Goal: Information Seeking & Learning: Compare options

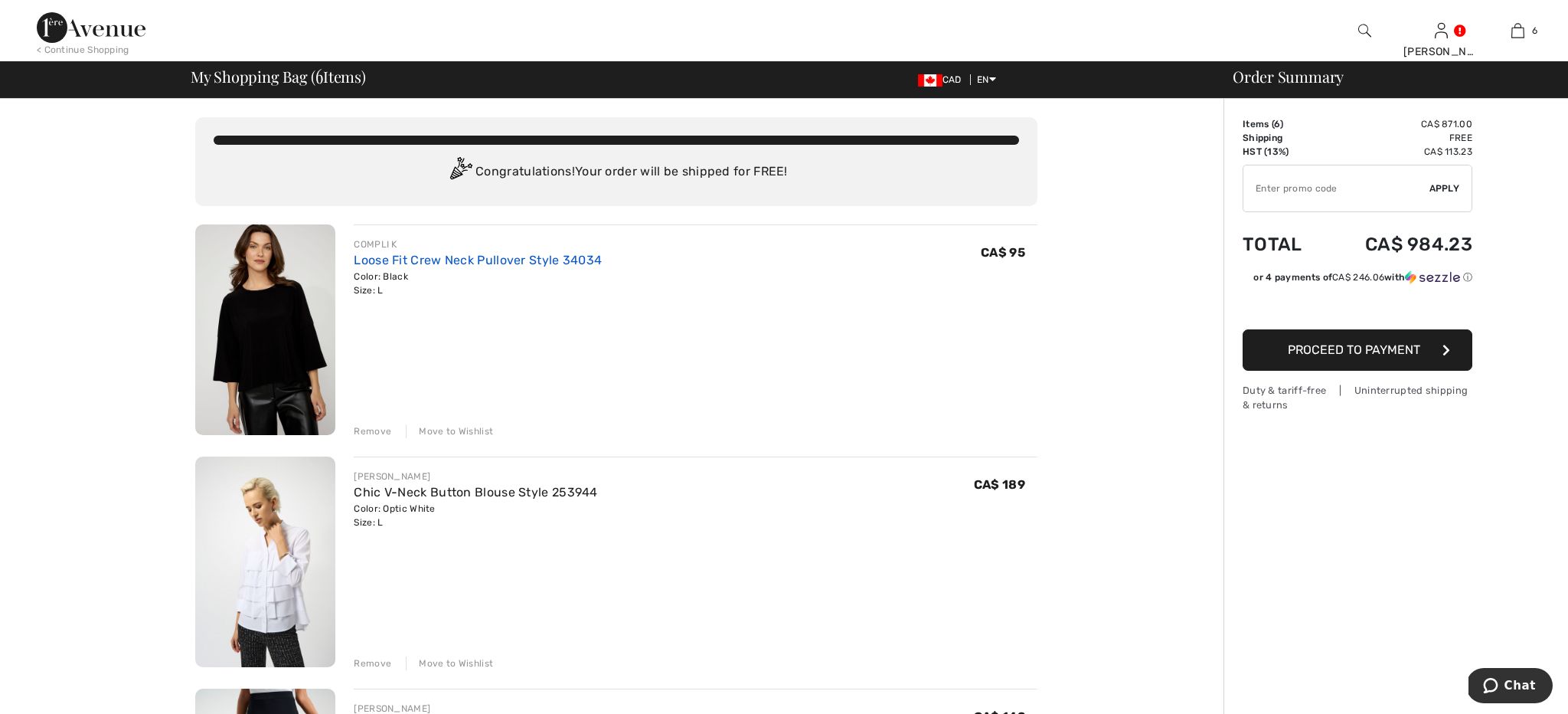
click at [455, 258] on link "Loose Fit Crew Neck Pullover Style 34034" at bounding box center [477, 260] width 248 height 15
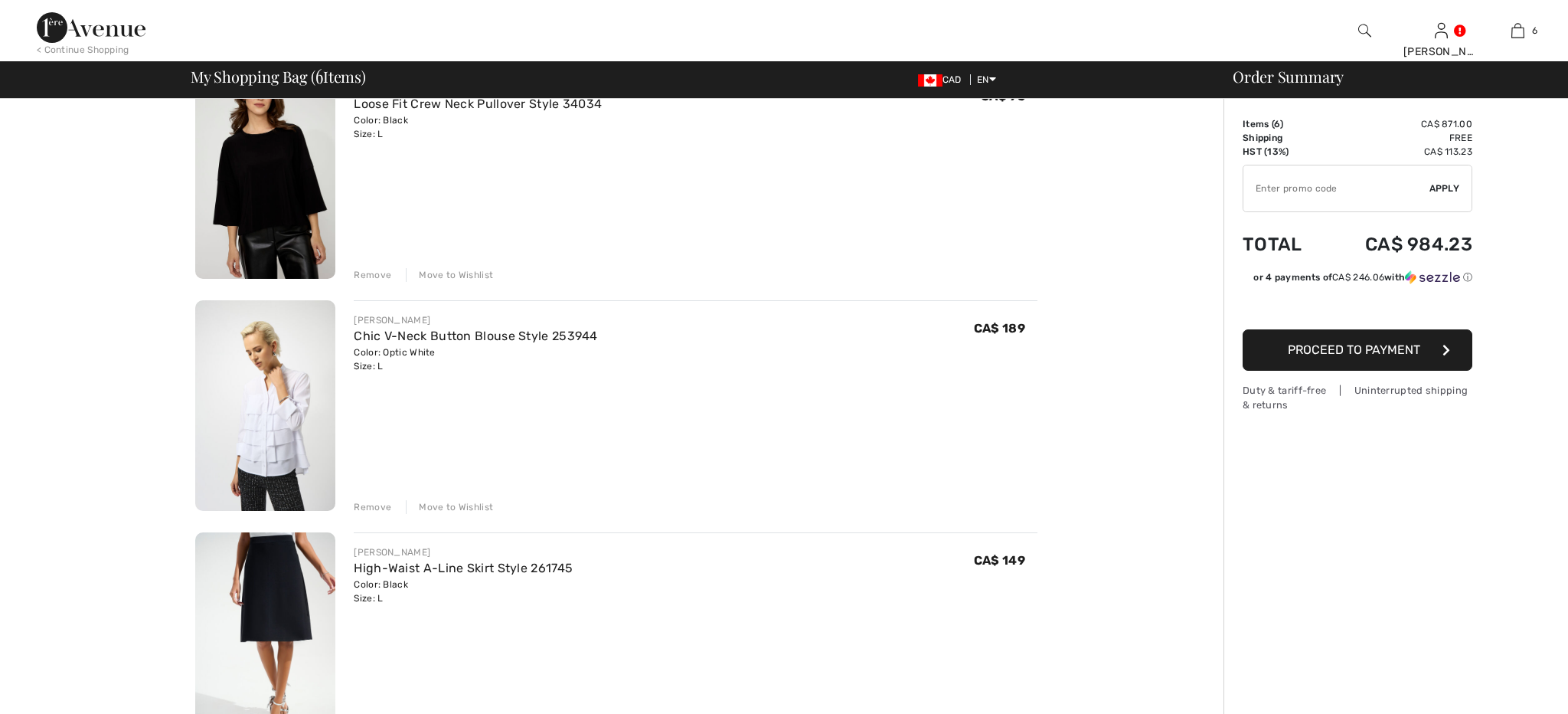
scroll to position [170, 0]
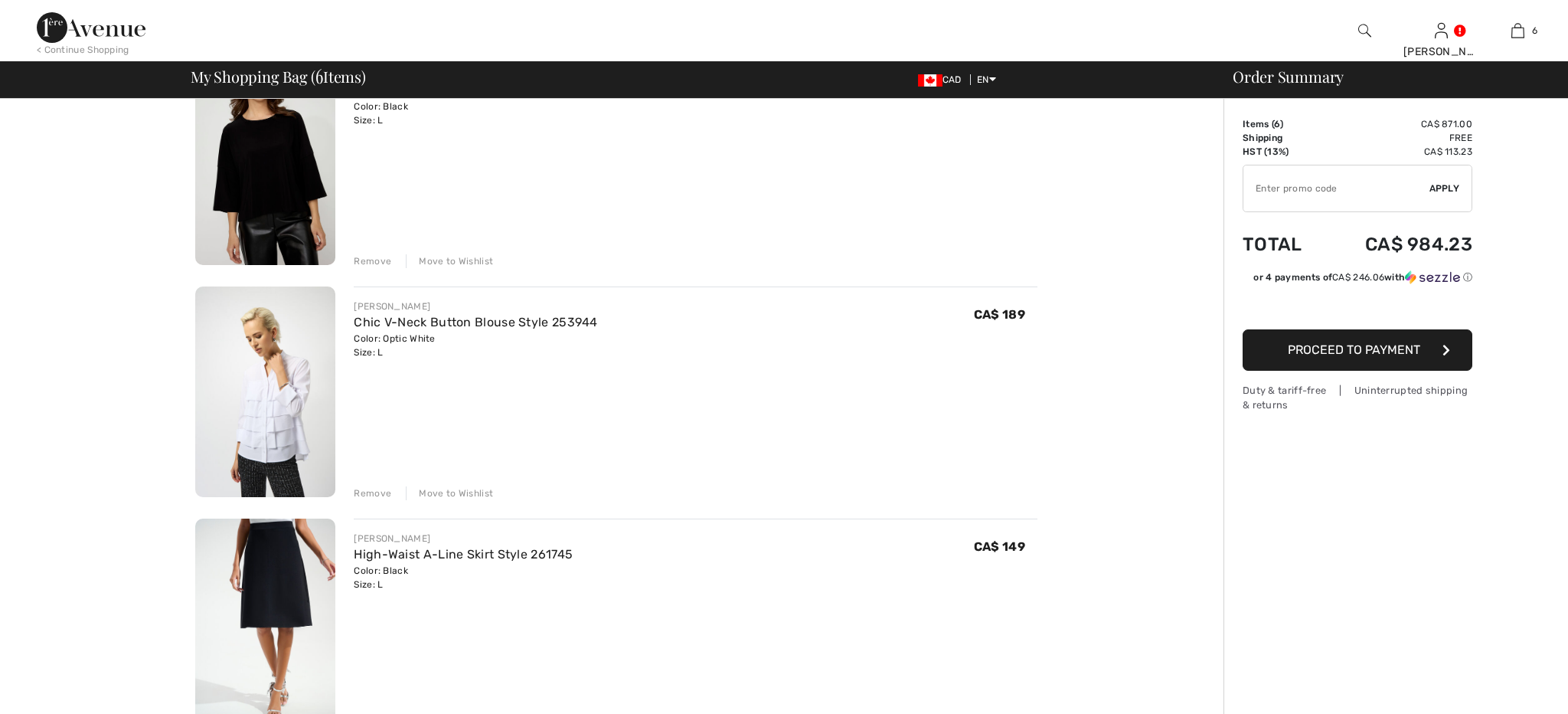
click at [272, 357] on img at bounding box center [265, 392] width 140 height 211
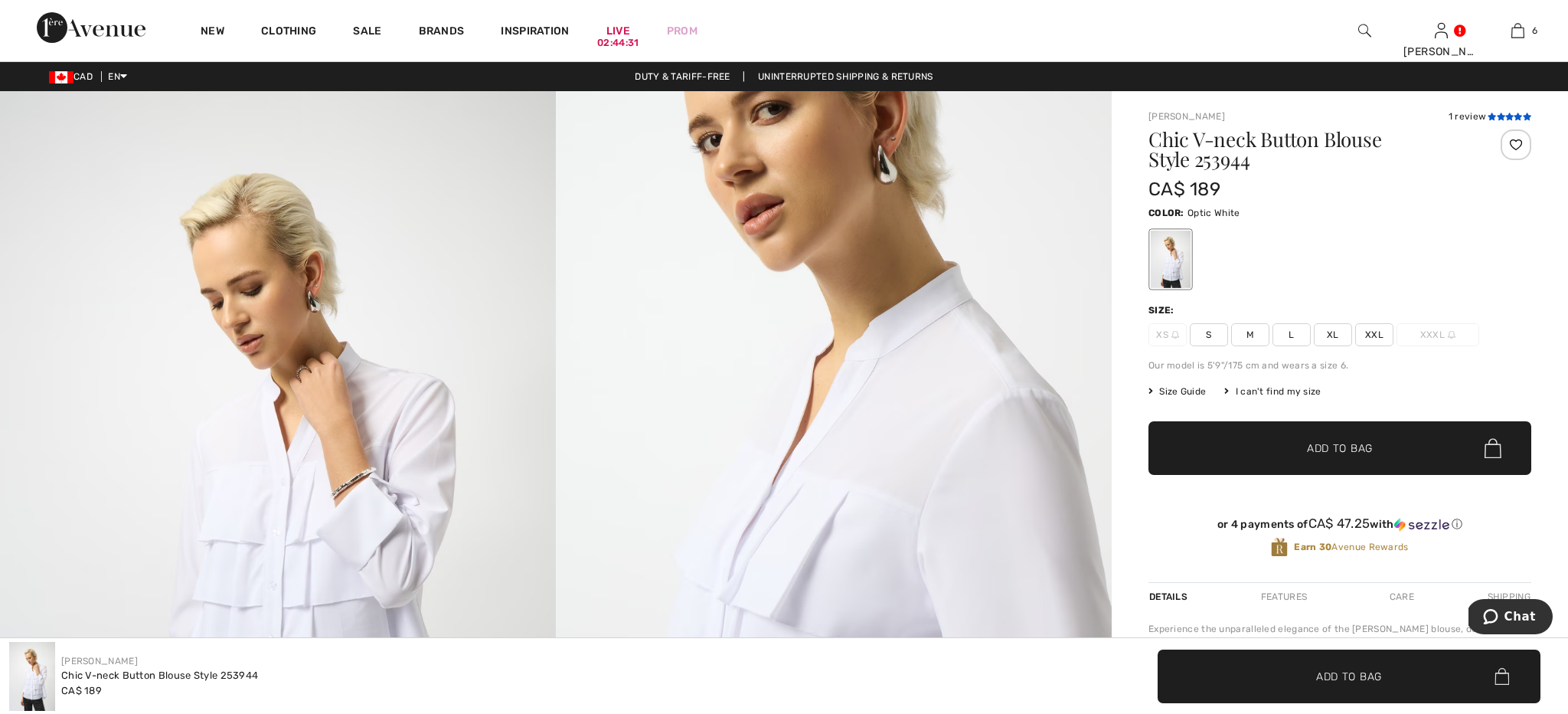
click at [1498, 114] on icon at bounding box center [1501, 116] width 8 height 7
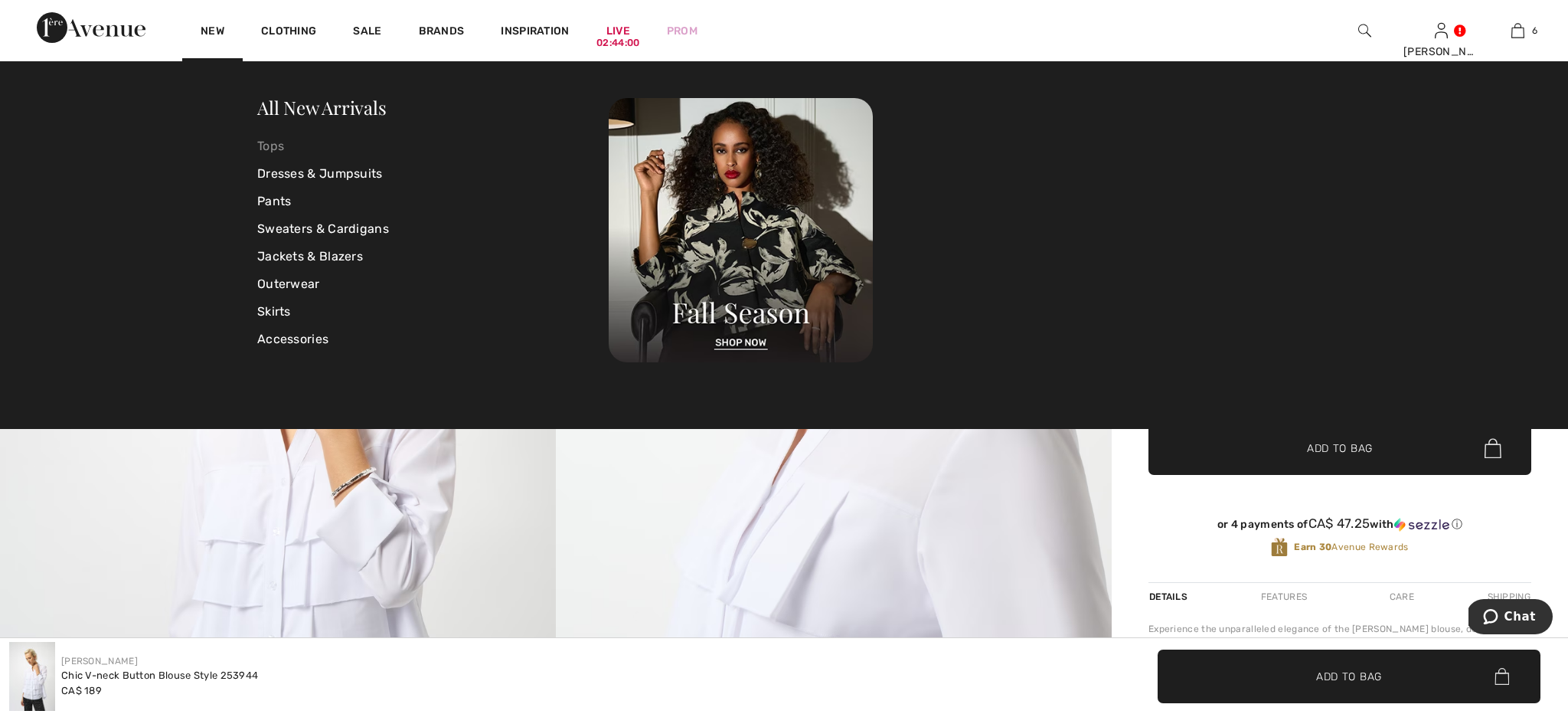
click at [278, 143] on link "Tops" at bounding box center [433, 146] width 352 height 27
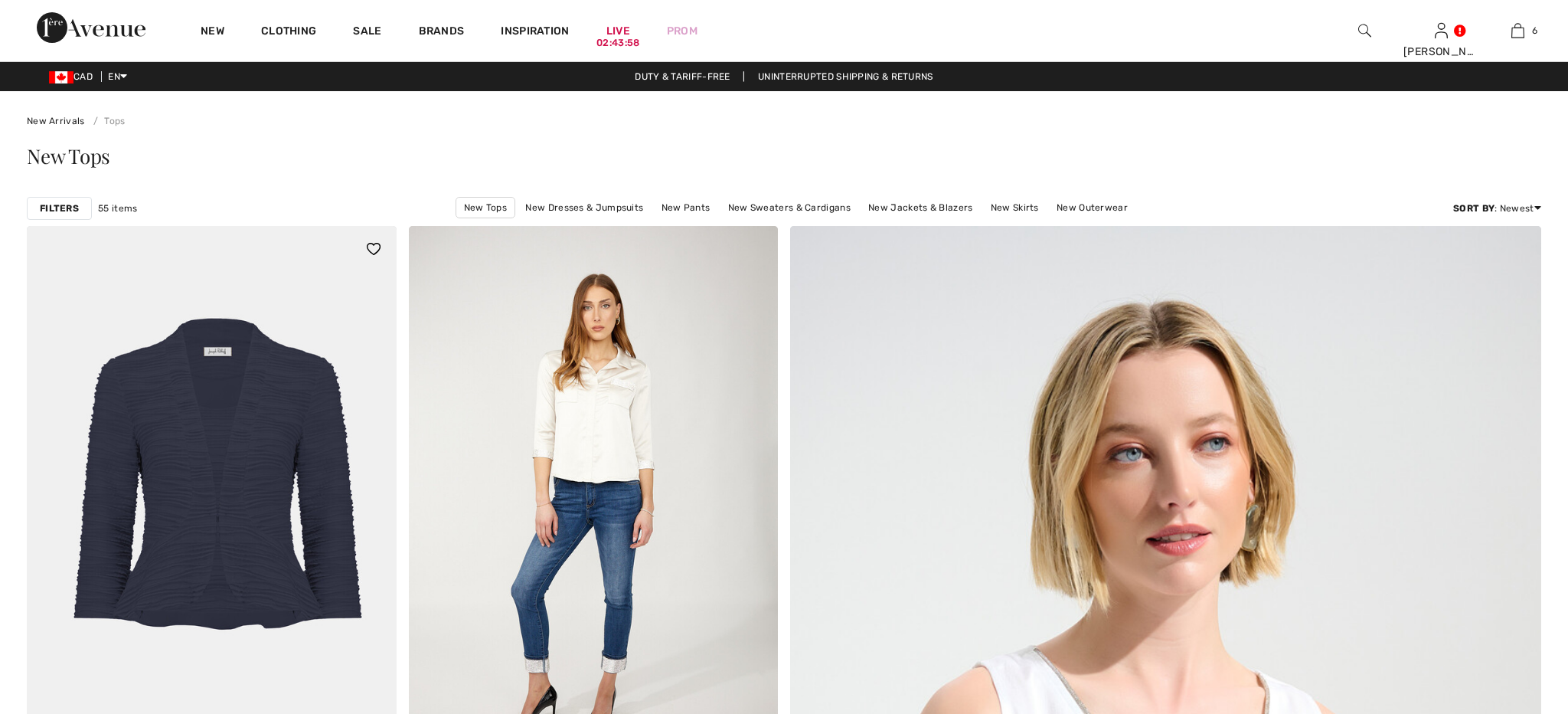
checkbox input "true"
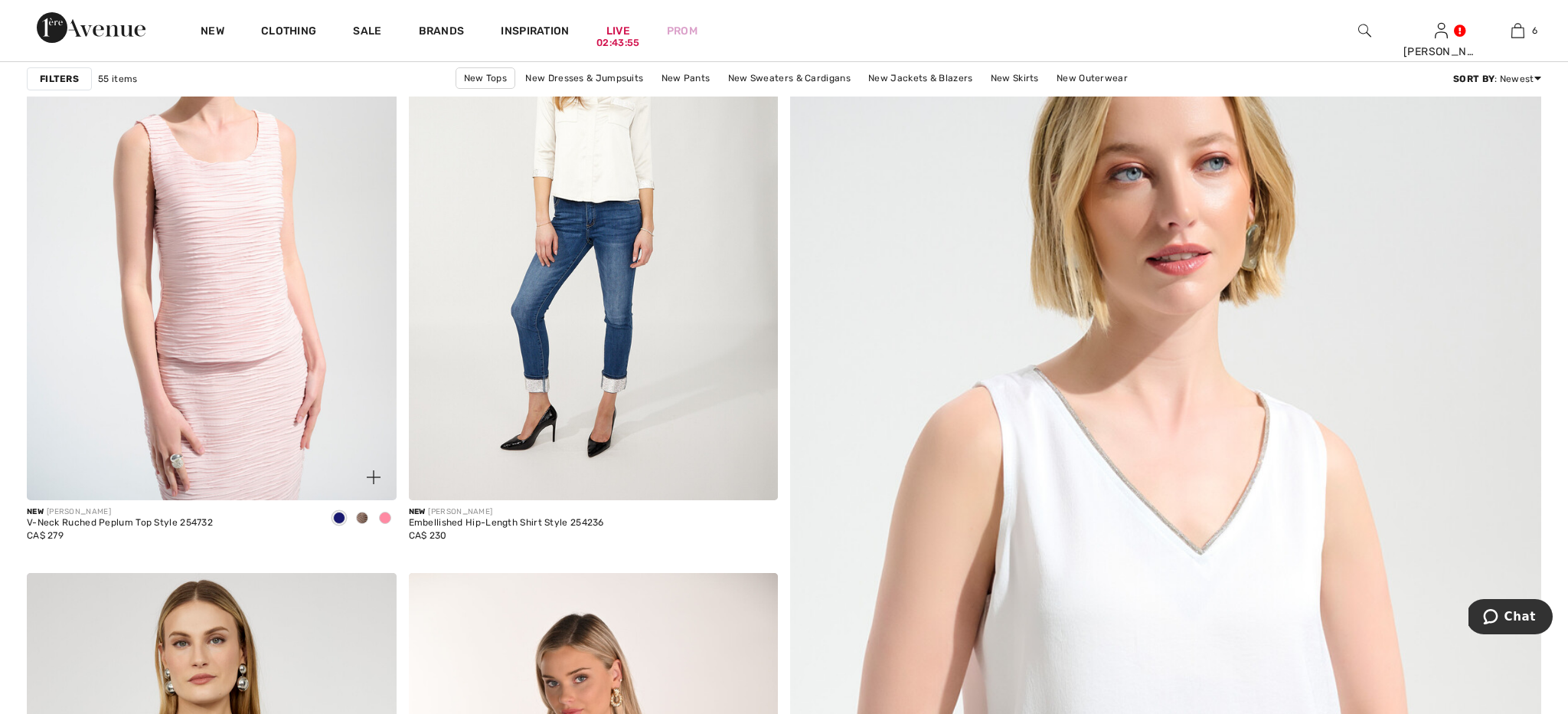
scroll to position [281, 0]
click at [284, 371] on img at bounding box center [211, 222] width 370 height 555
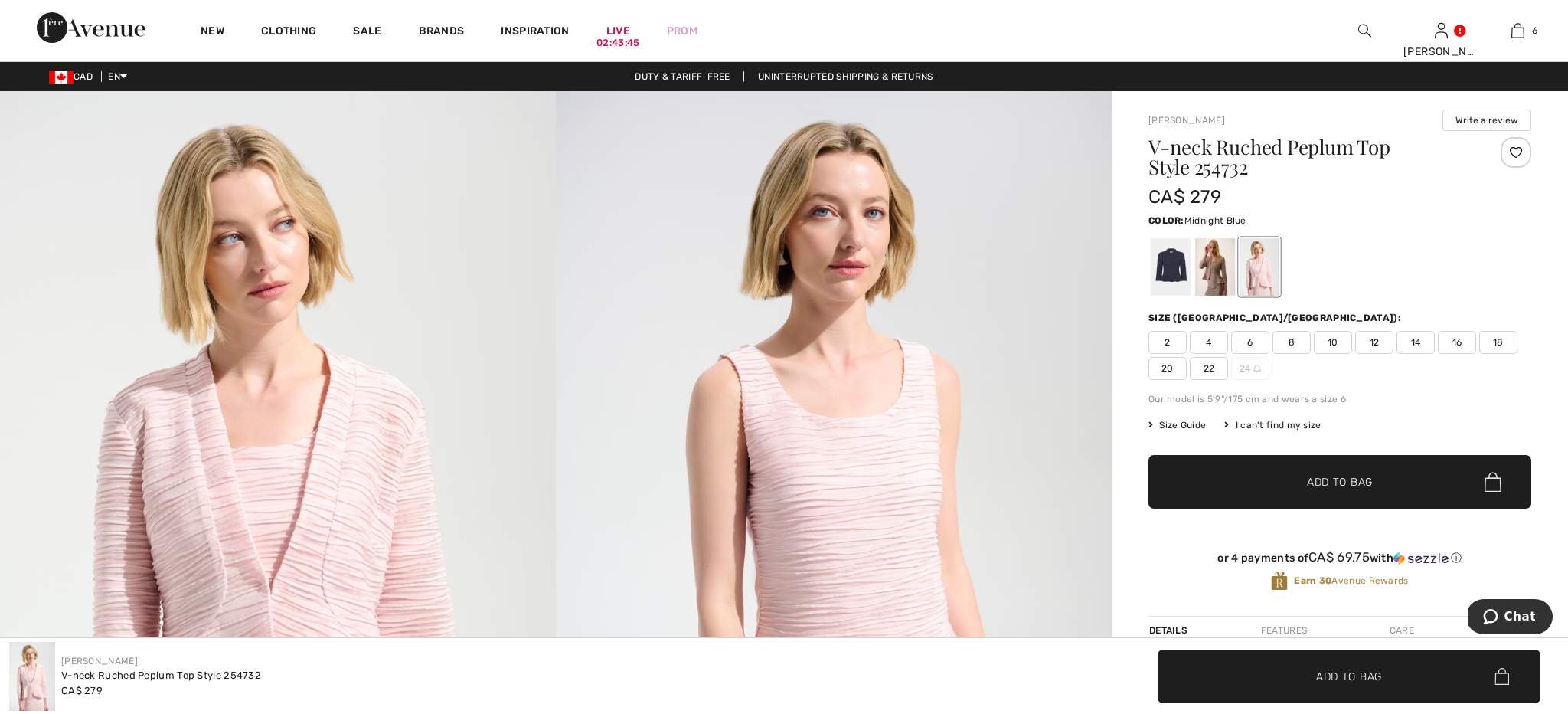
click at [1179, 277] on div at bounding box center [1171, 266] width 40 height 57
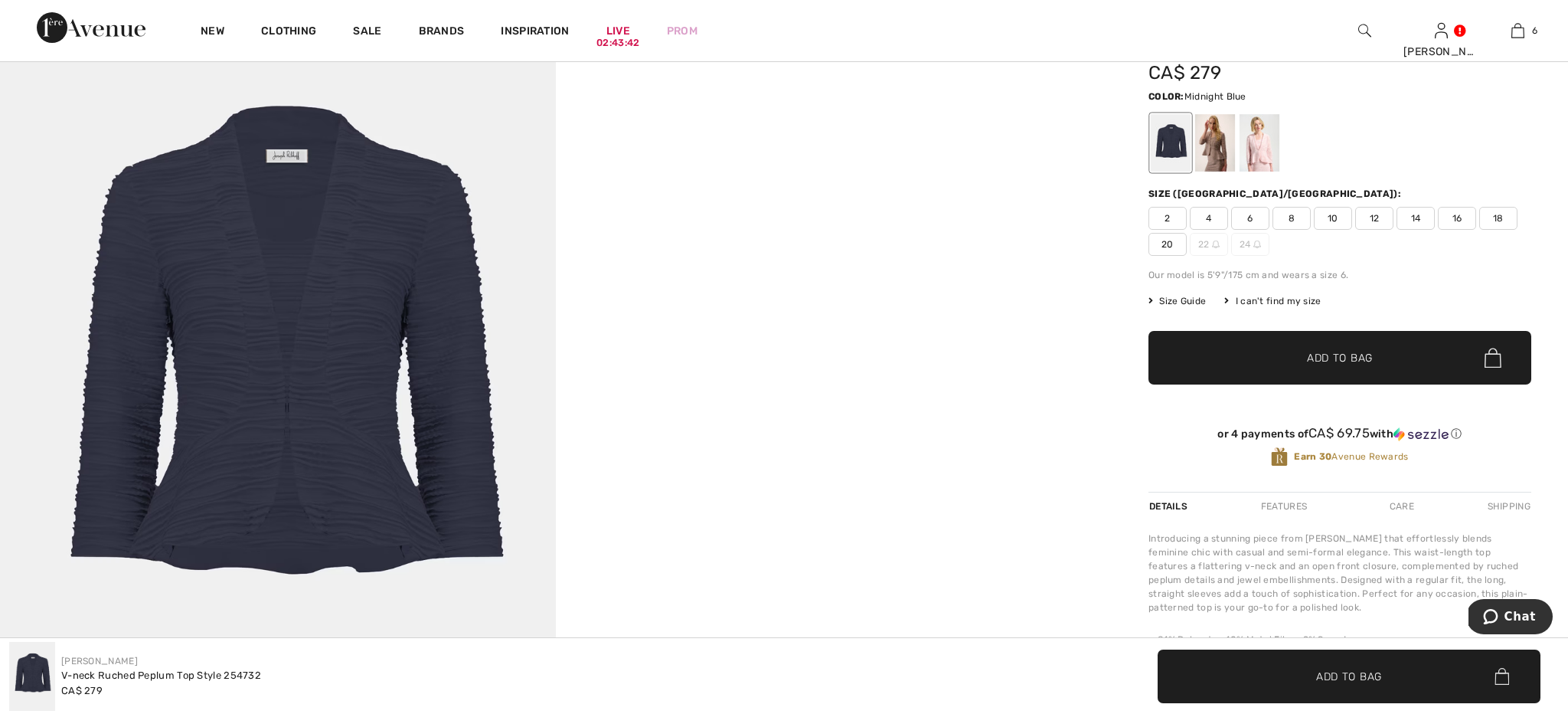
scroll to position [126, 0]
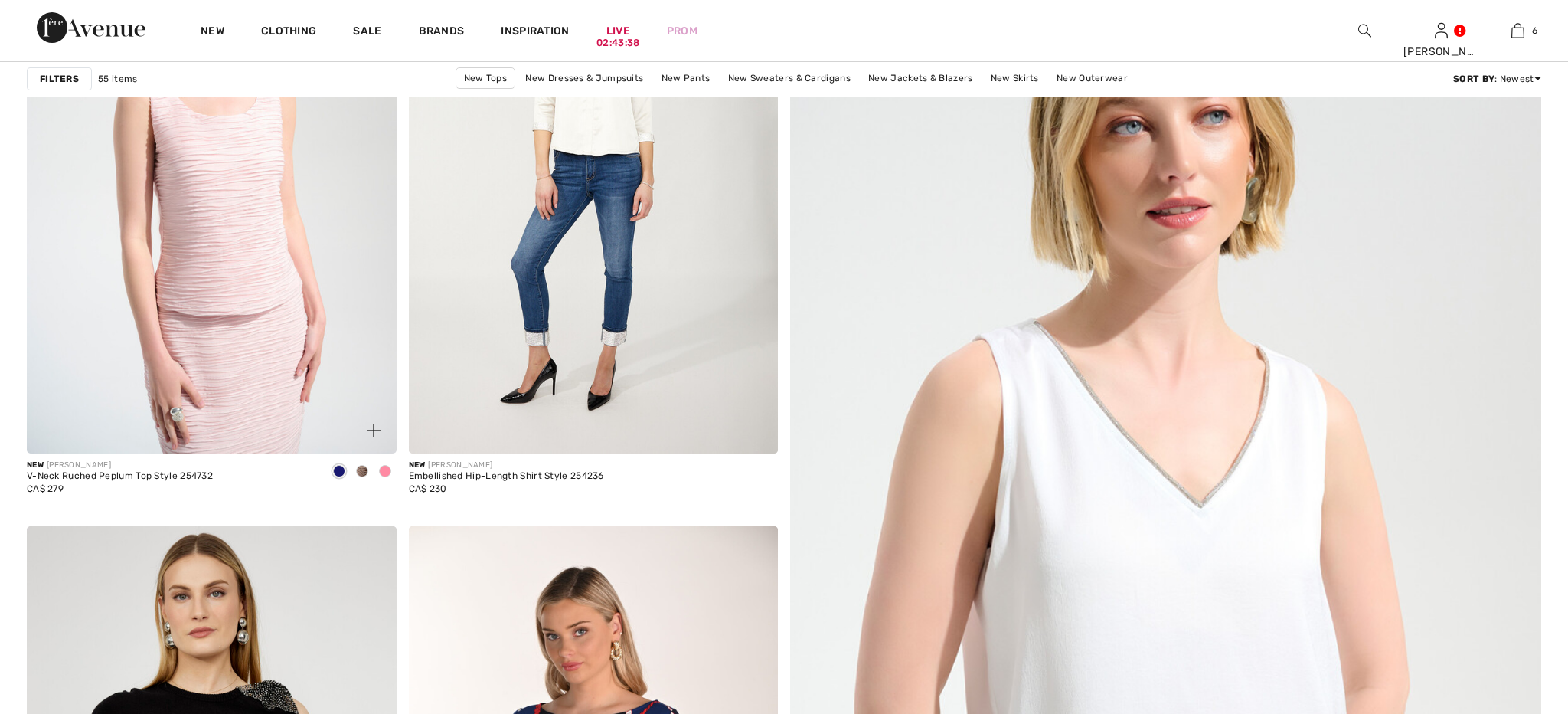
checkbox input "true"
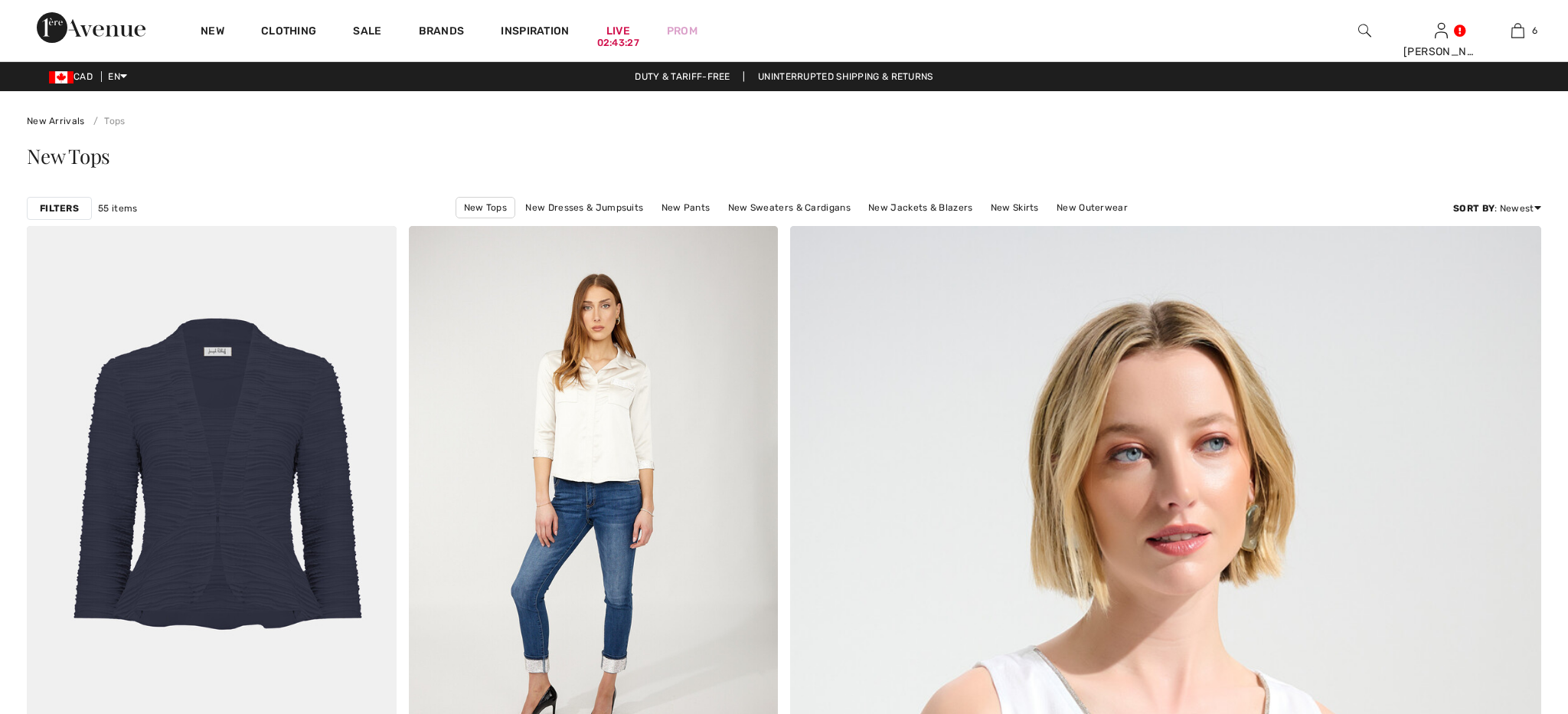
checkbox input "true"
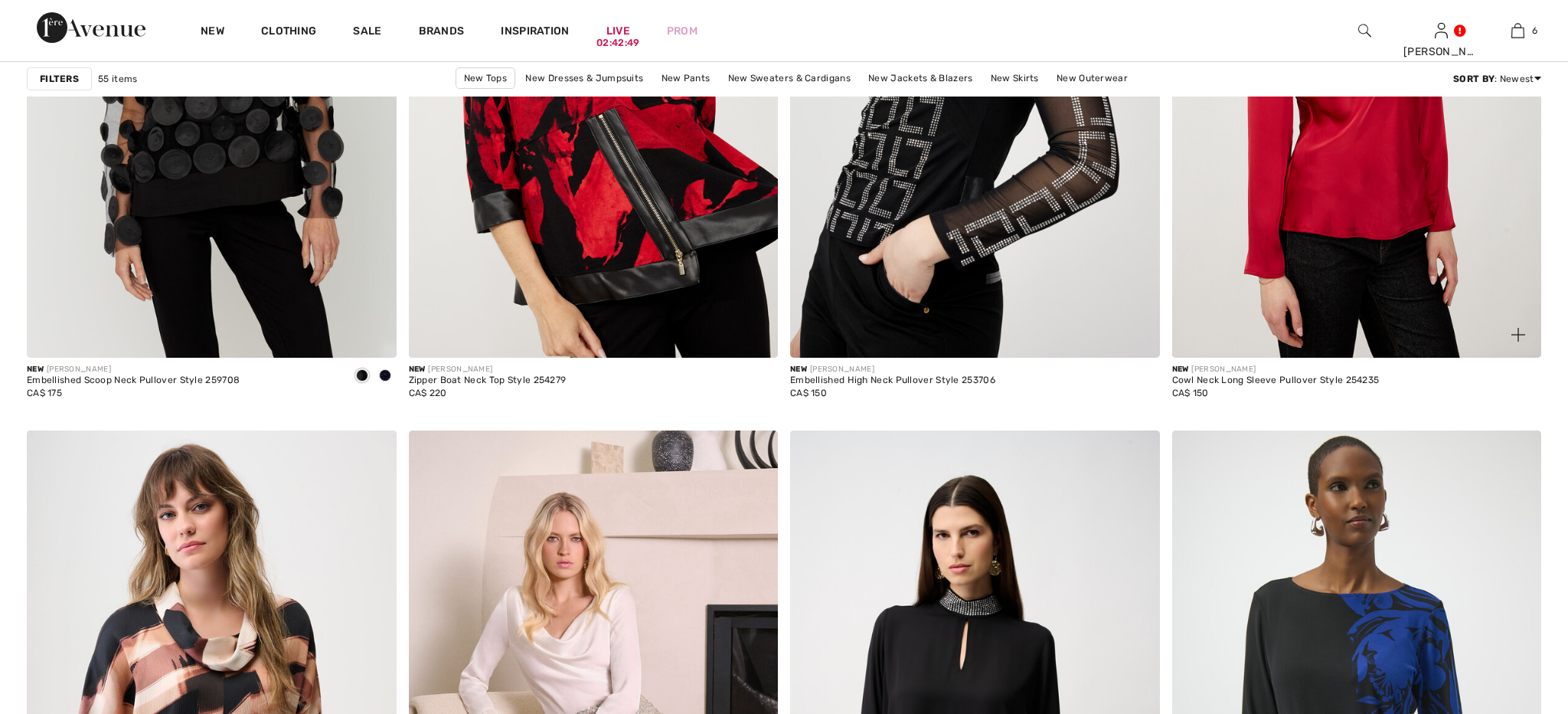
scroll to position [6643, 0]
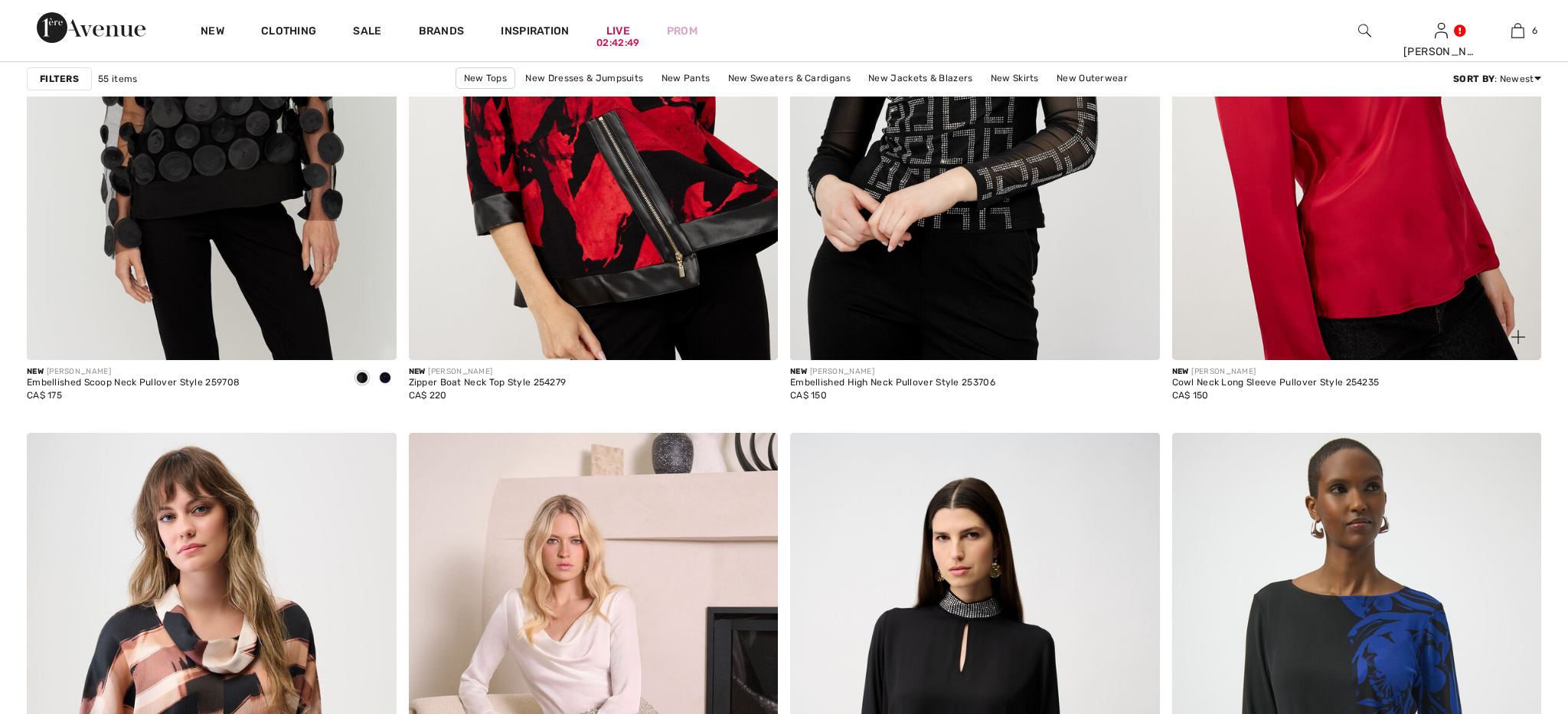
click at [1308, 183] on img at bounding box center [1357, 83] width 370 height 555
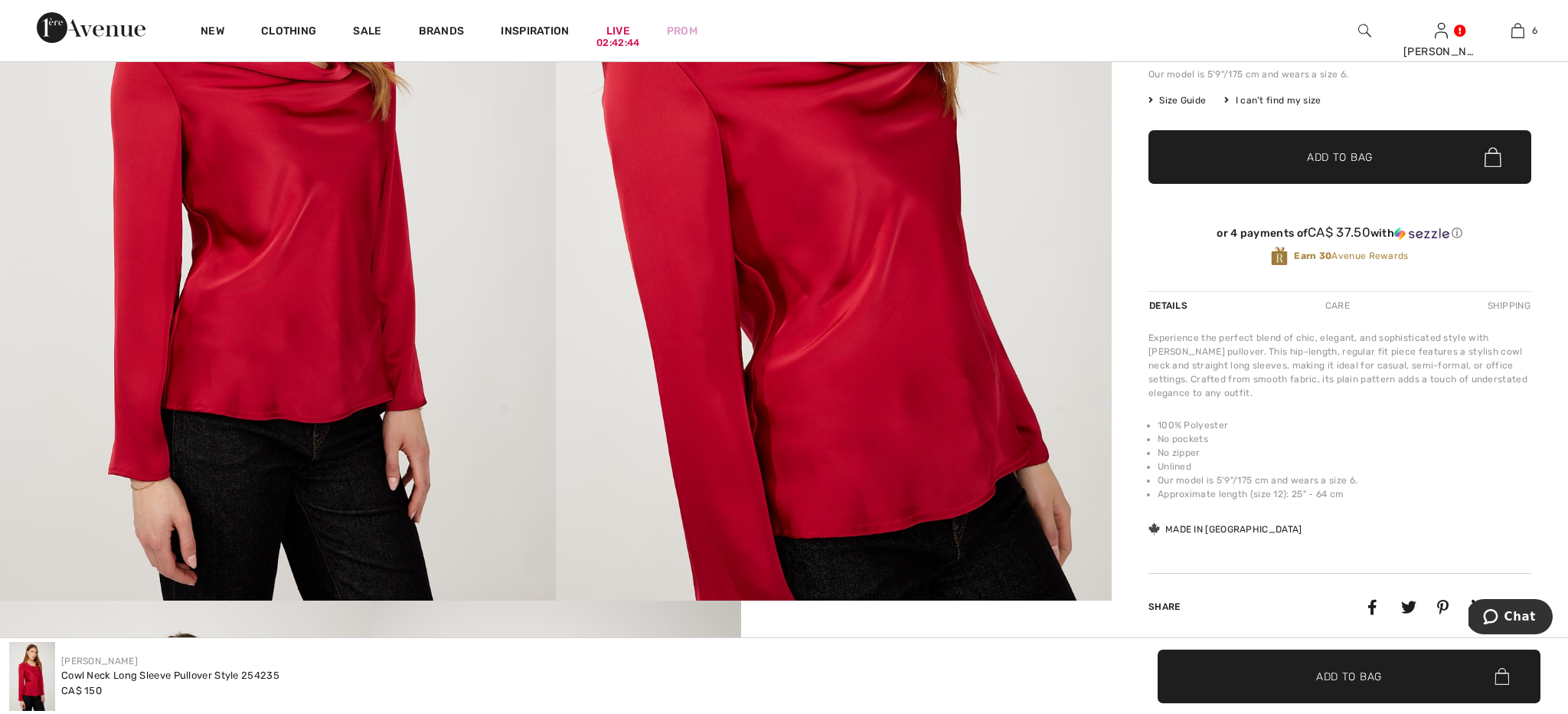
scroll to position [327, 0]
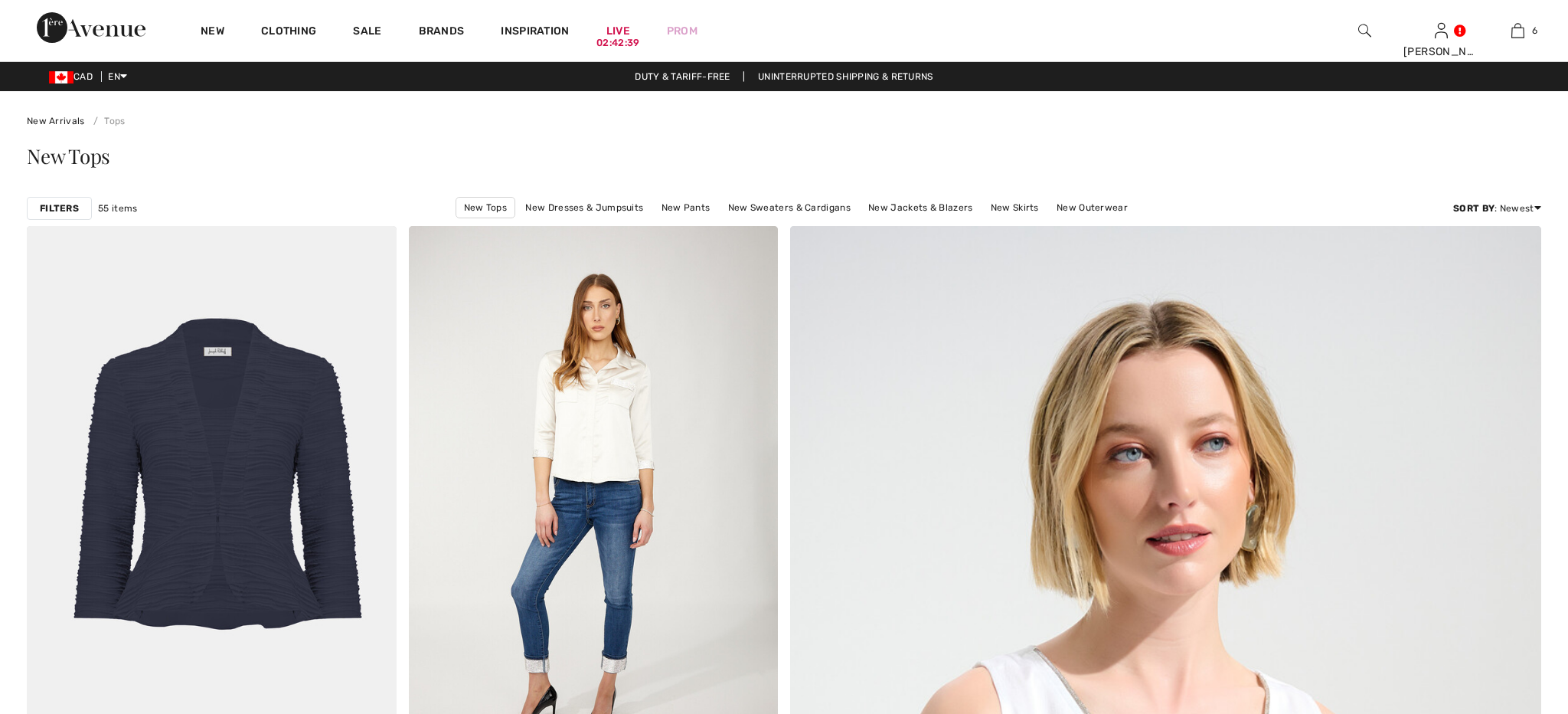
checkbox input "true"
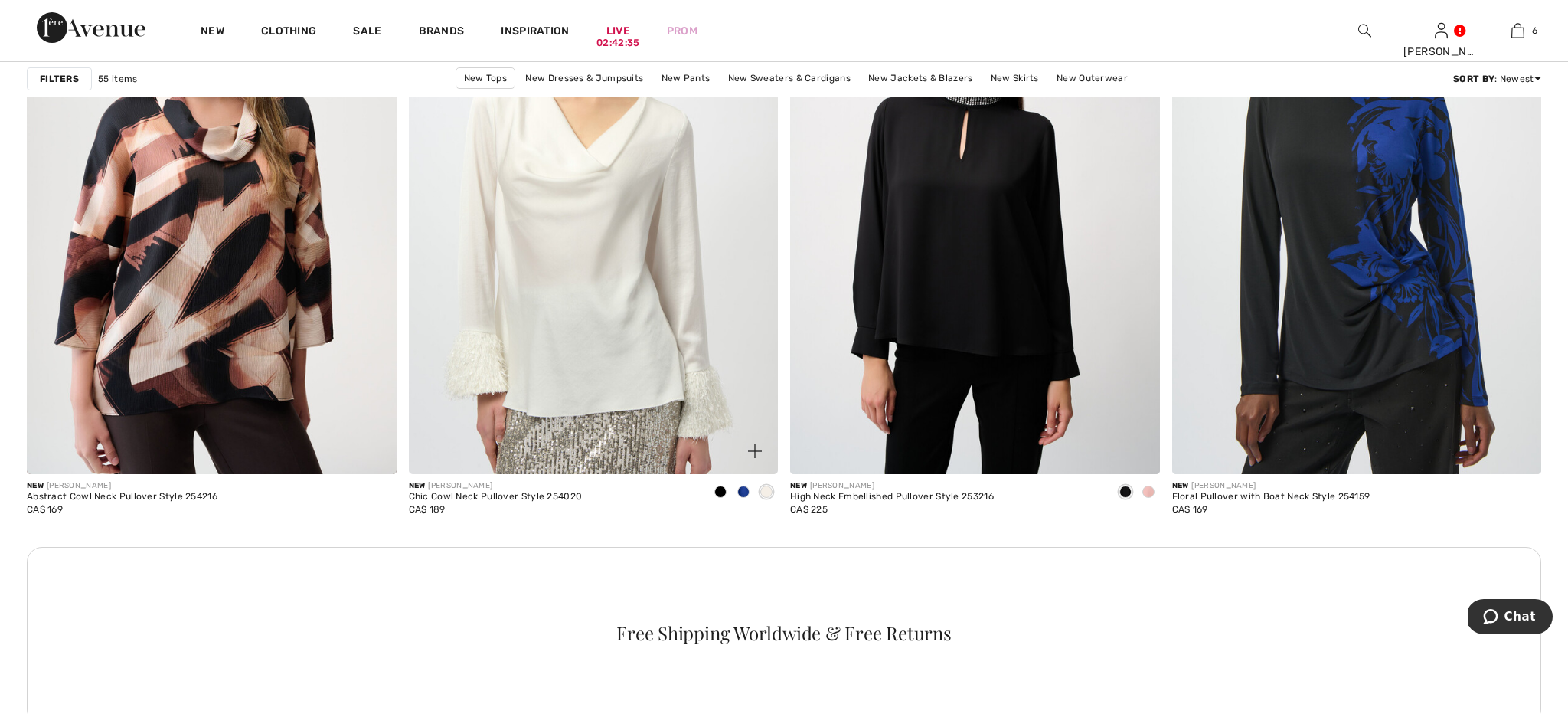
scroll to position [7175, 0]
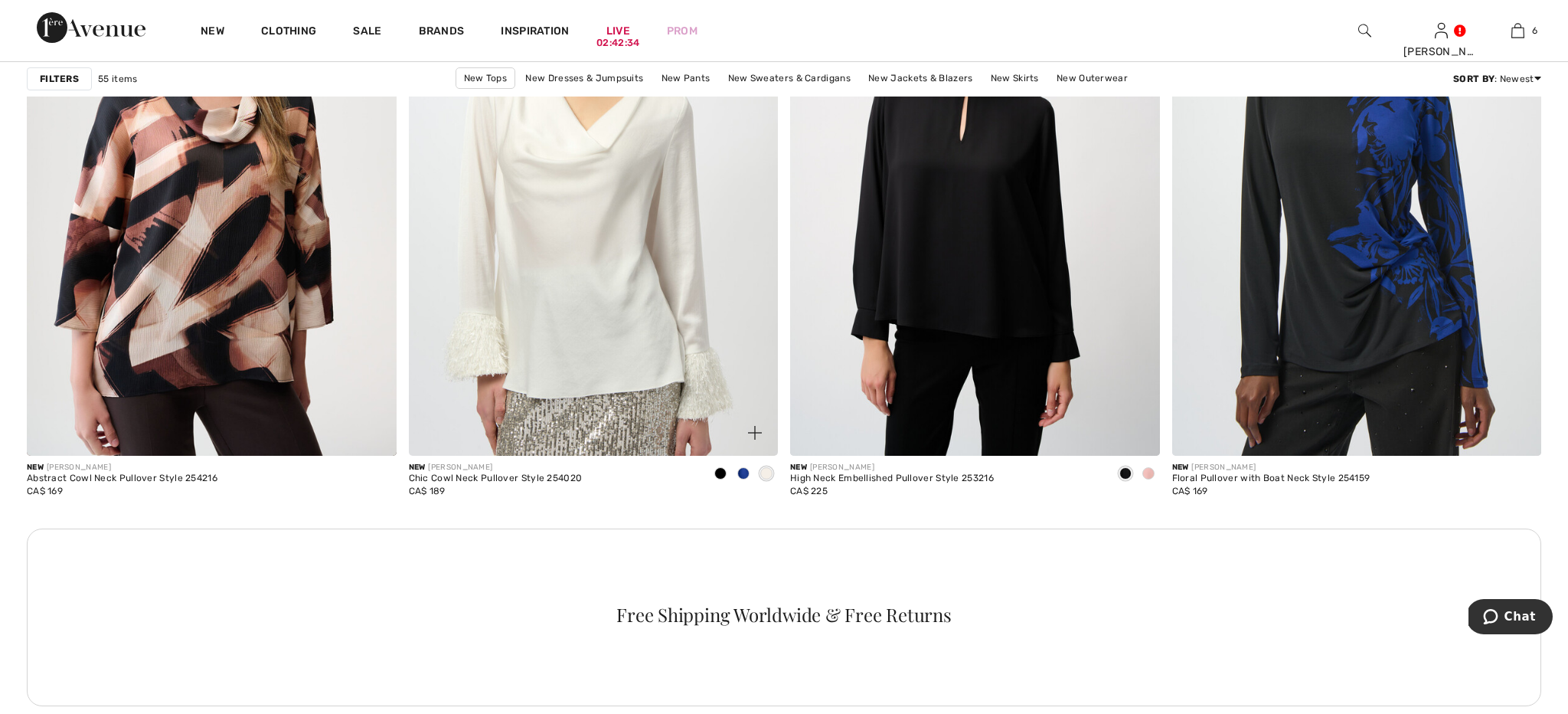
click at [561, 262] on img at bounding box center [594, 179] width 370 height 555
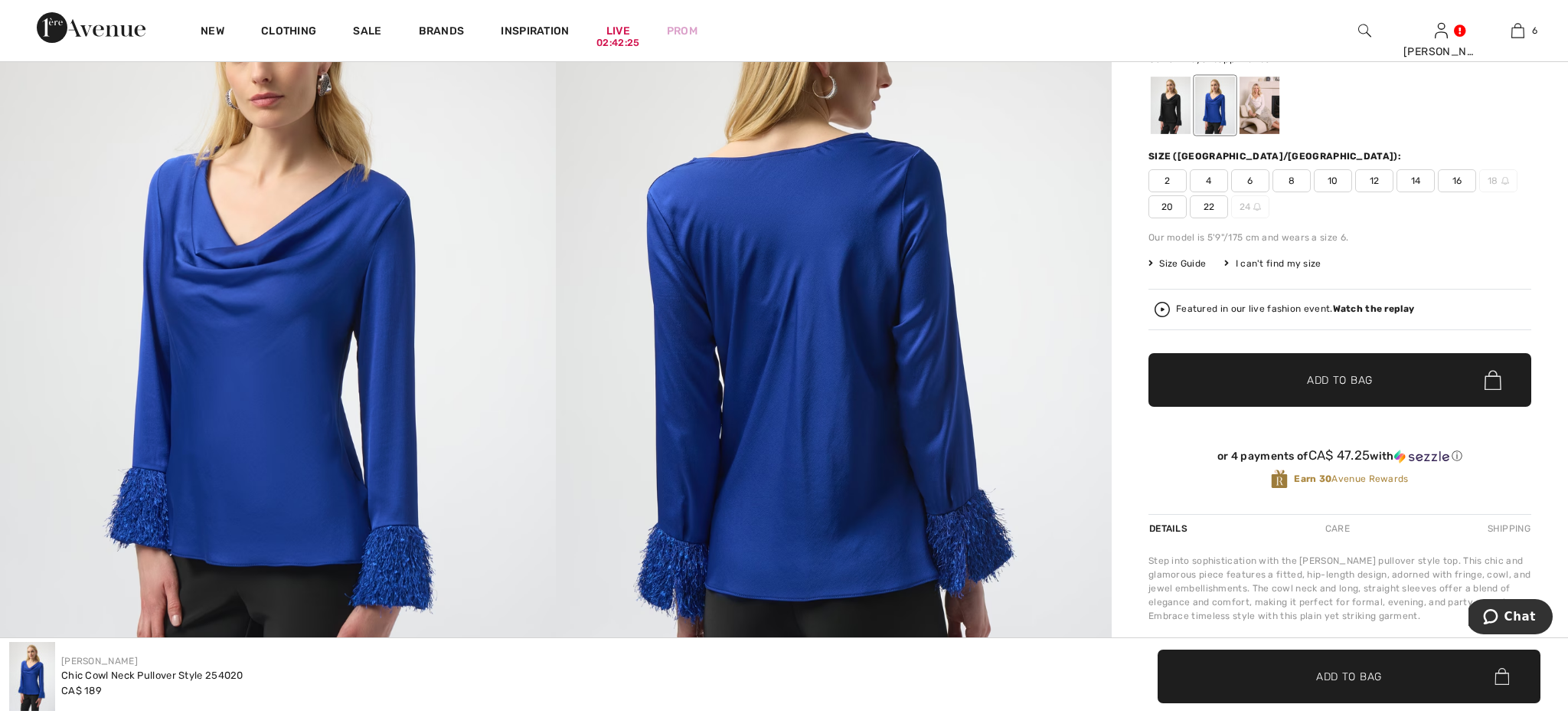
scroll to position [156, 0]
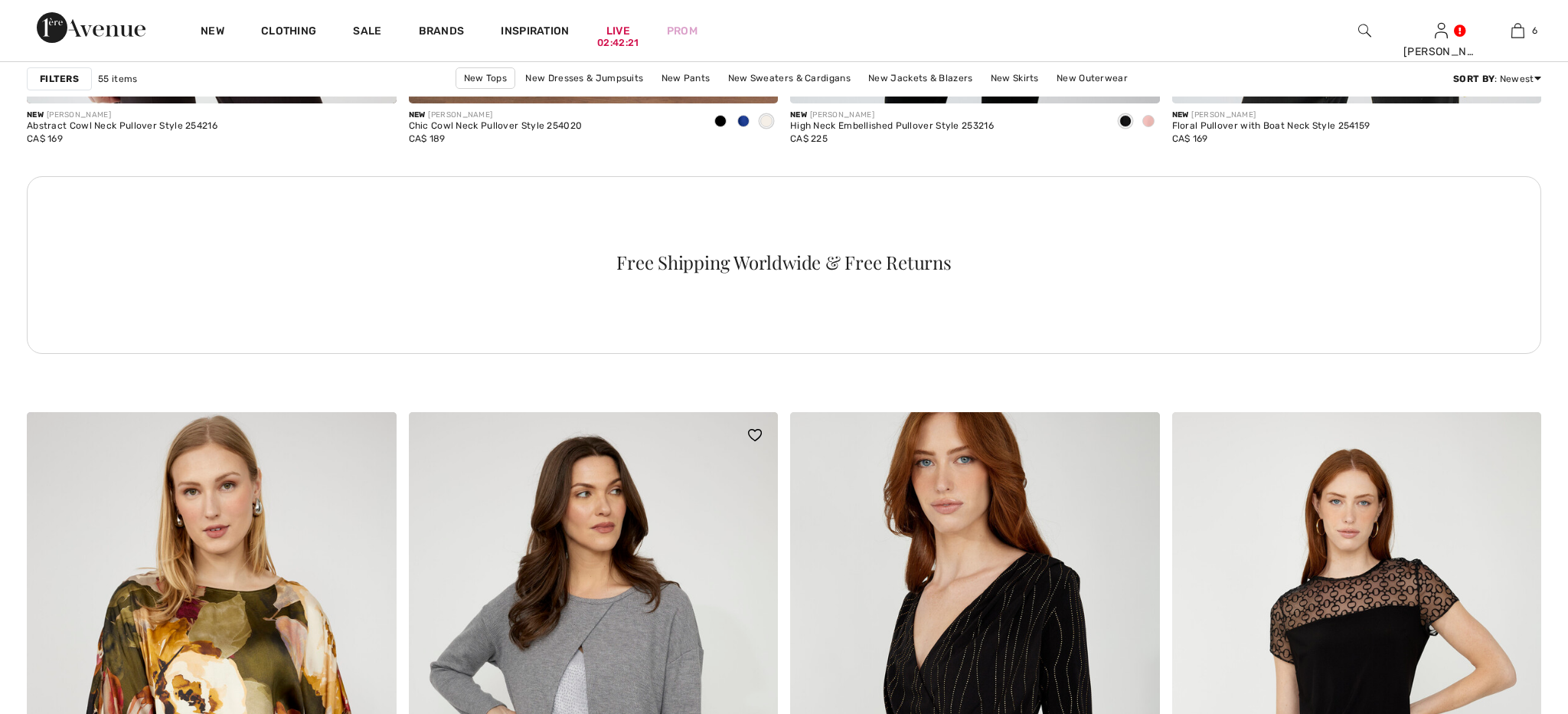
checkbox input "true"
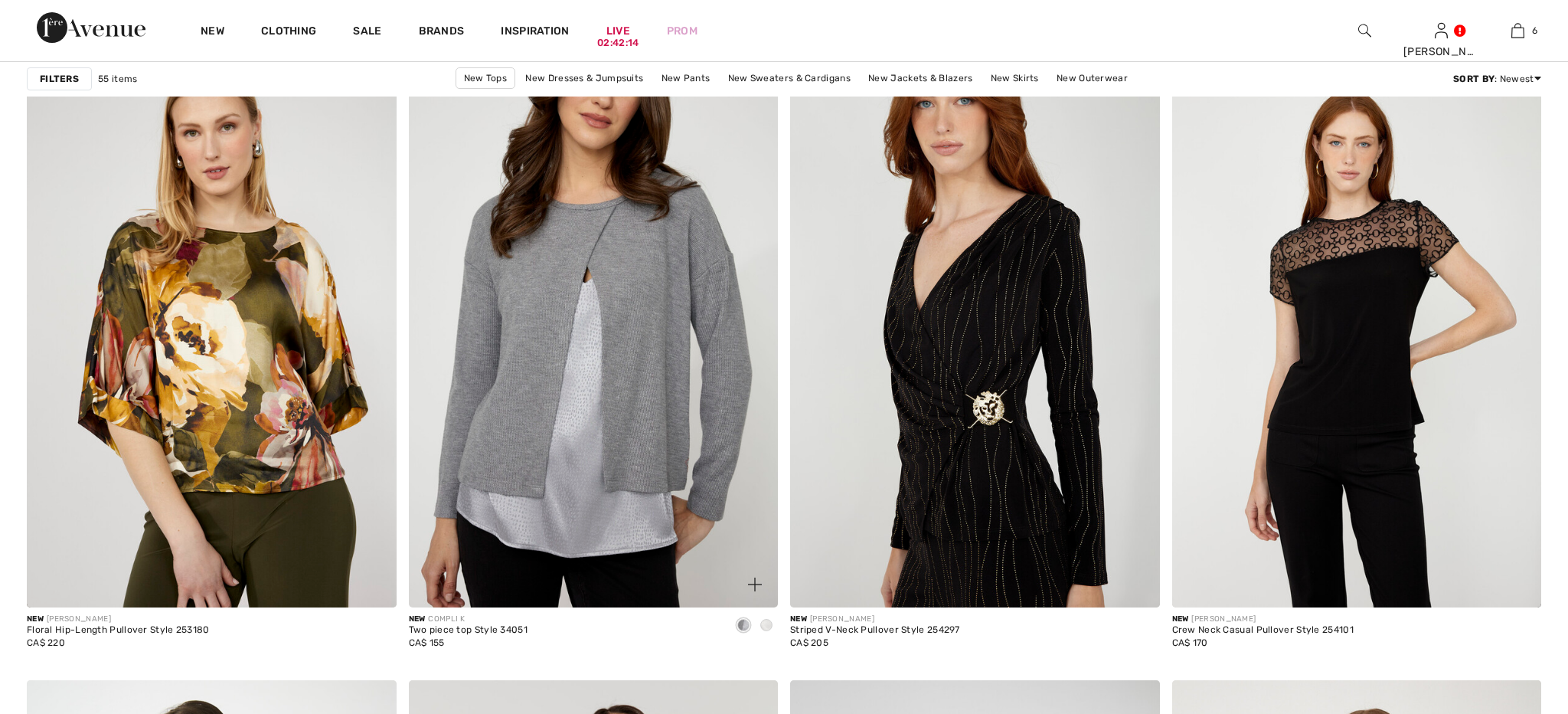
scroll to position [7889, 0]
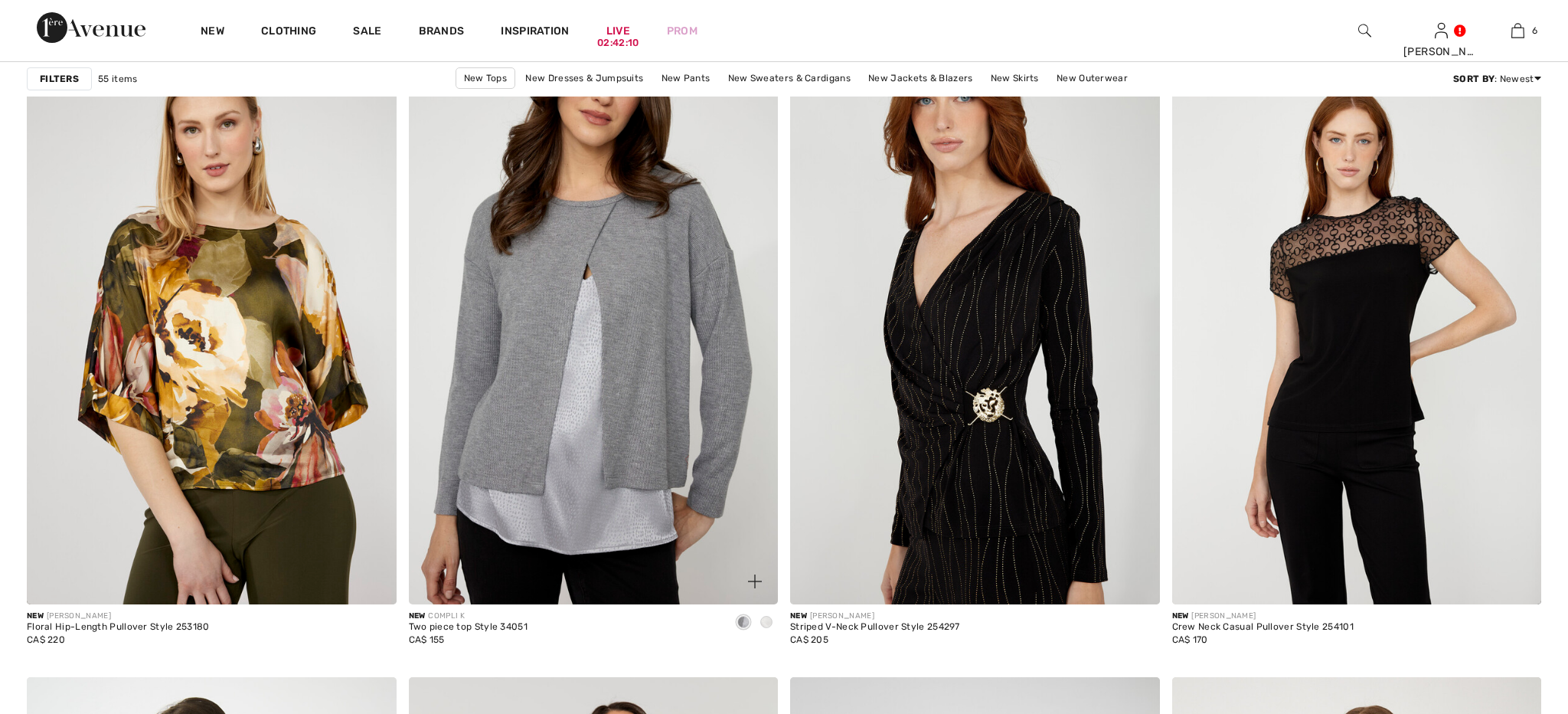
click at [604, 387] on img at bounding box center [594, 328] width 370 height 555
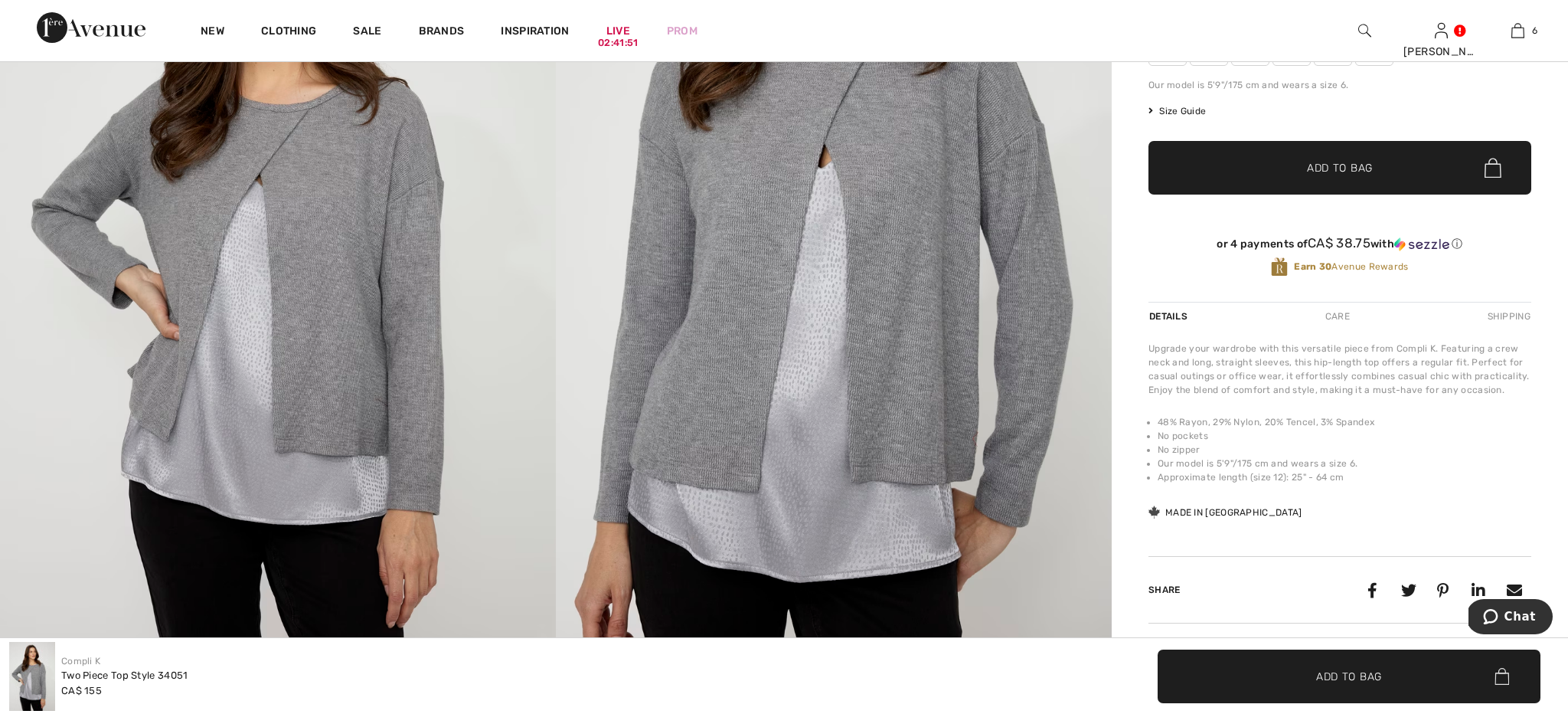
scroll to position [269, 0]
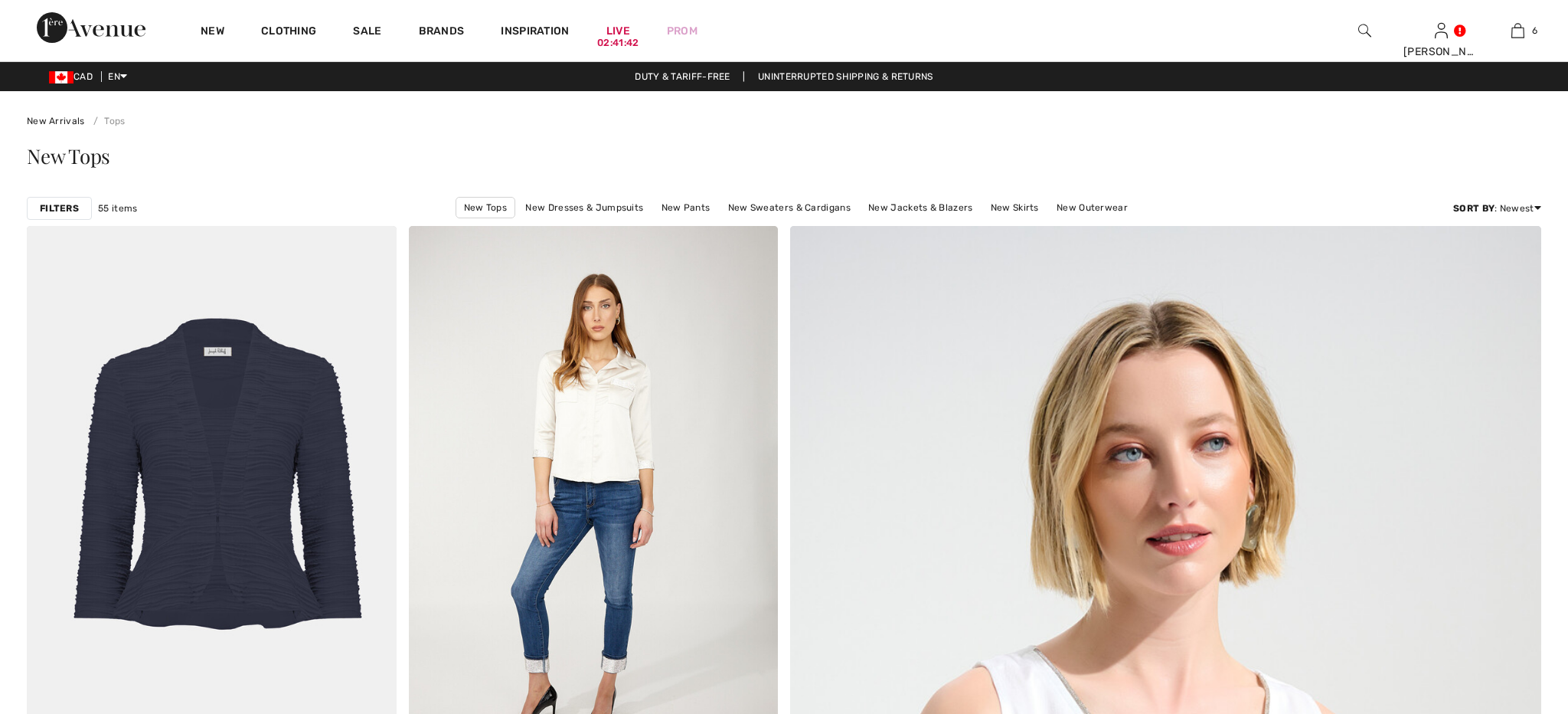
checkbox input "true"
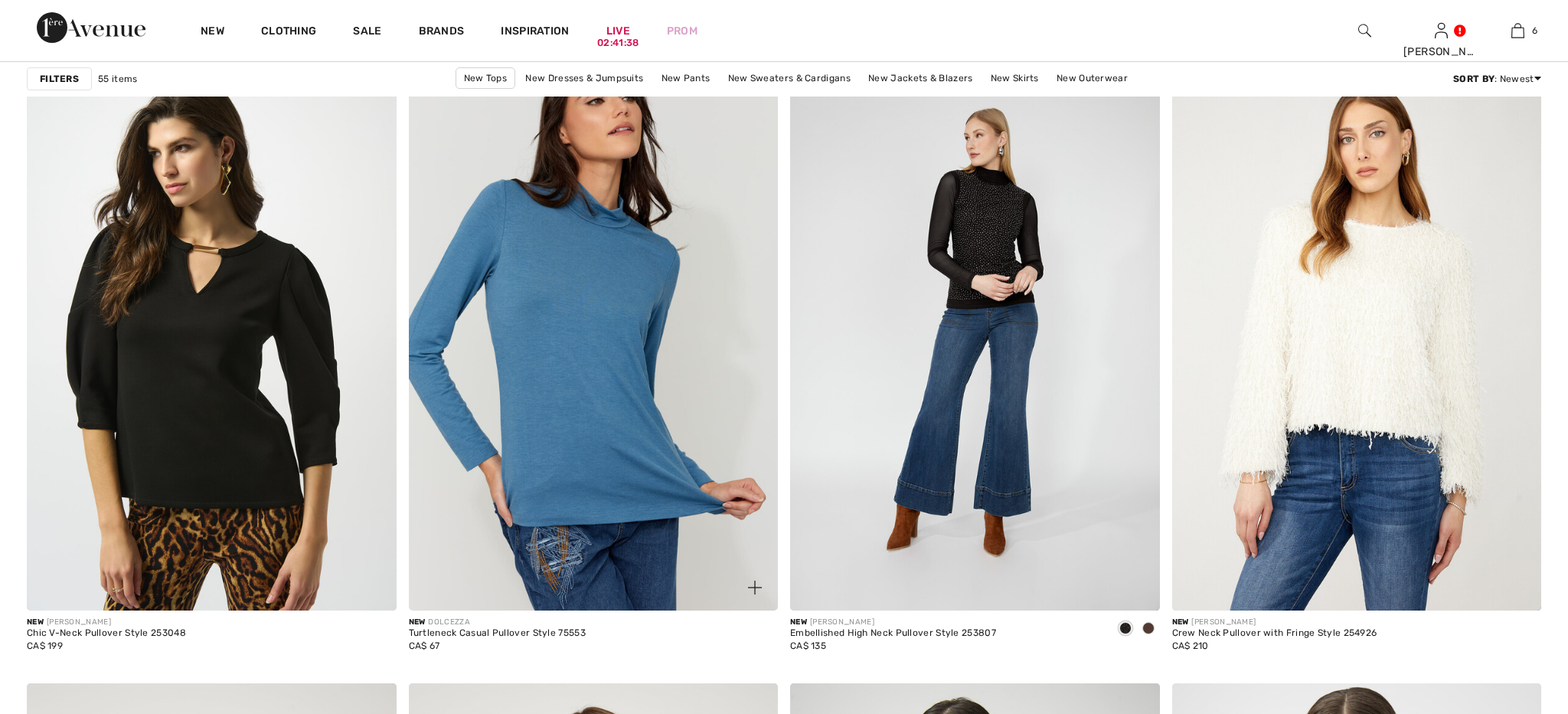
scroll to position [8512, 0]
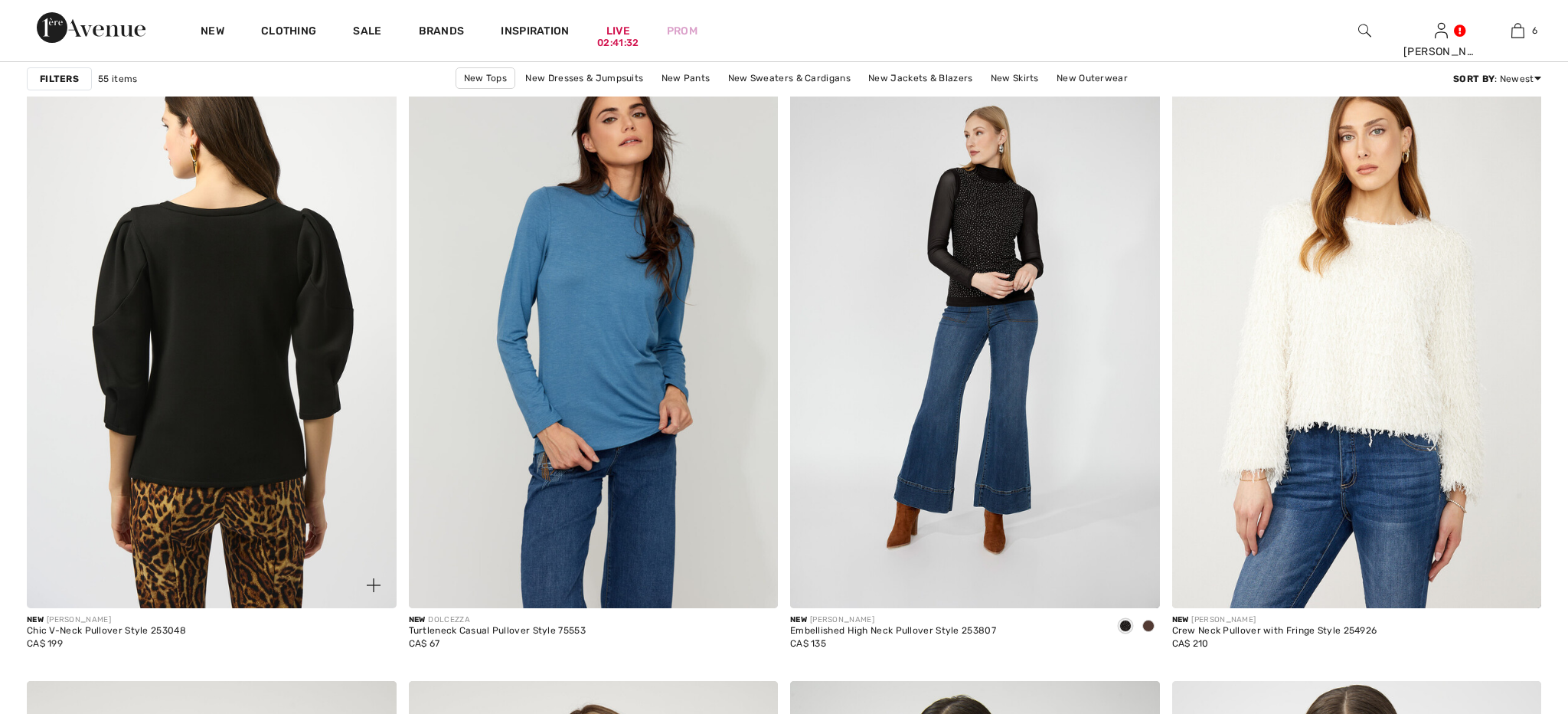
click at [199, 348] on img at bounding box center [211, 331] width 370 height 555
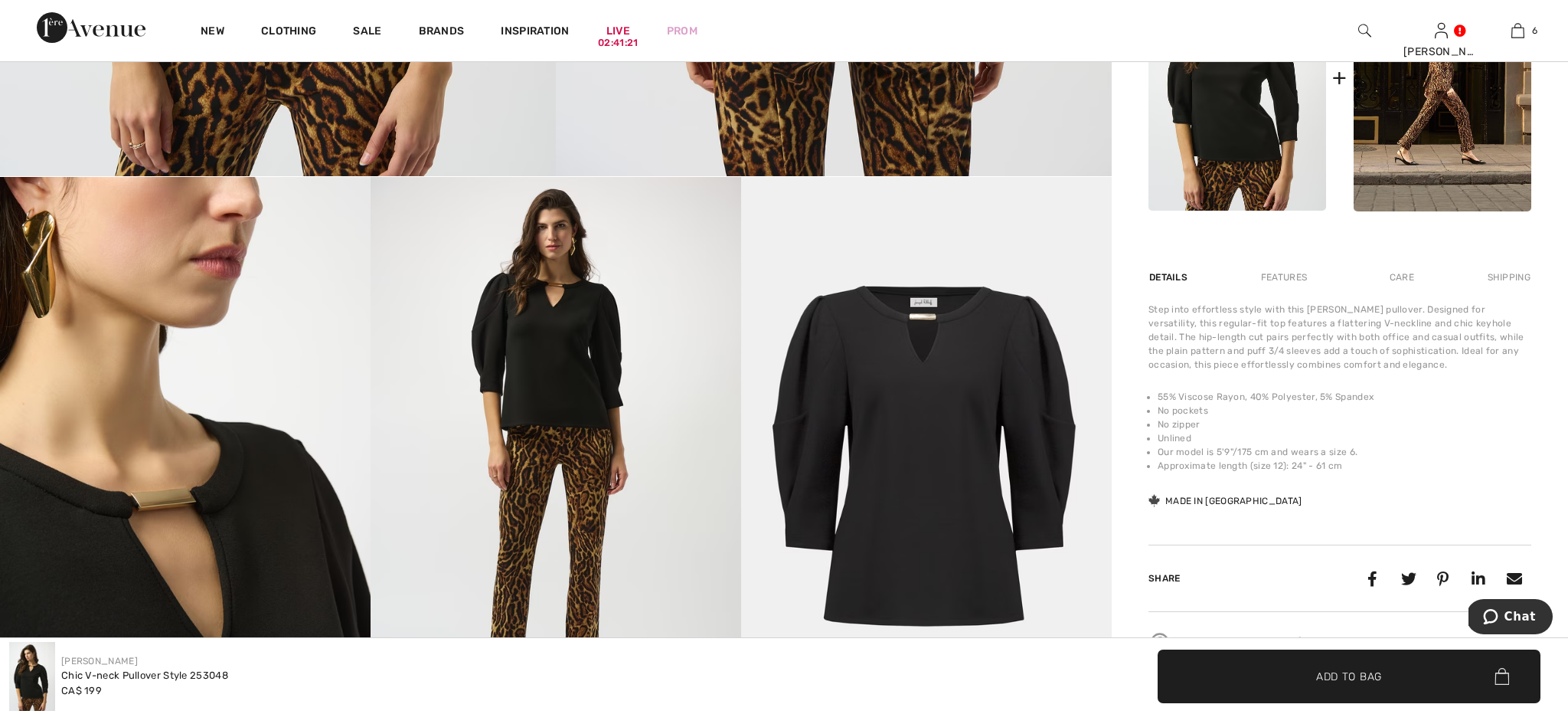
scroll to position [752, 0]
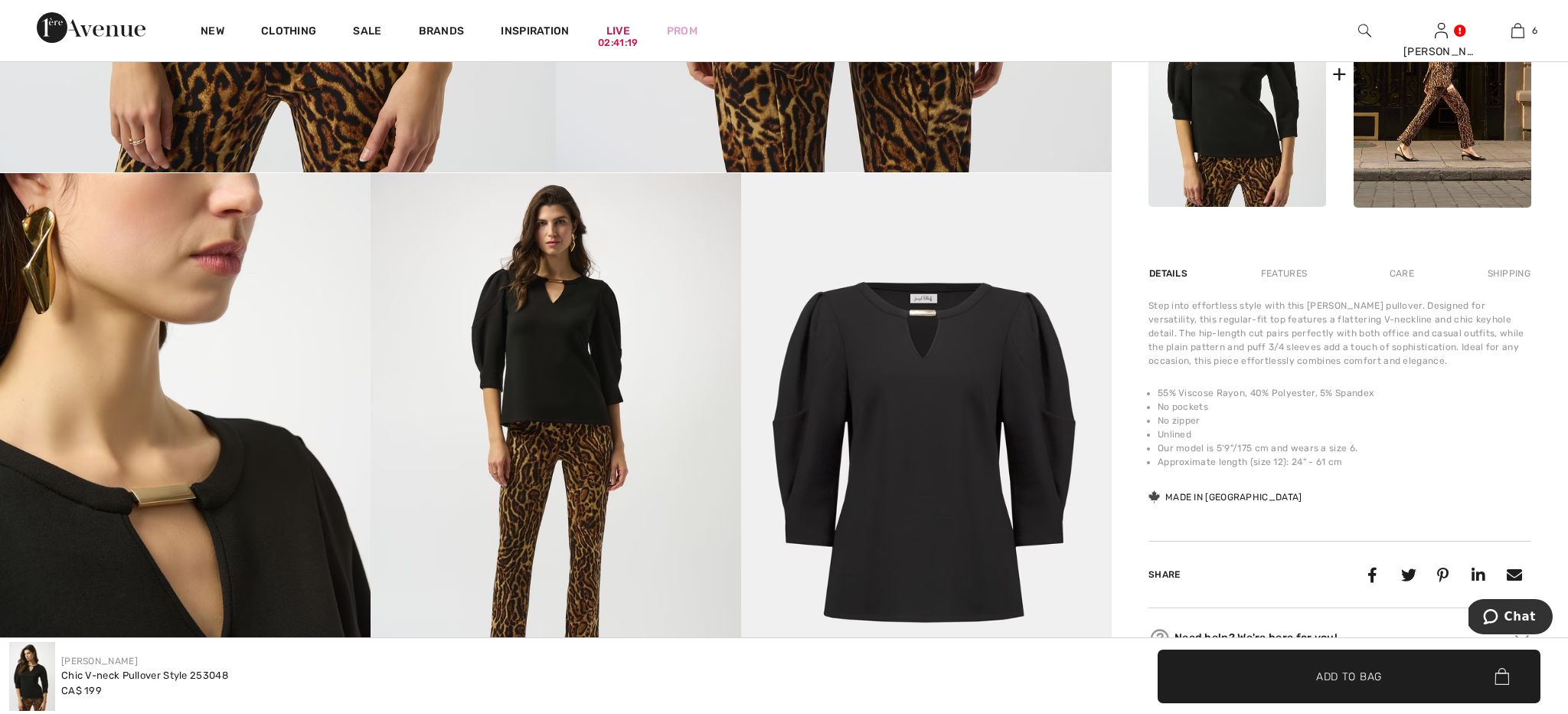
click at [551, 414] on img at bounding box center [556, 450] width 371 height 556
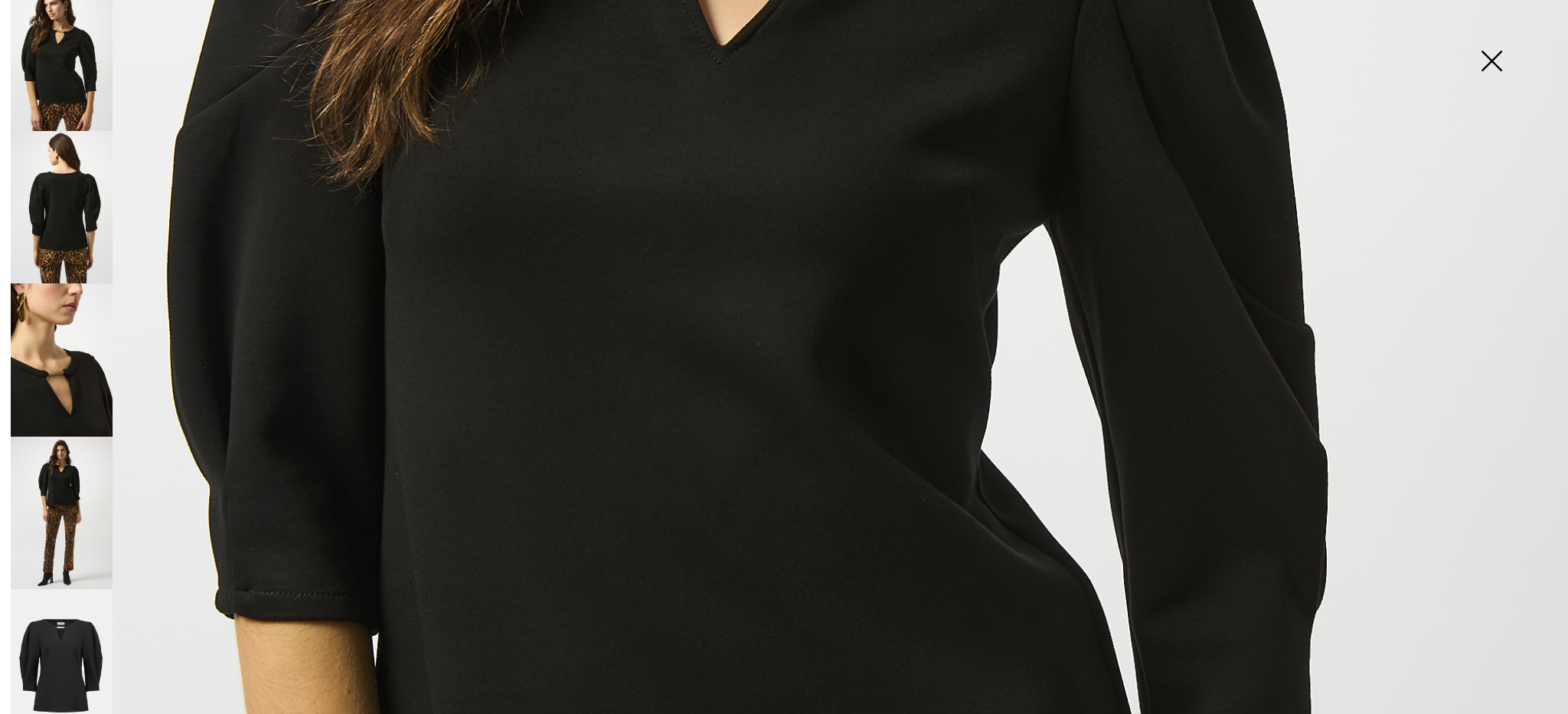
scroll to position [21, 0]
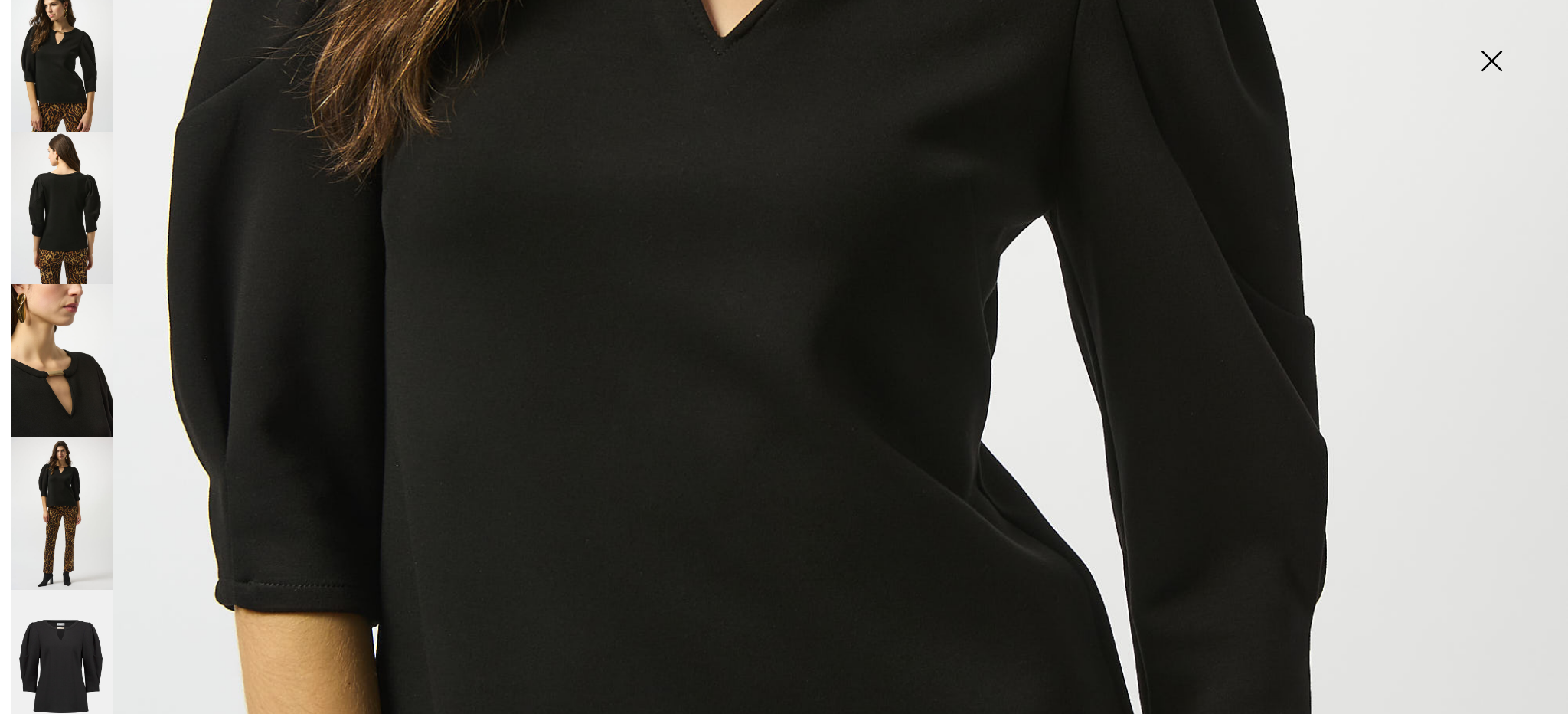
click at [75, 461] on img at bounding box center [62, 514] width 102 height 153
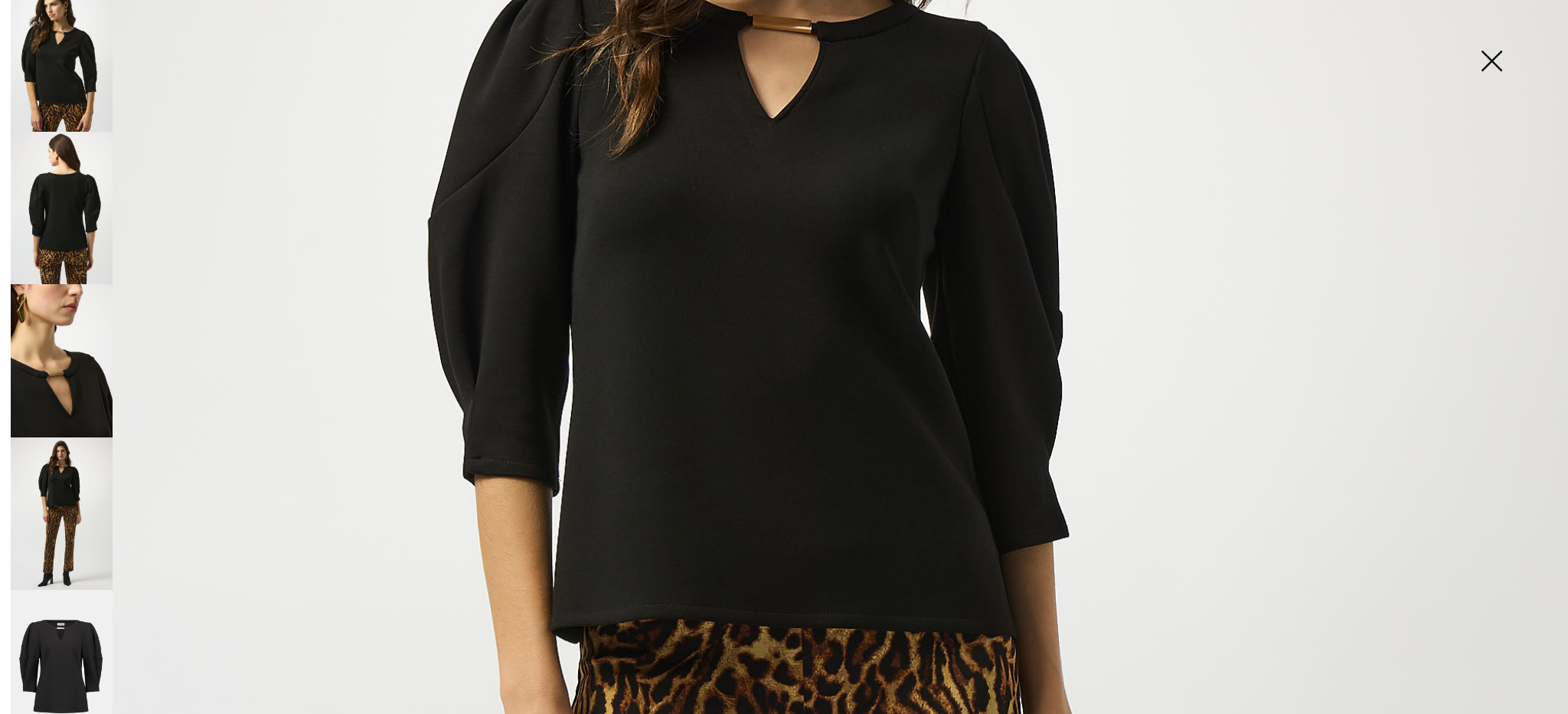
scroll to position [426, 0]
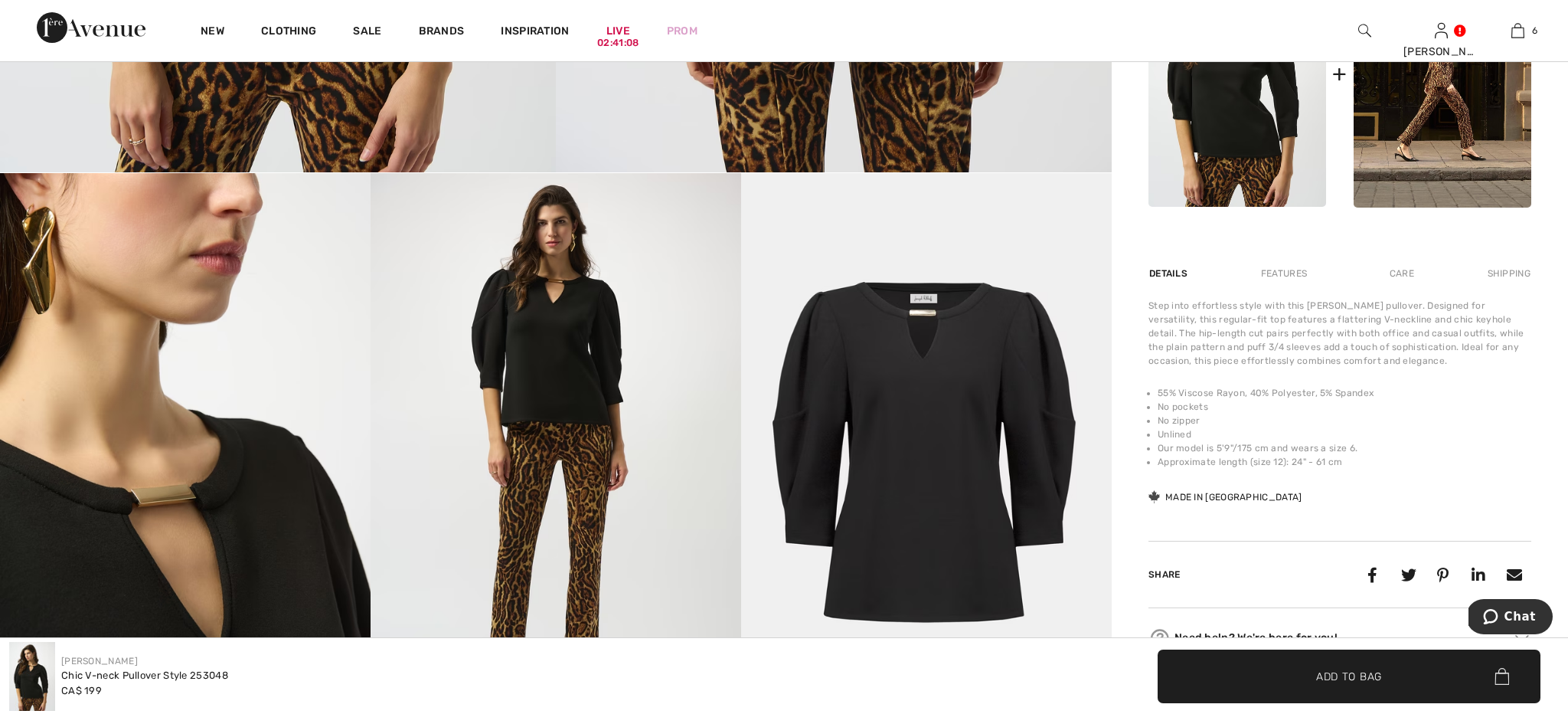
click at [473, 417] on img at bounding box center [556, 450] width 371 height 556
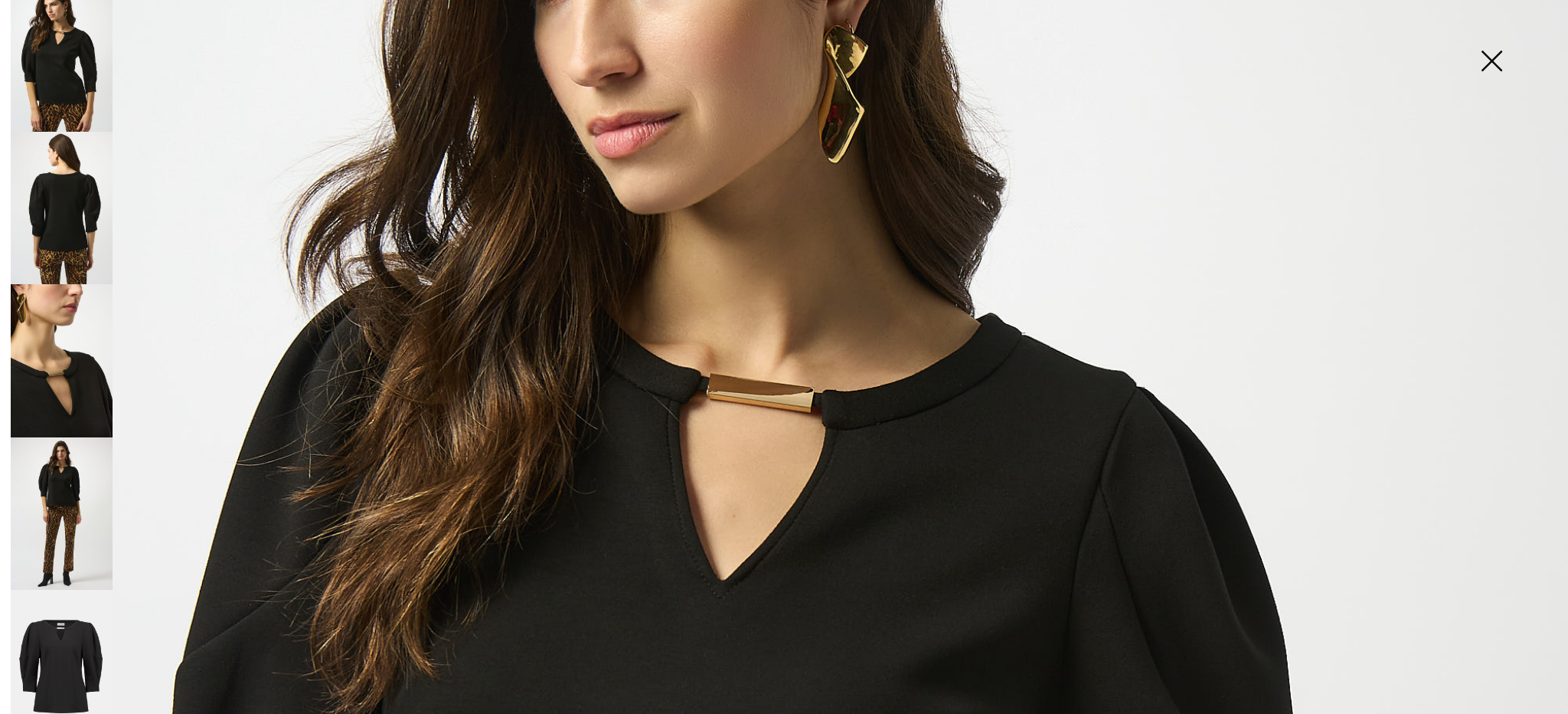
drag, startPoint x: 38, startPoint y: 449, endPoint x: 54, endPoint y: 448, distance: 16.0
click at [38, 448] on img at bounding box center [62, 514] width 102 height 153
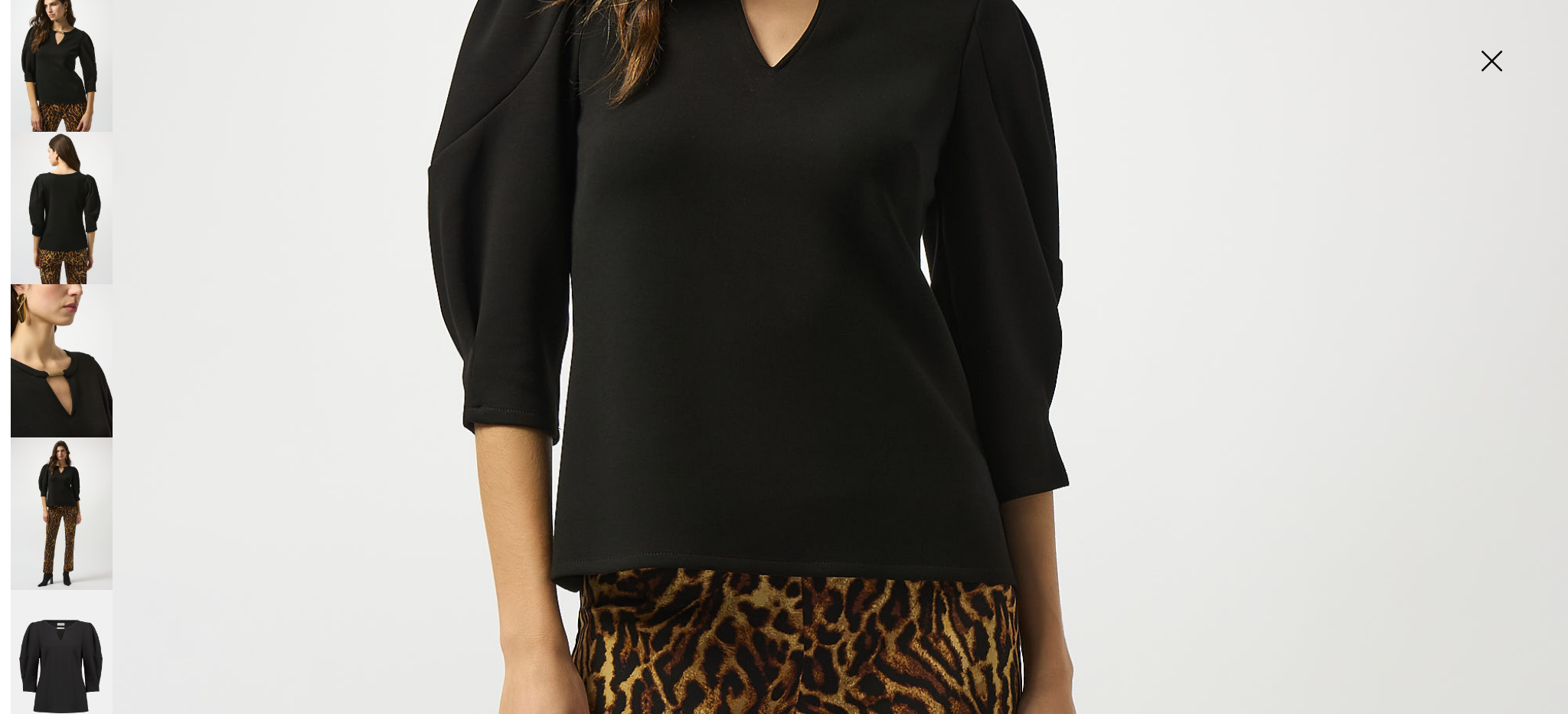
scroll to position [511, 0]
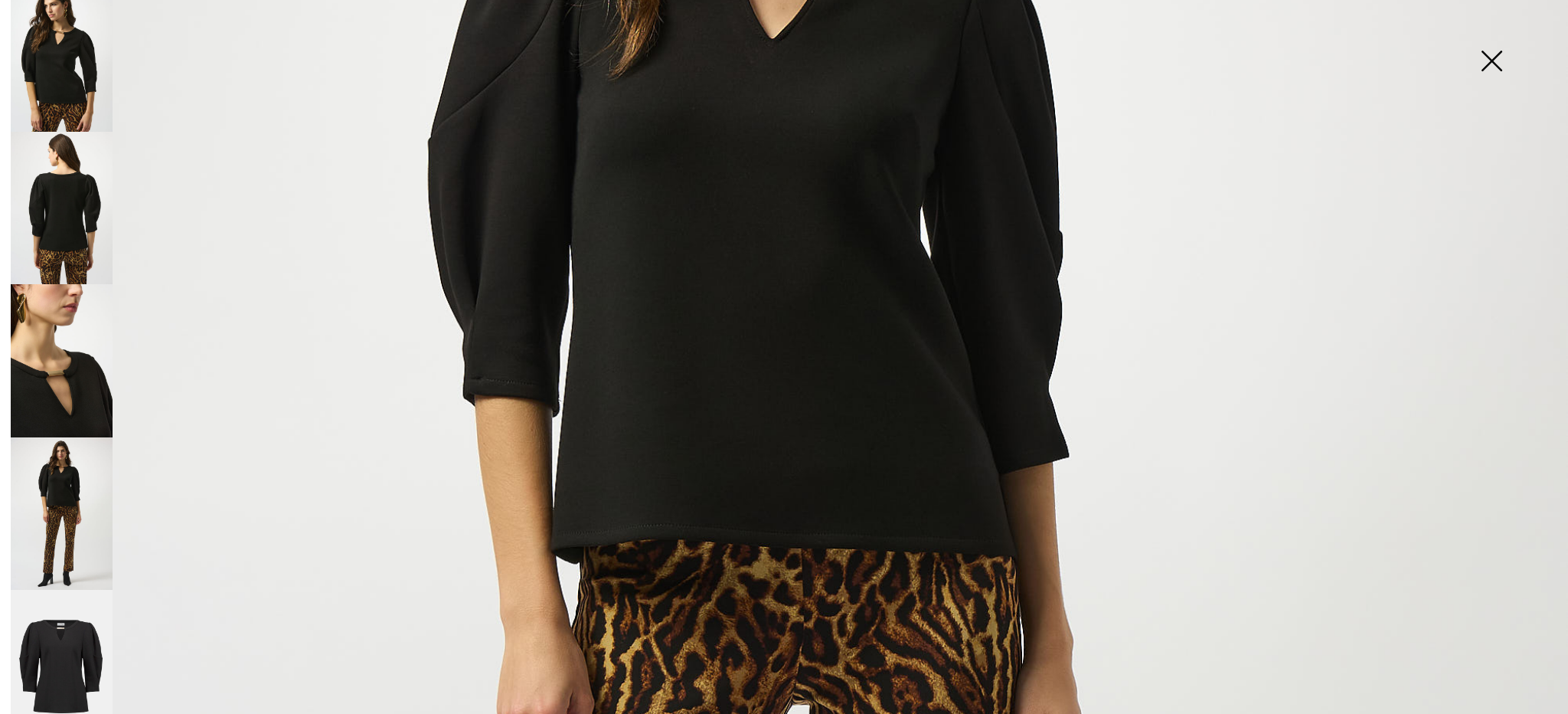
drag, startPoint x: 1483, startPoint y: 63, endPoint x: 1477, endPoint y: 71, distance: 10.0
click at [1483, 63] on img at bounding box center [1492, 62] width 76 height 79
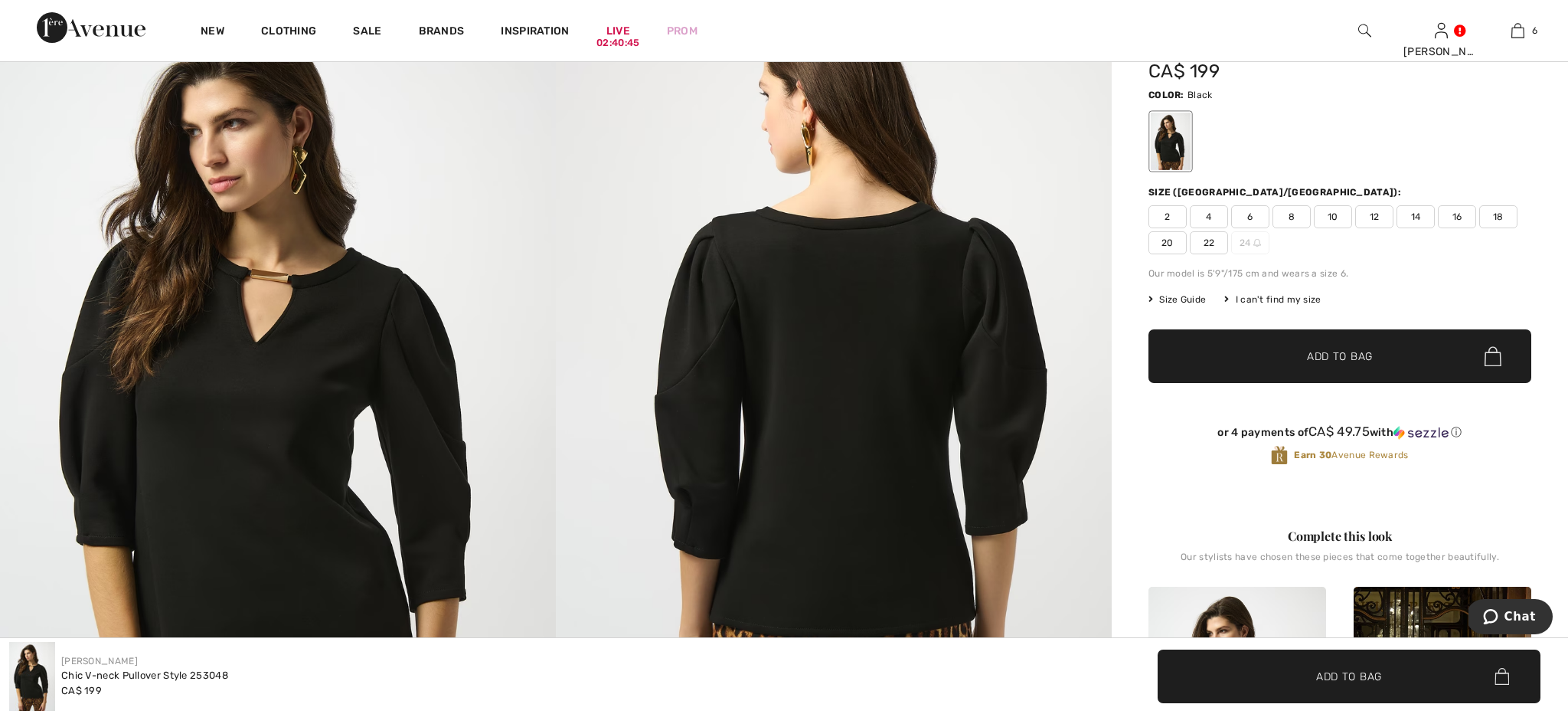
scroll to position [113, 0]
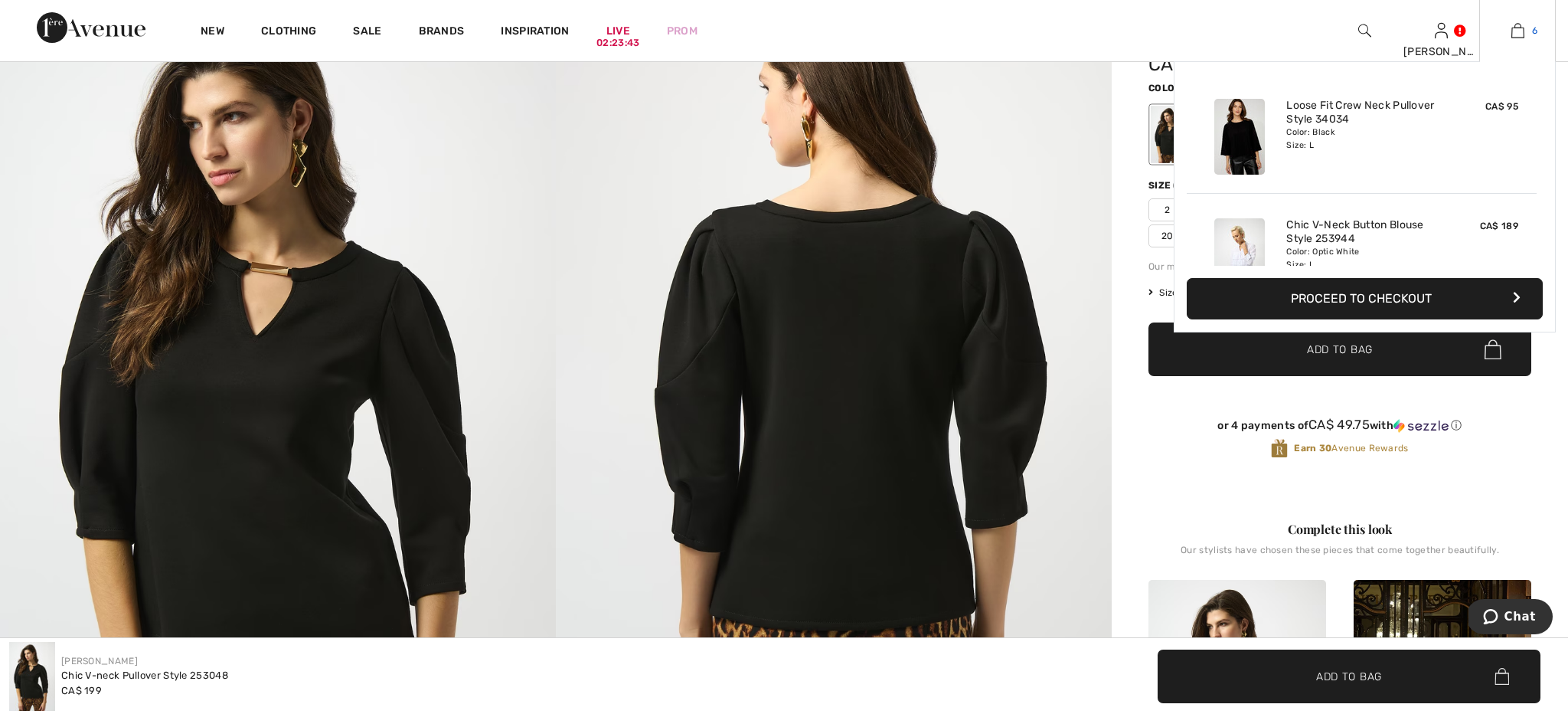
click at [1517, 30] on img at bounding box center [1518, 31] width 13 height 18
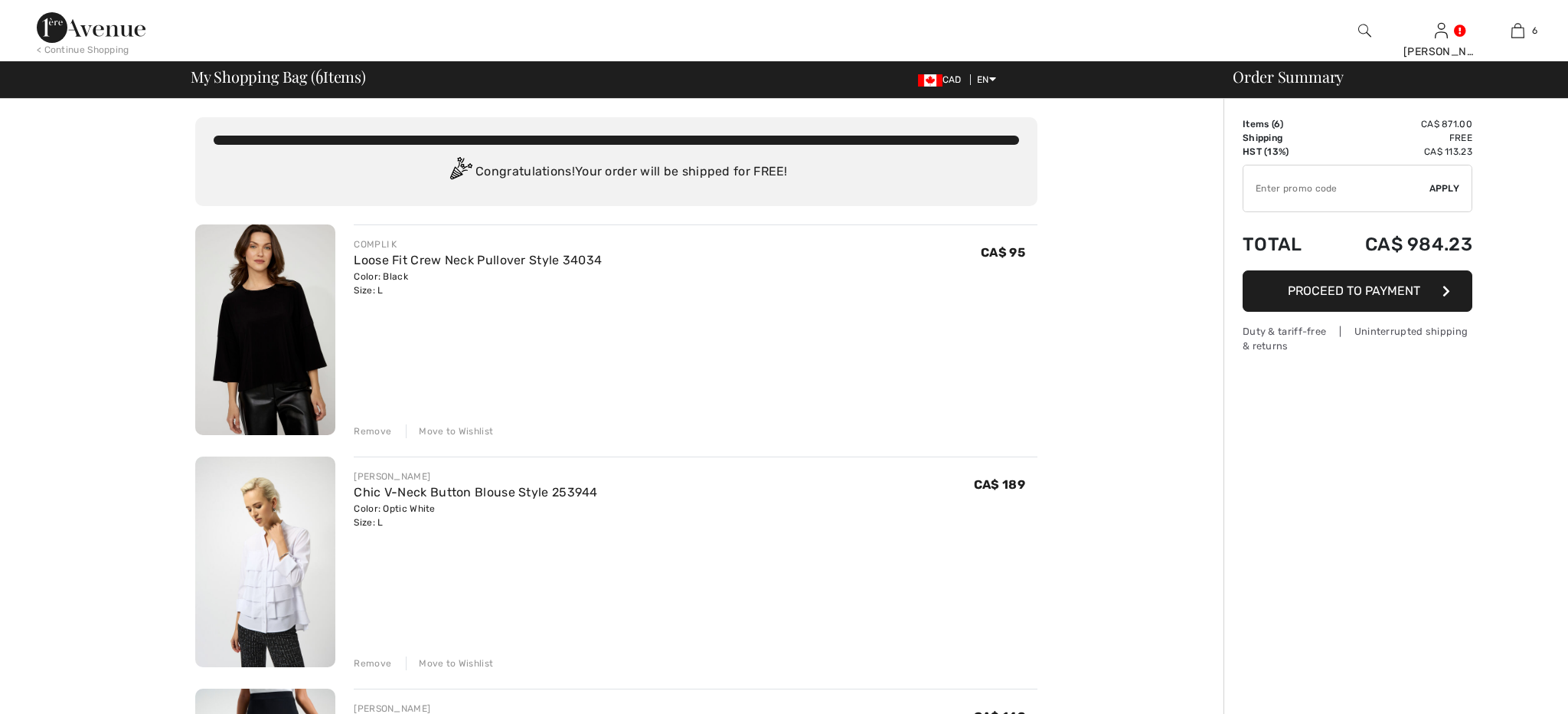
checkbox input "true"
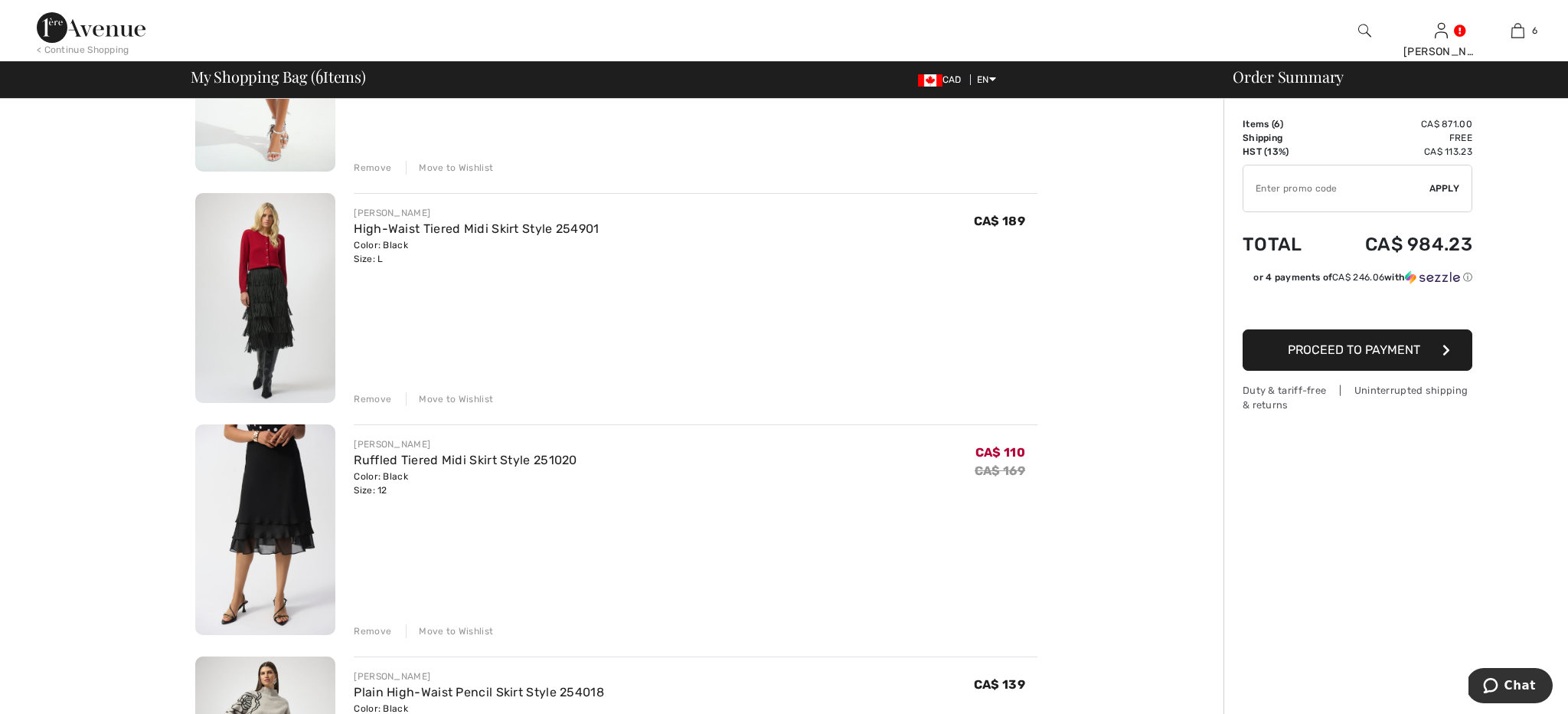
scroll to position [743, 0]
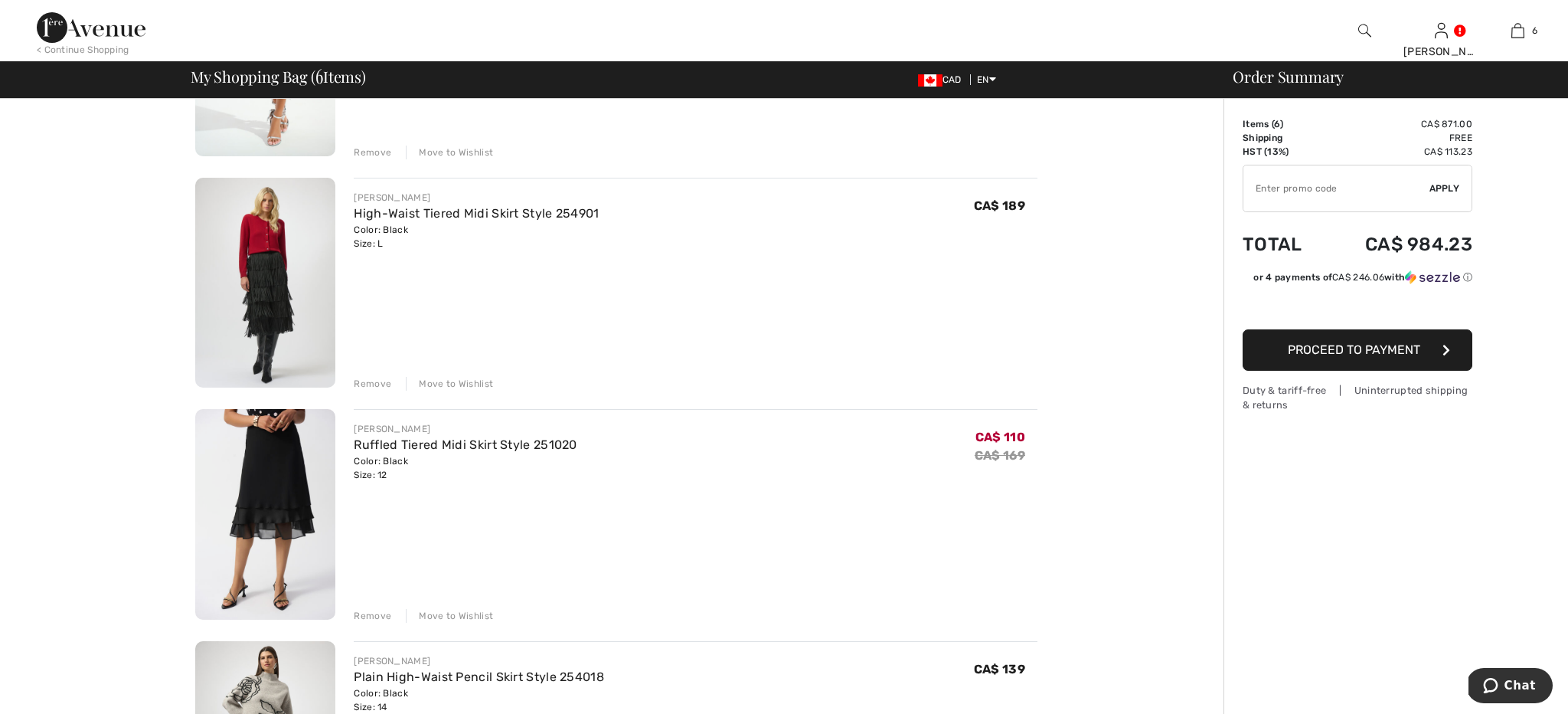
click at [286, 479] on img at bounding box center [265, 515] width 140 height 211
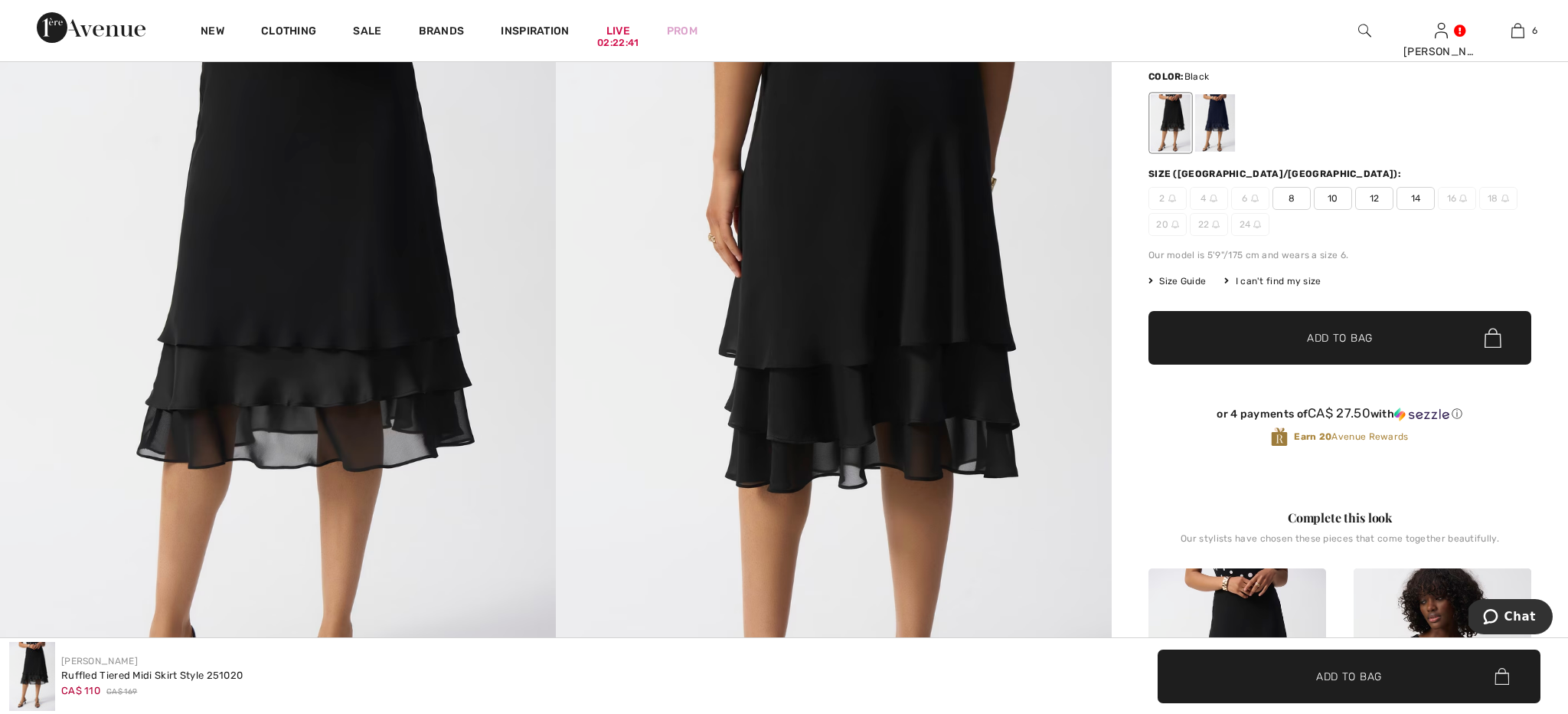
scroll to position [134, 0]
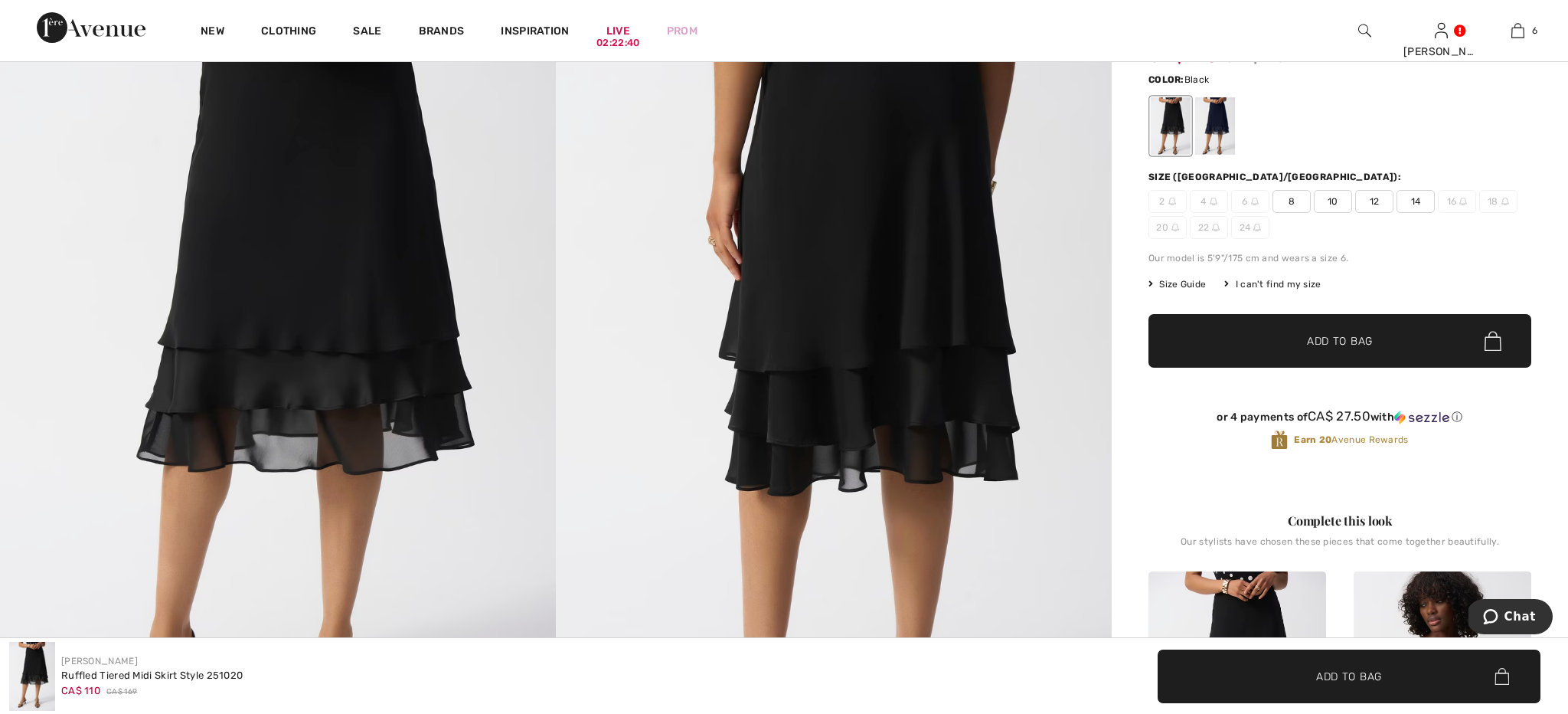
click at [390, 292] on img at bounding box center [277, 375] width 555 height 833
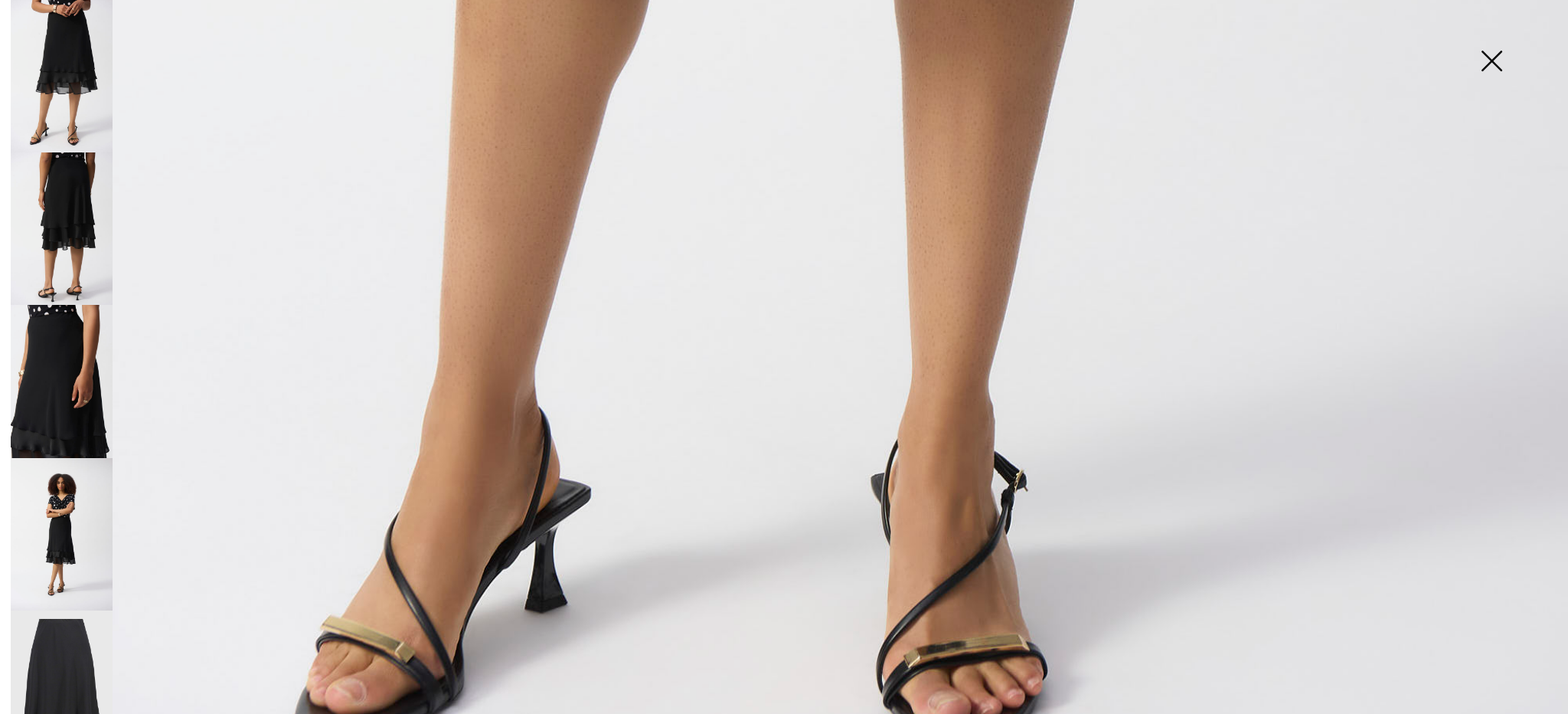
scroll to position [1490, 0]
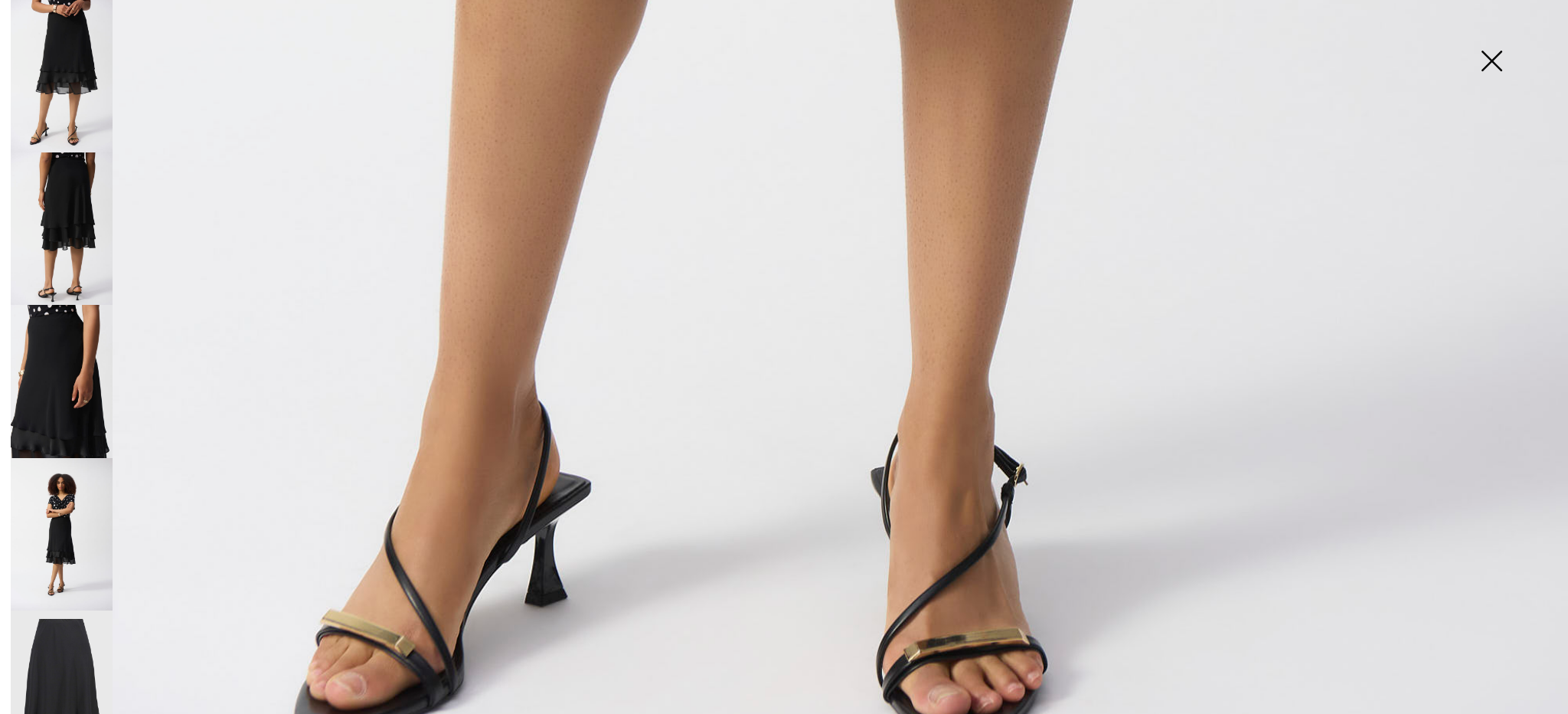
click at [76, 342] on img at bounding box center [62, 381] width 102 height 153
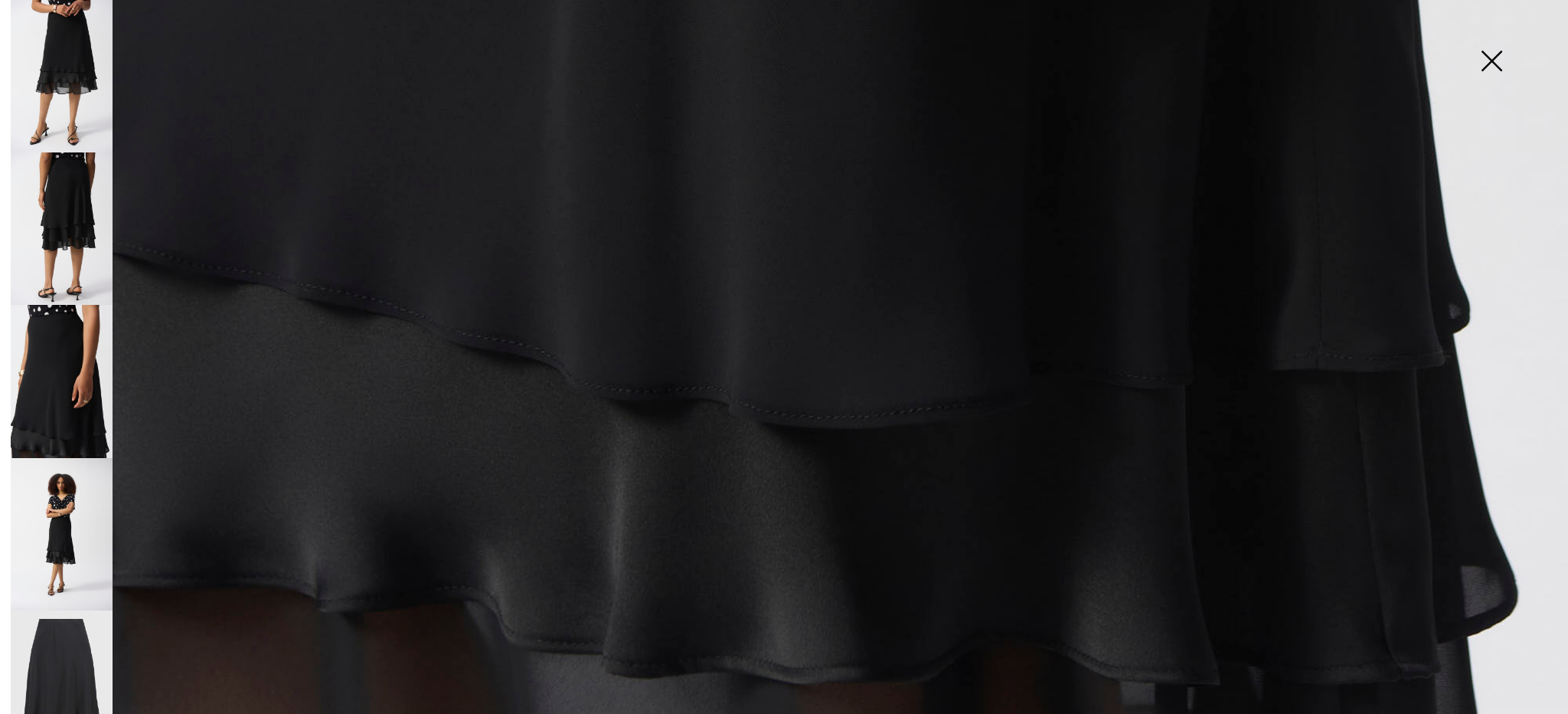
scroll to position [1637, 0]
click at [55, 225] on img at bounding box center [62, 229] width 102 height 153
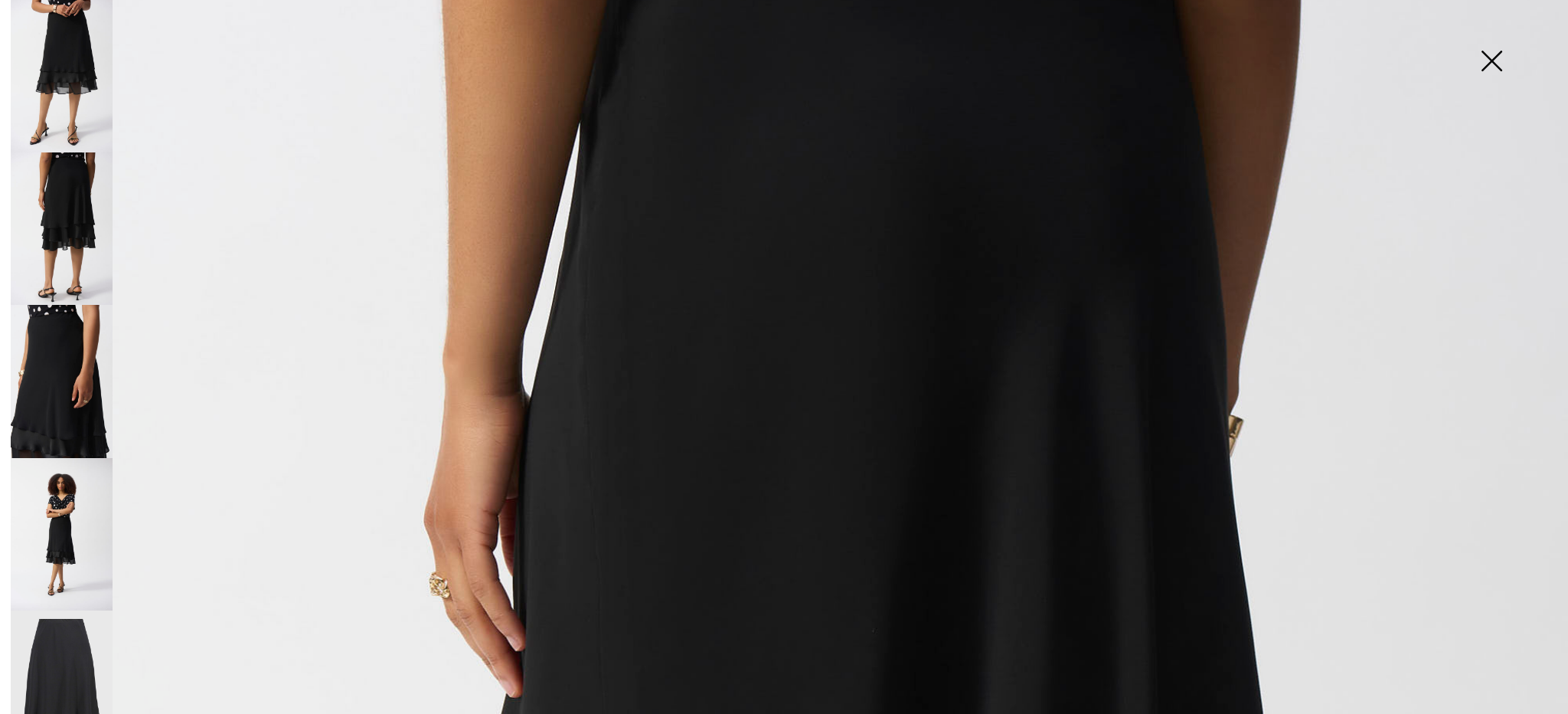
scroll to position [205, 0]
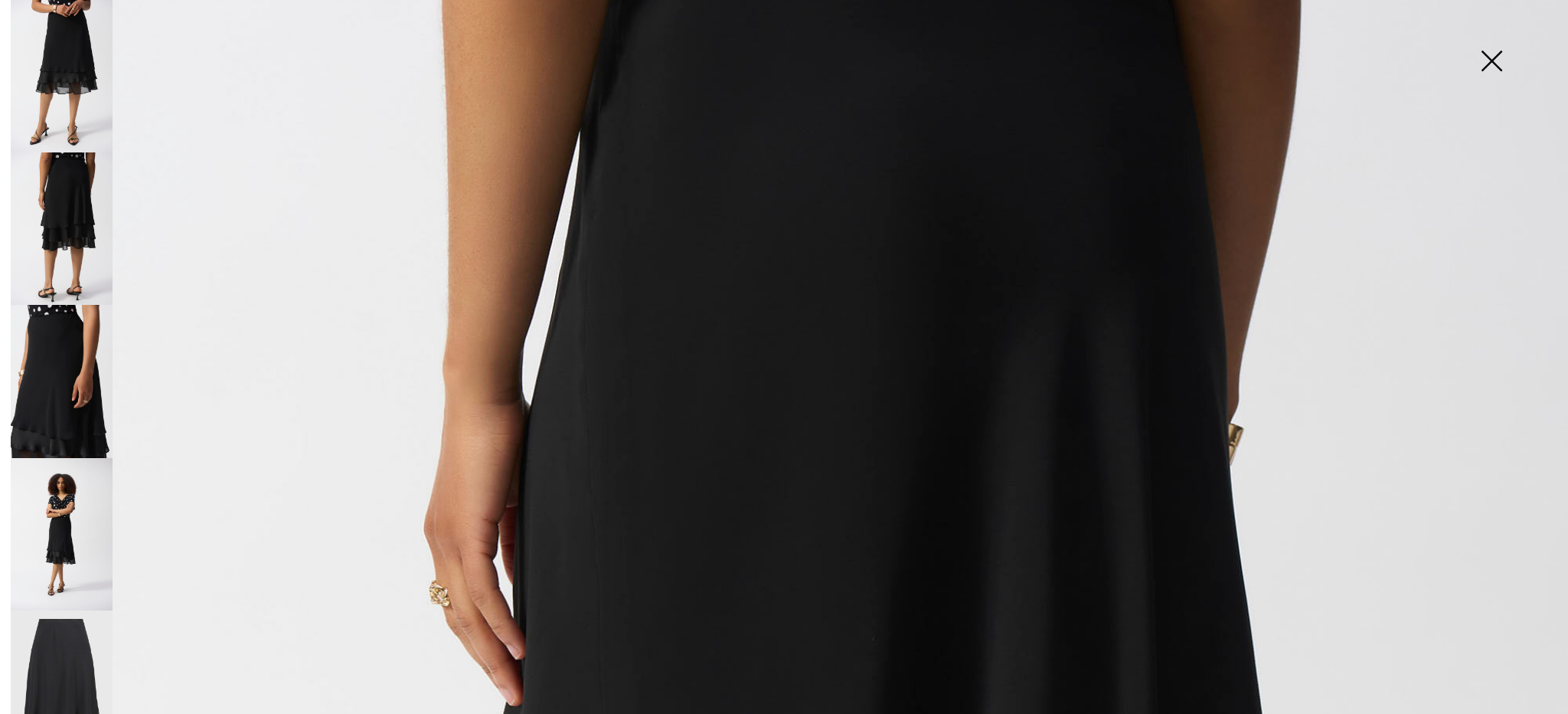
click at [1500, 60] on img at bounding box center [1492, 62] width 76 height 79
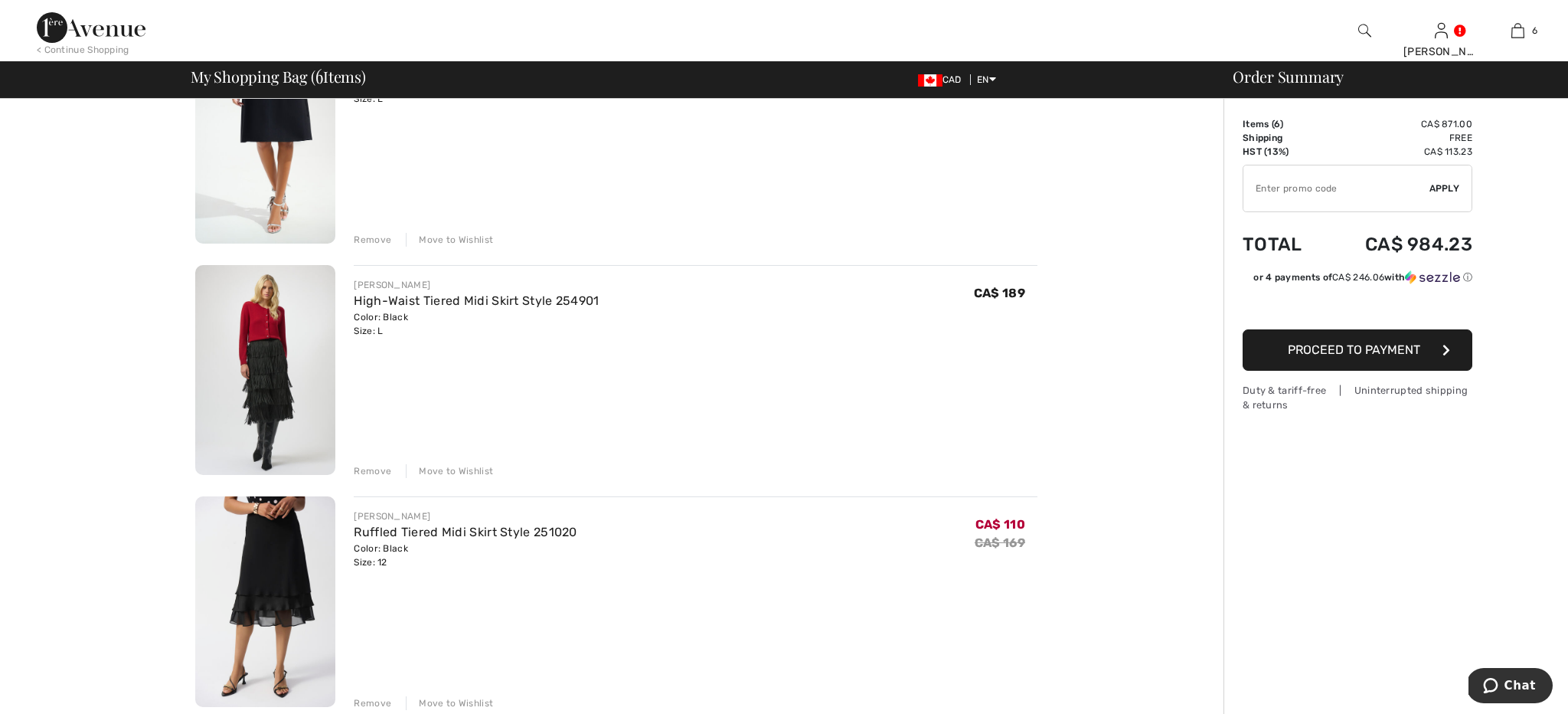
scroll to position [668, 0]
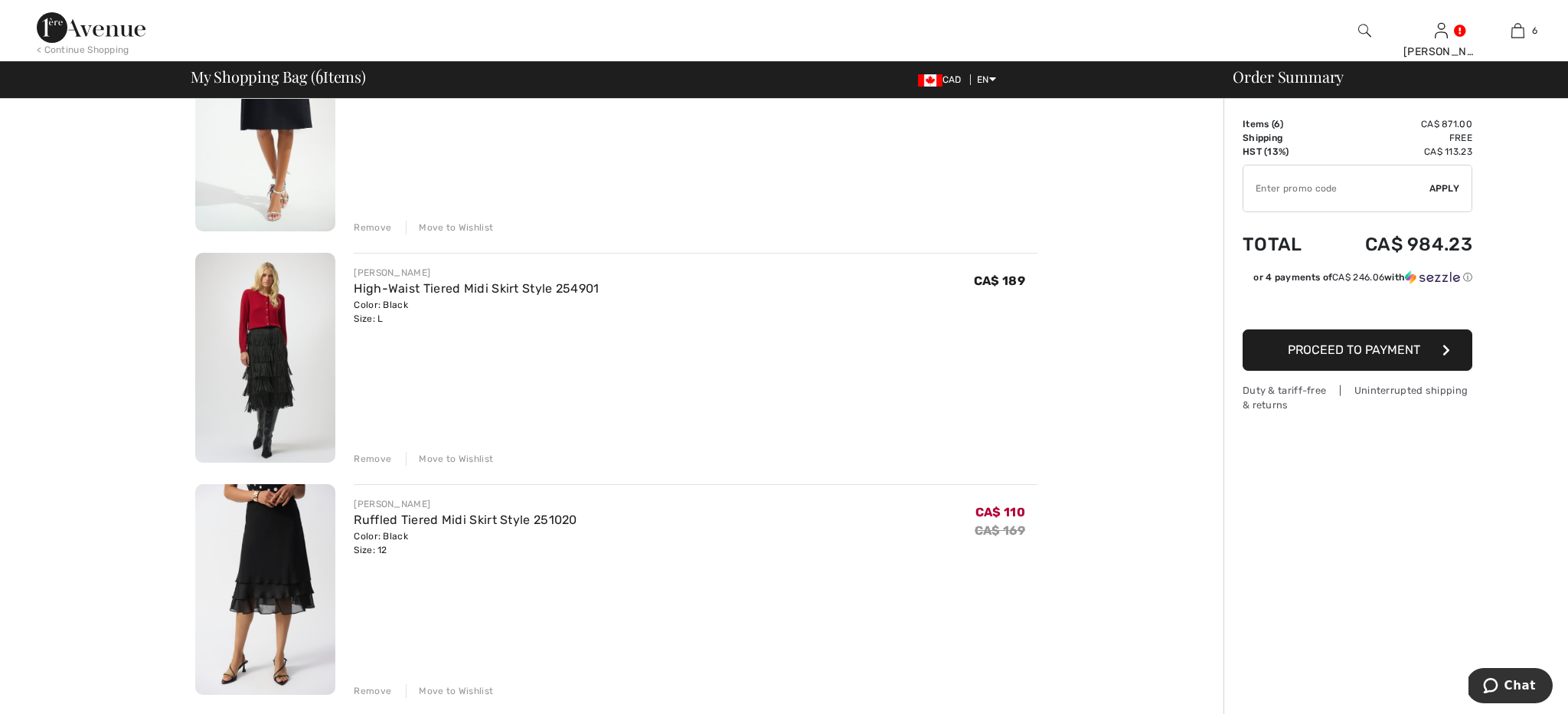
click at [265, 336] on img at bounding box center [265, 358] width 140 height 211
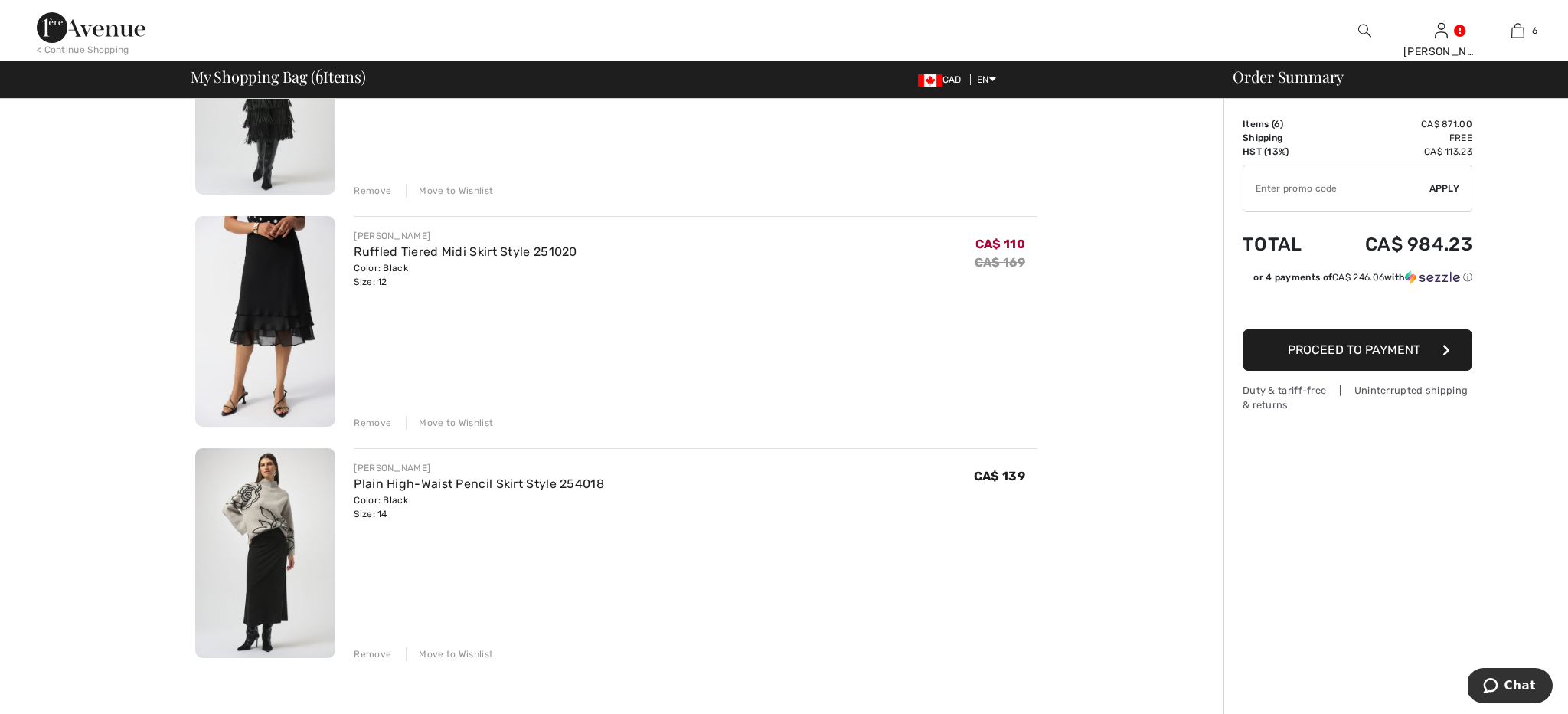
scroll to position [930, 0]
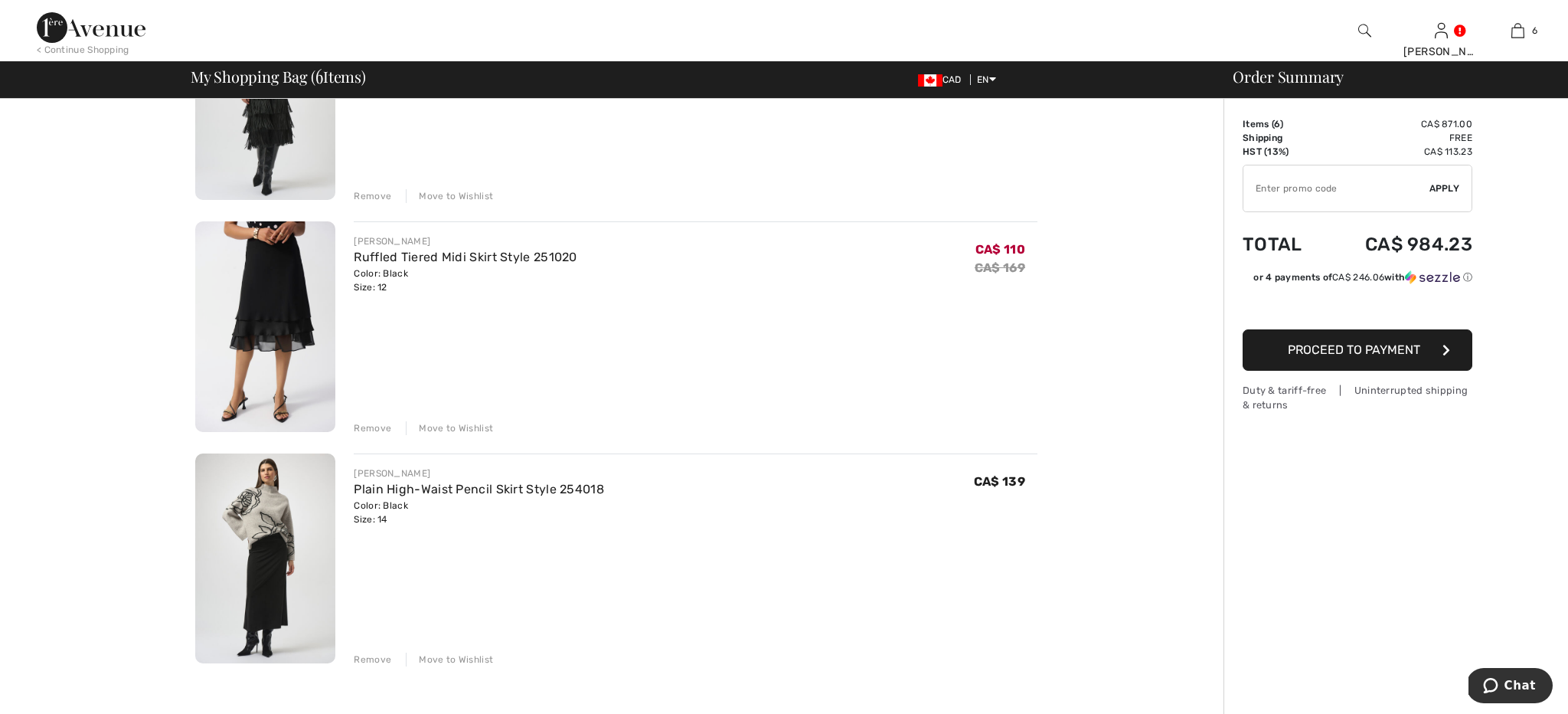
click at [281, 484] on img at bounding box center [265, 559] width 140 height 211
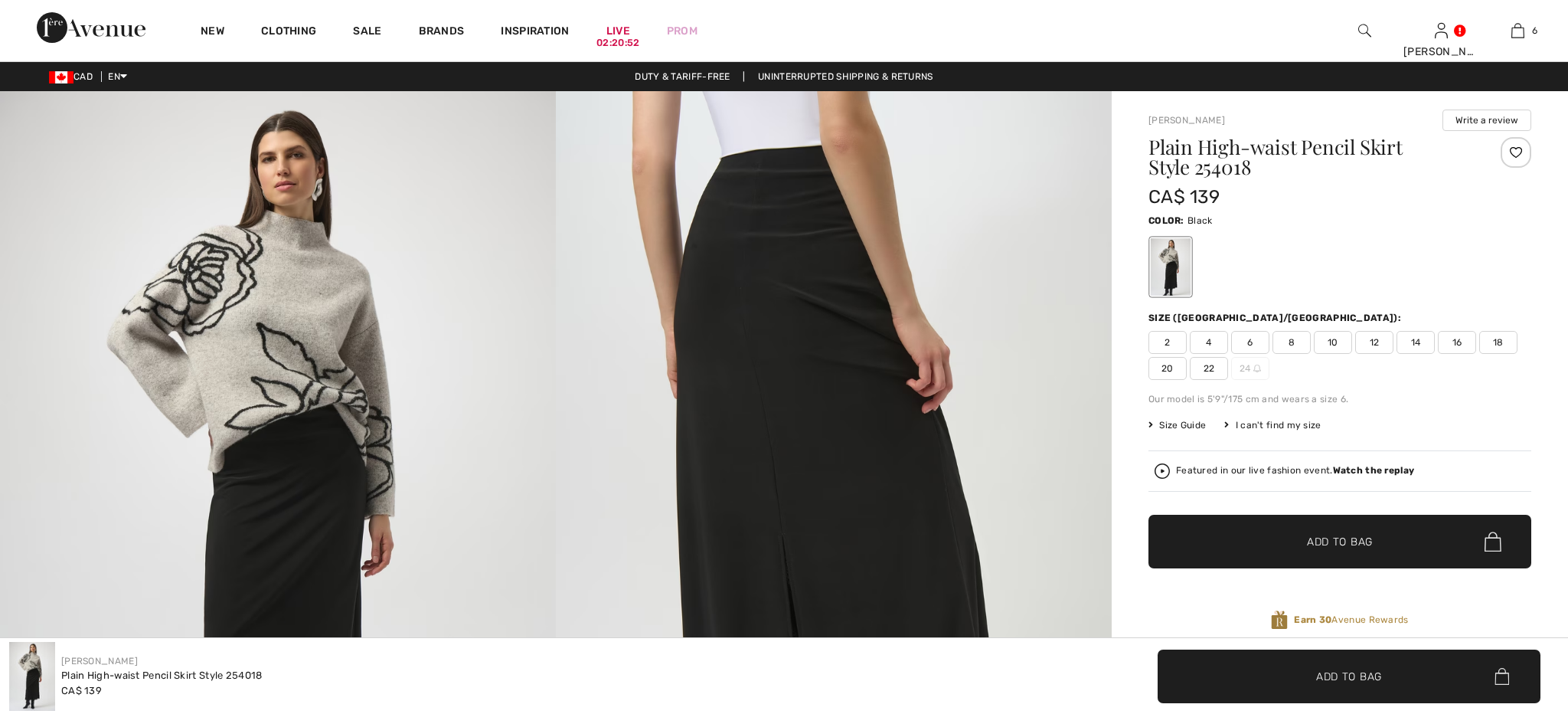
checkbox input "true"
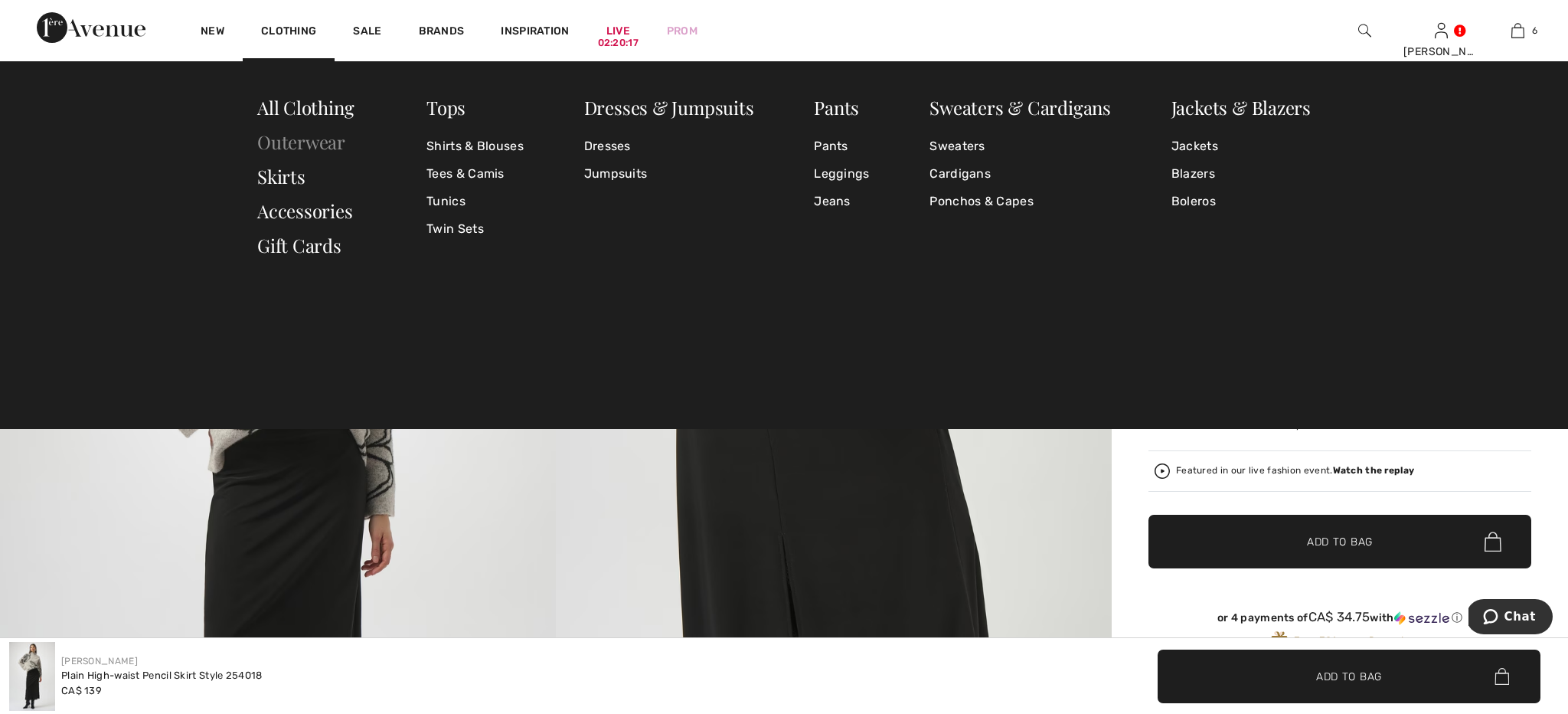
click at [294, 140] on link "Outerwear" at bounding box center [301, 141] width 88 height 25
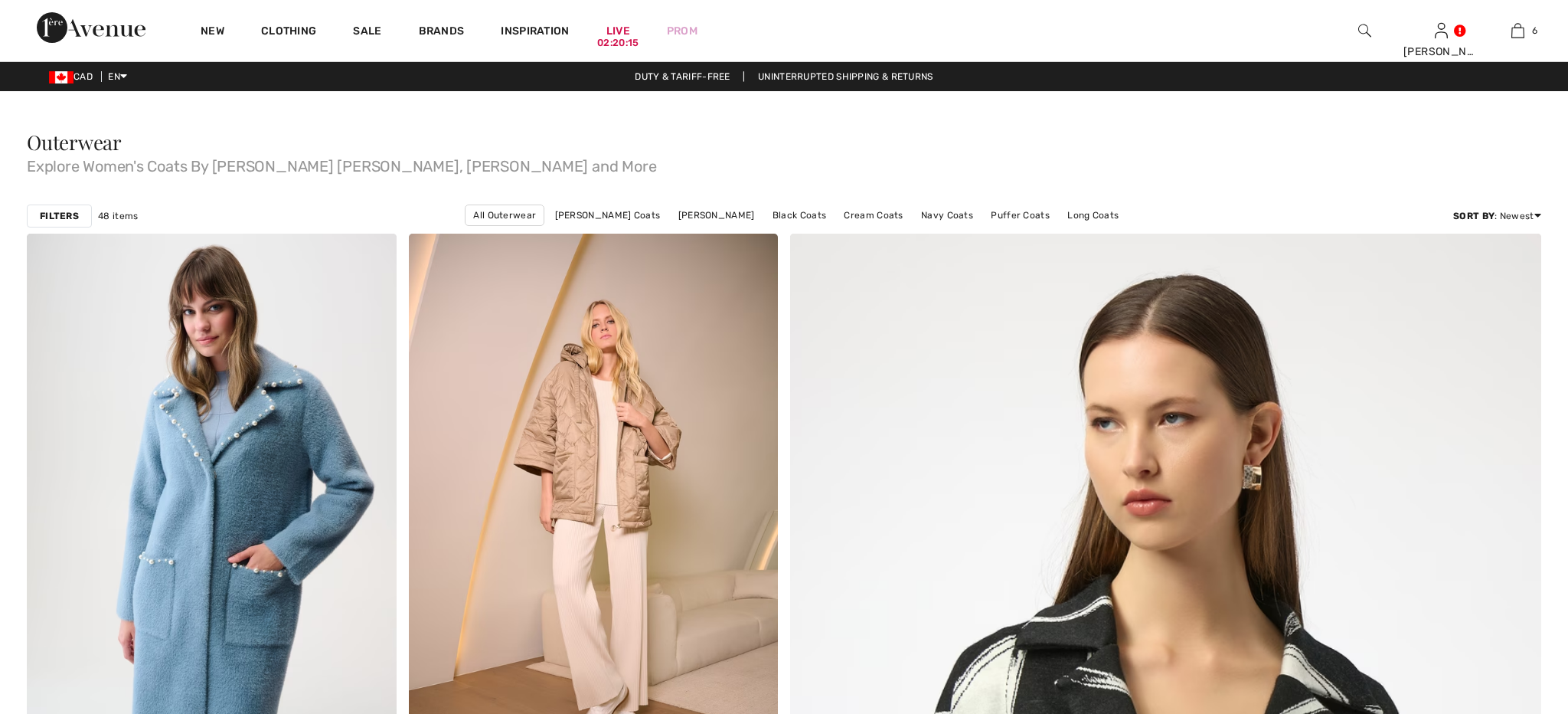
checkbox input "true"
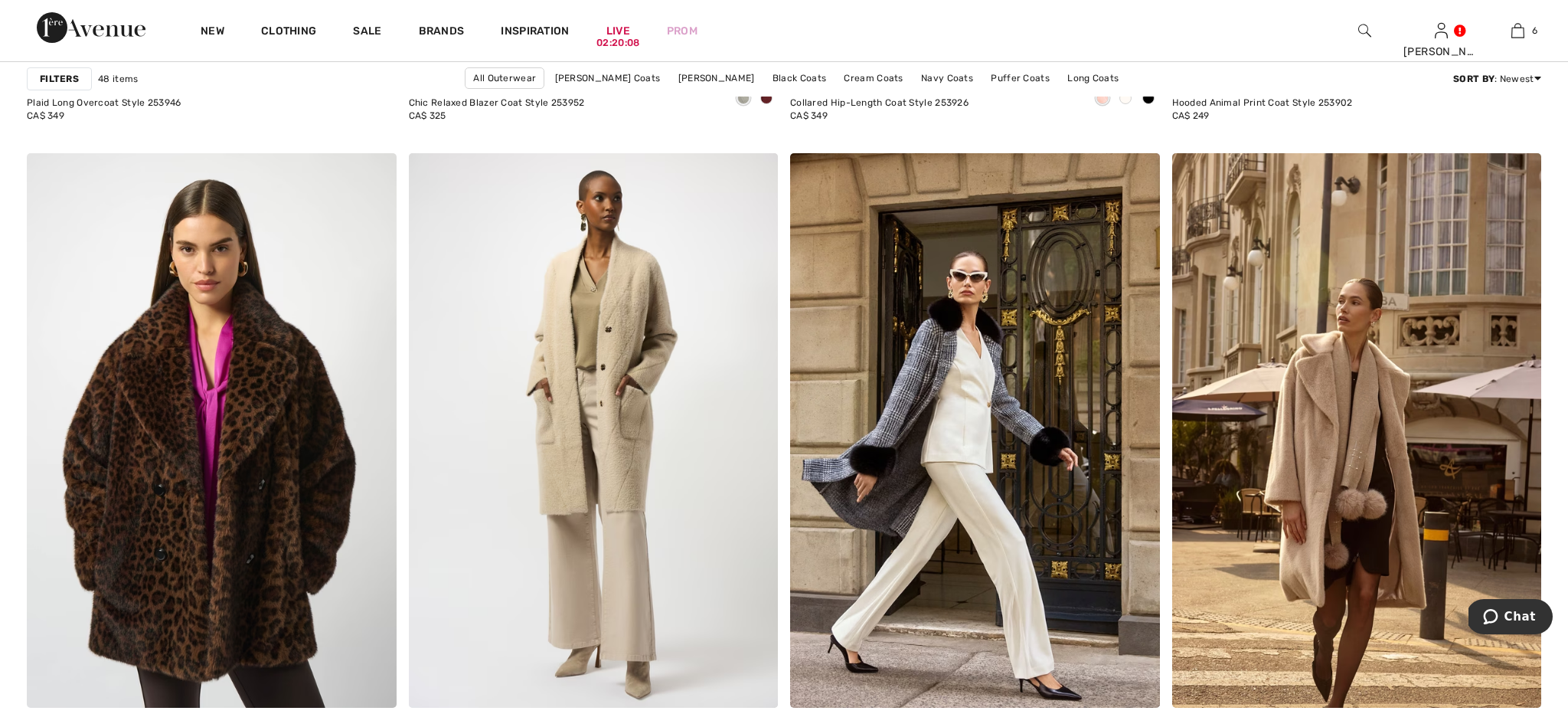
scroll to position [3560, 0]
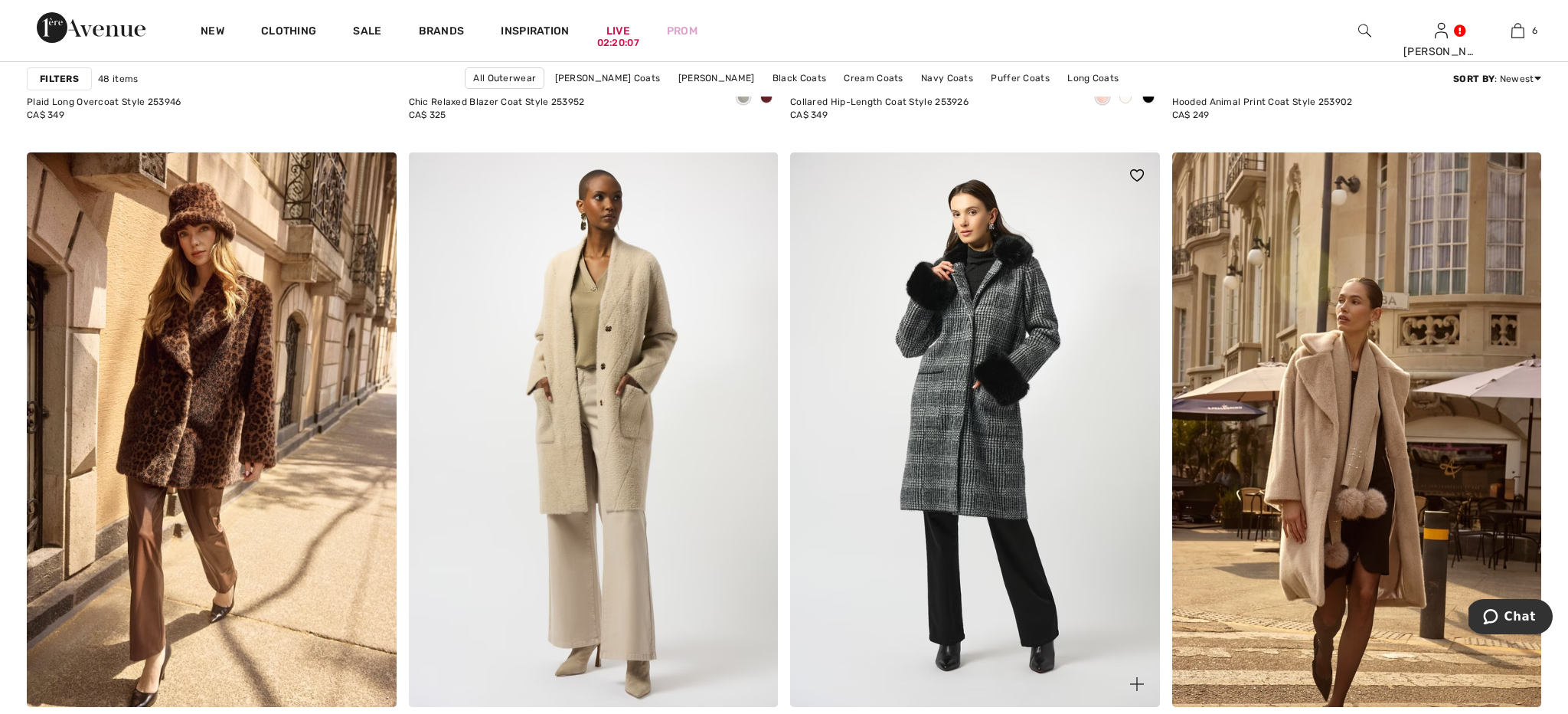
click at [905, 341] on img at bounding box center [974, 430] width 370 height 555
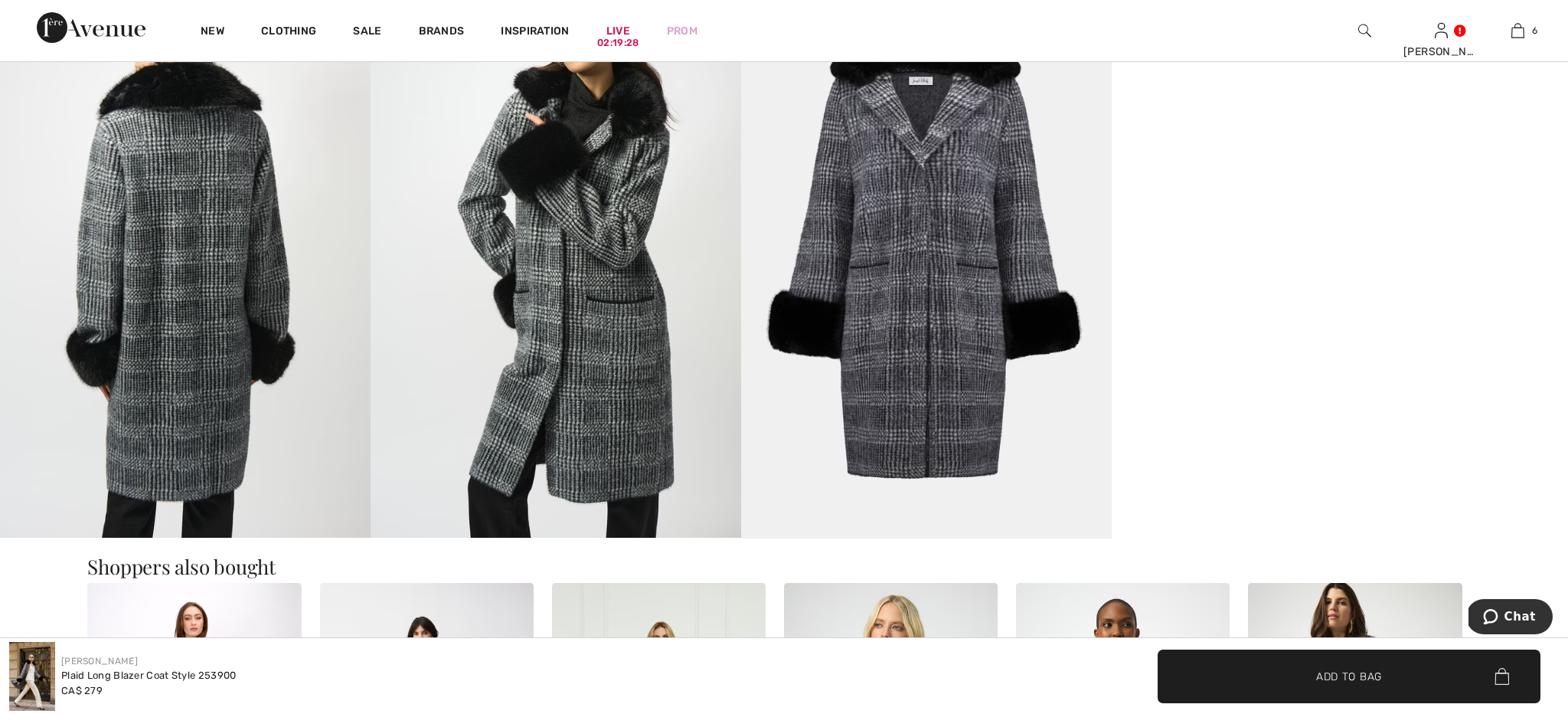
scroll to position [1500, 0]
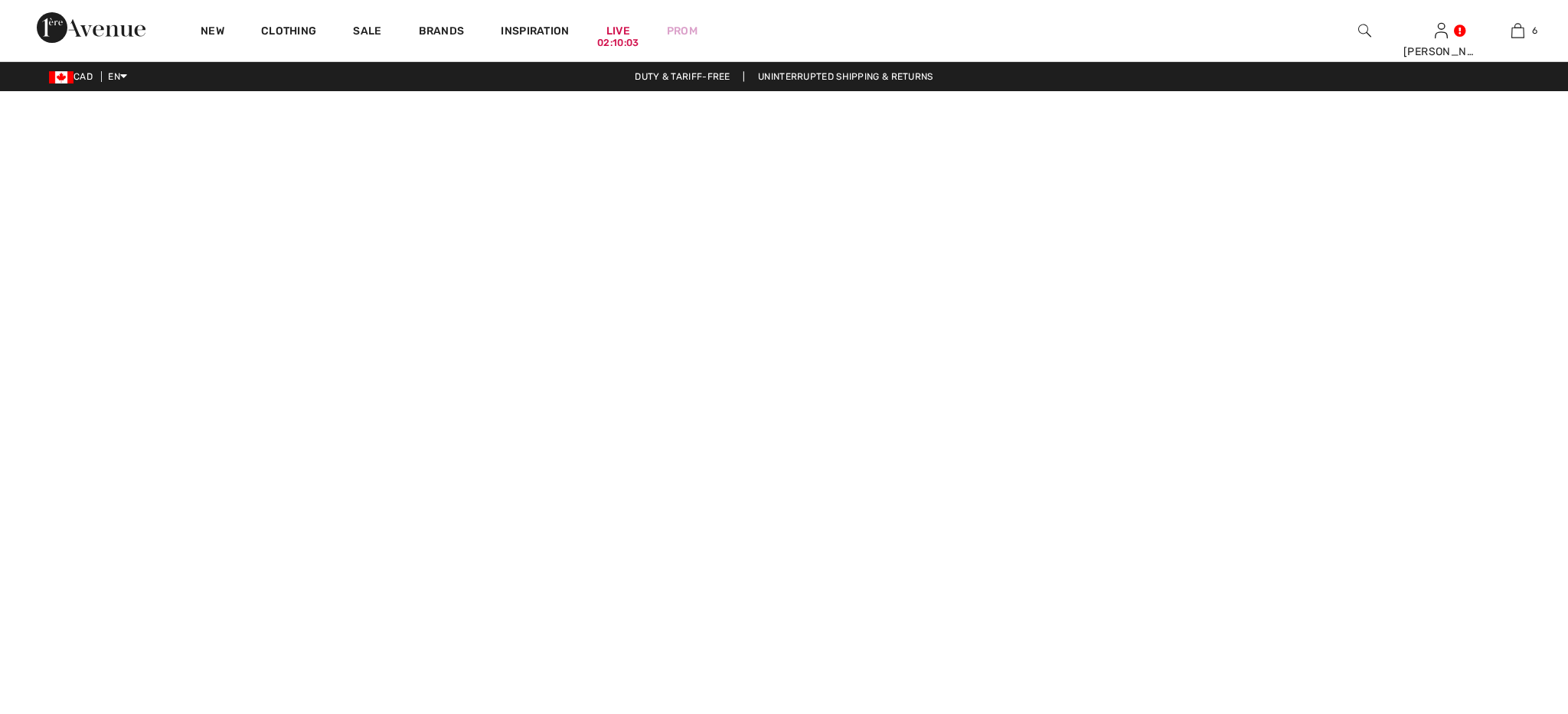
checkbox input "true"
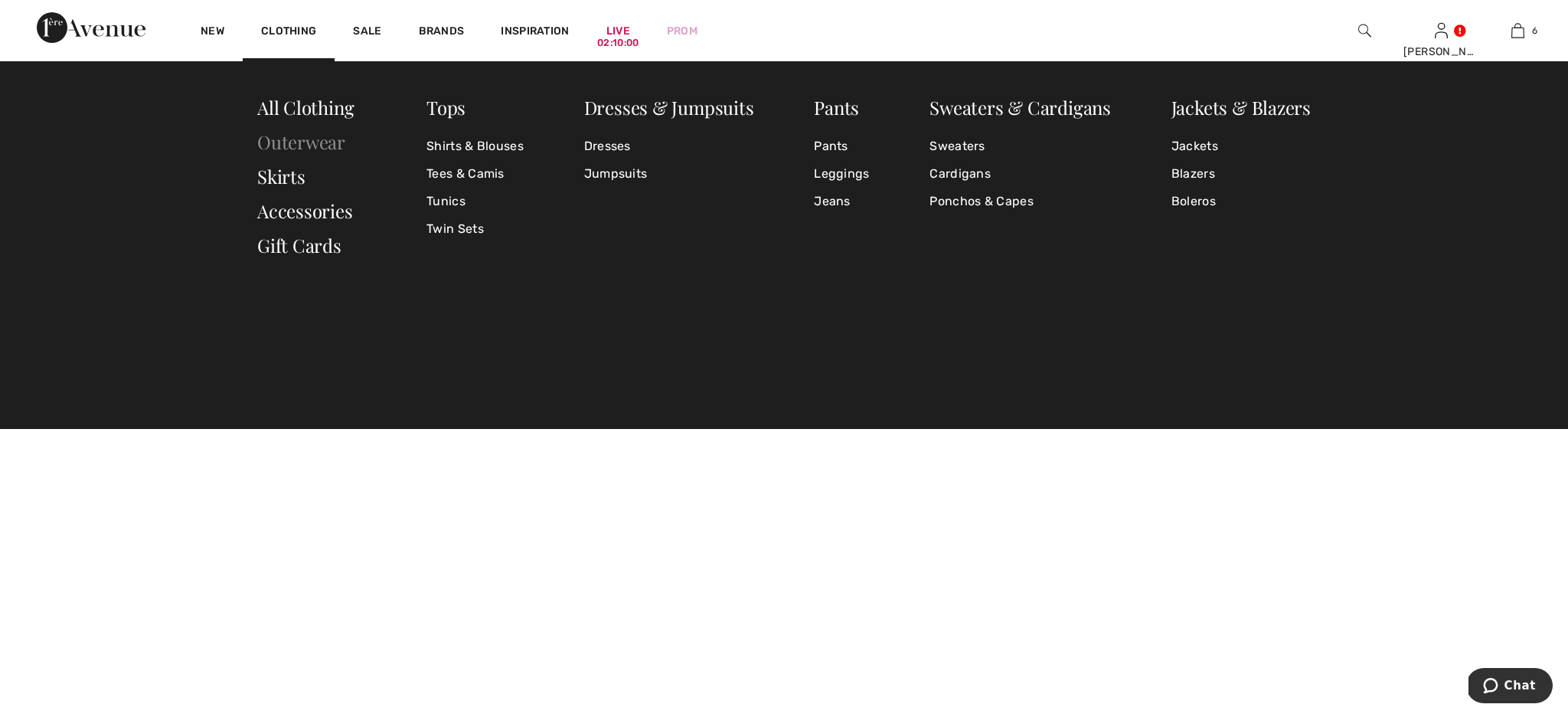
click at [293, 137] on link "Outerwear" at bounding box center [301, 141] width 88 height 25
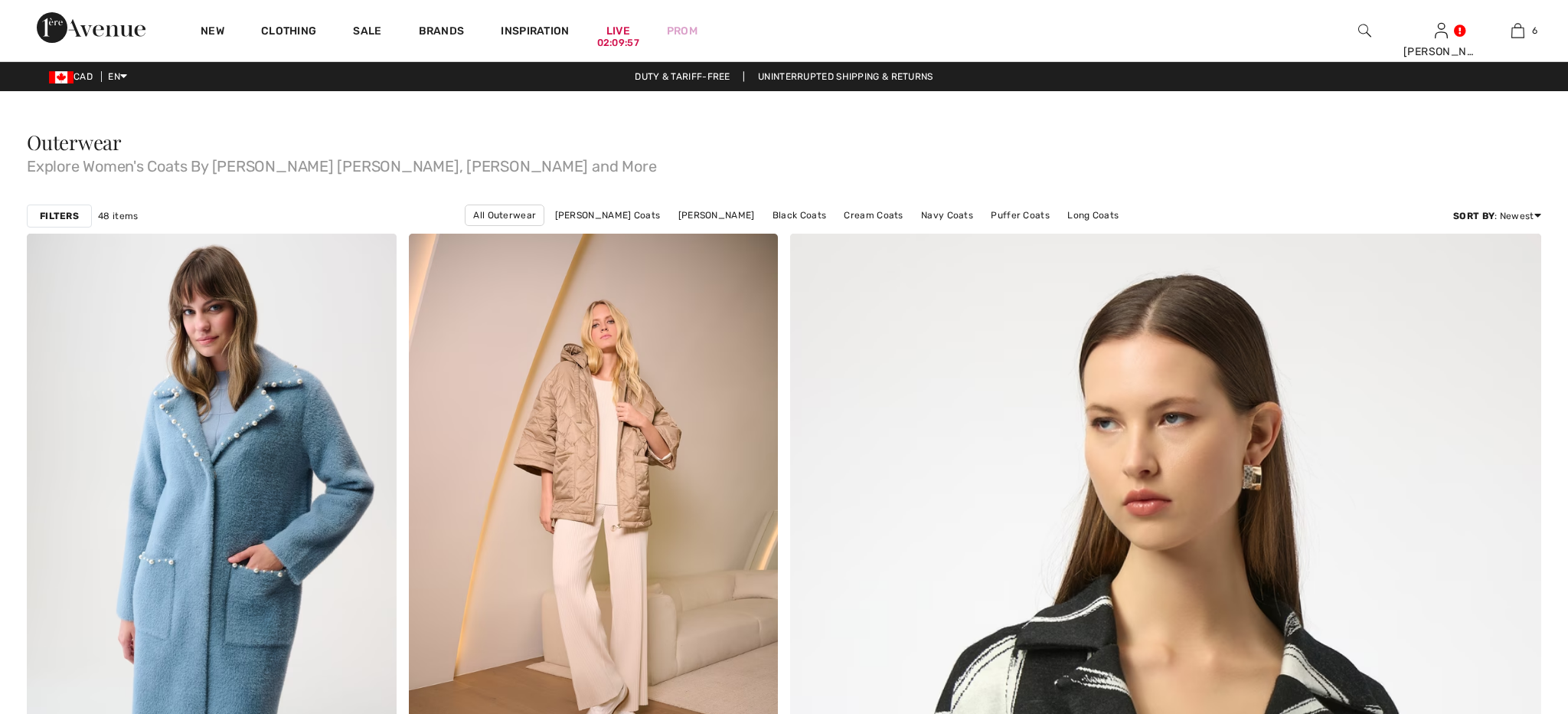
checkbox input "true"
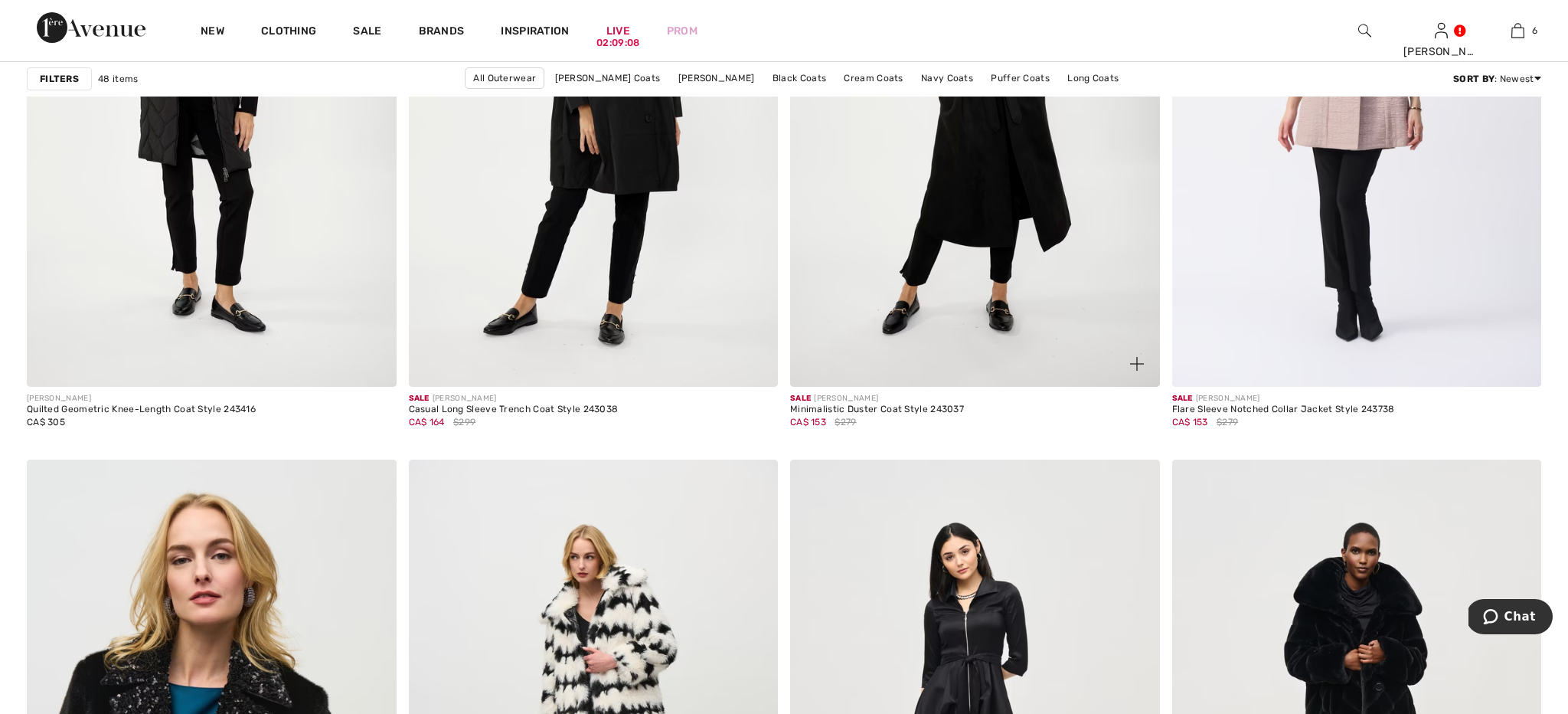
scroll to position [6585, 0]
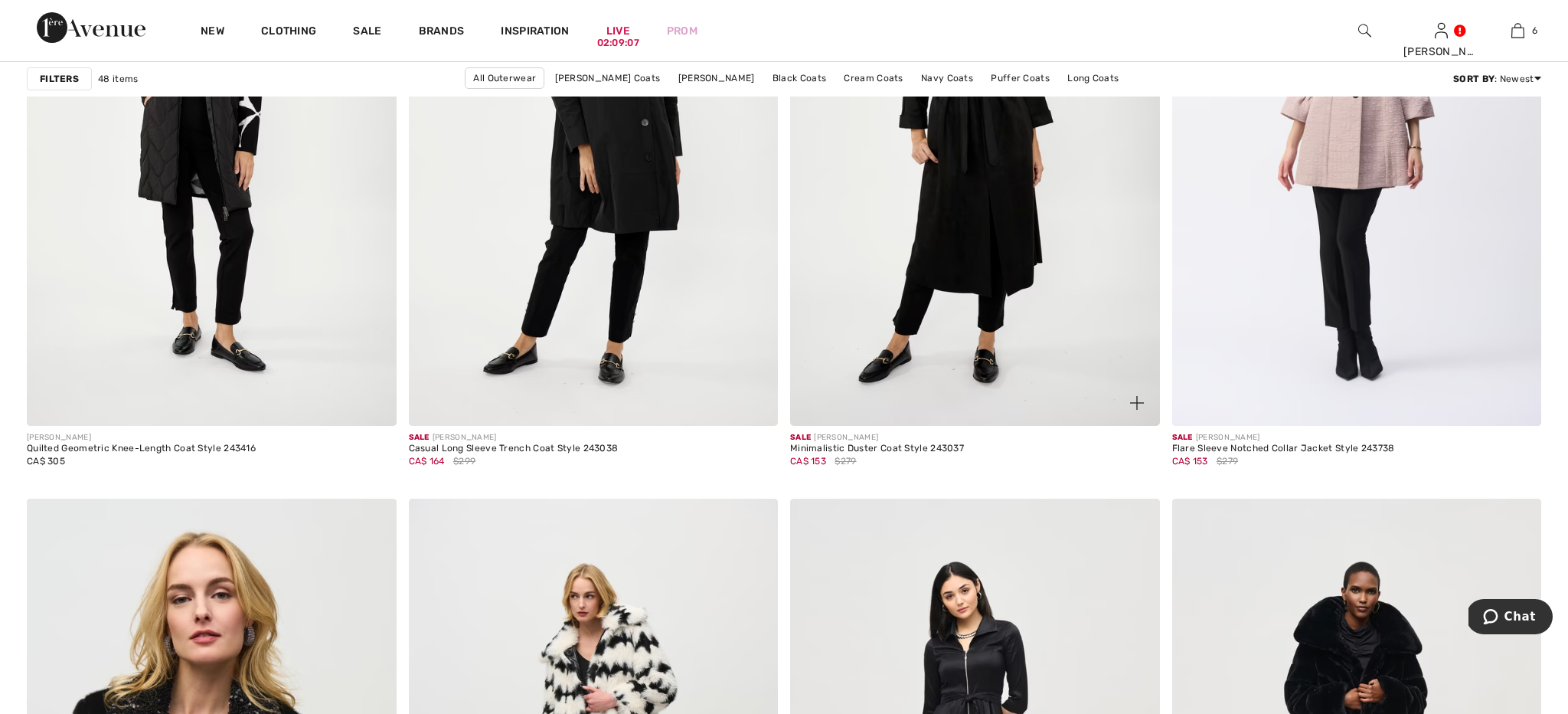
click at [941, 251] on img at bounding box center [974, 149] width 370 height 555
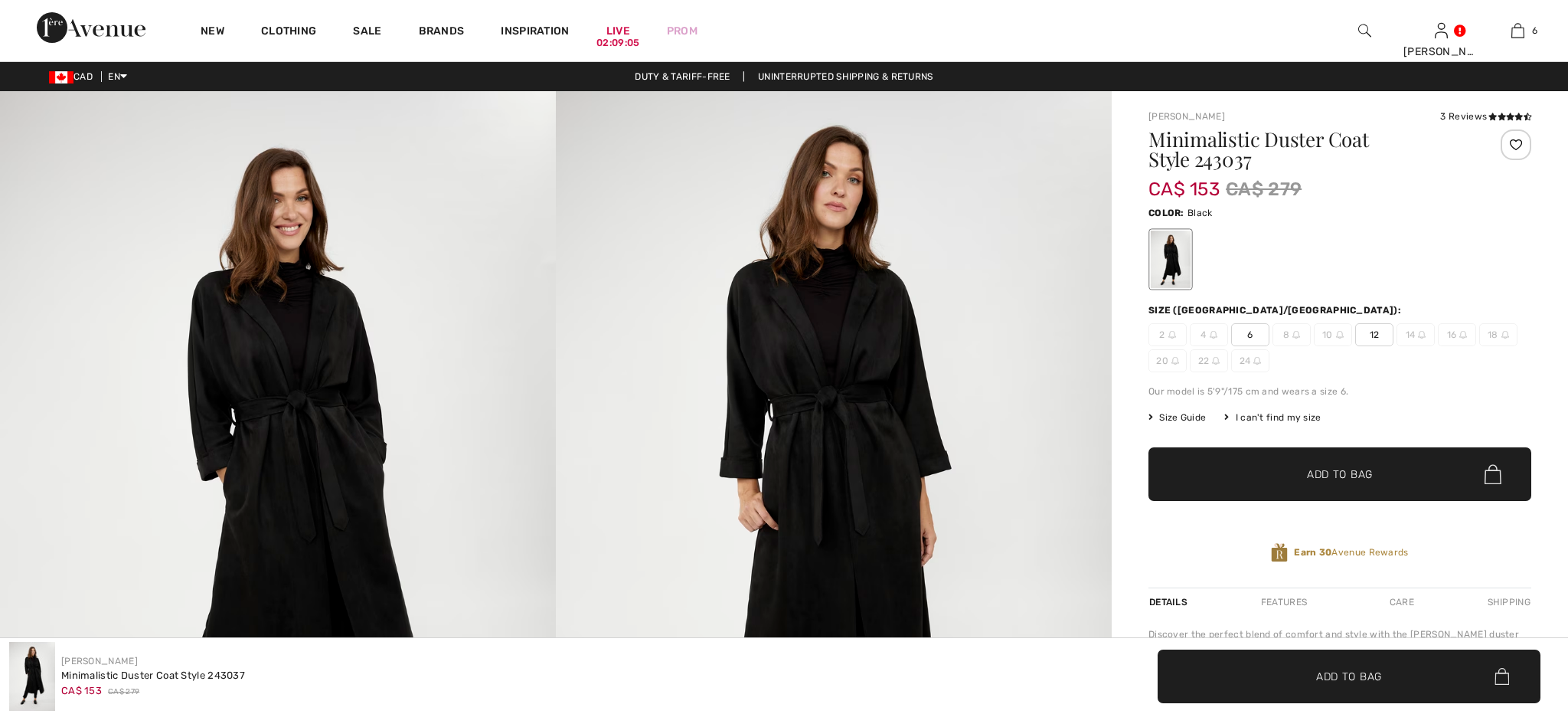
checkbox input "true"
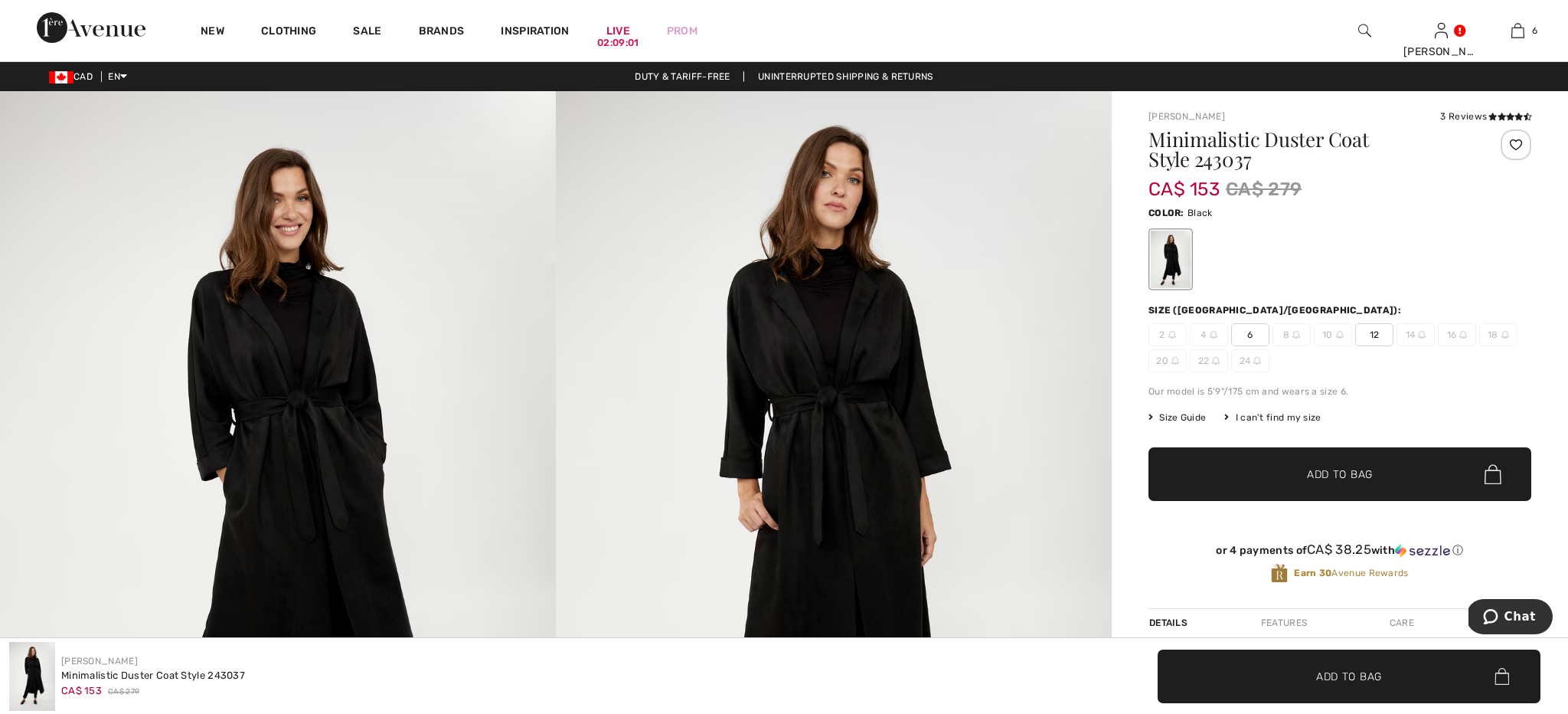
click at [1497, 112] on span at bounding box center [1509, 116] width 45 height 11
click at [1506, 117] on icon at bounding box center [1510, 116] width 8 height 7
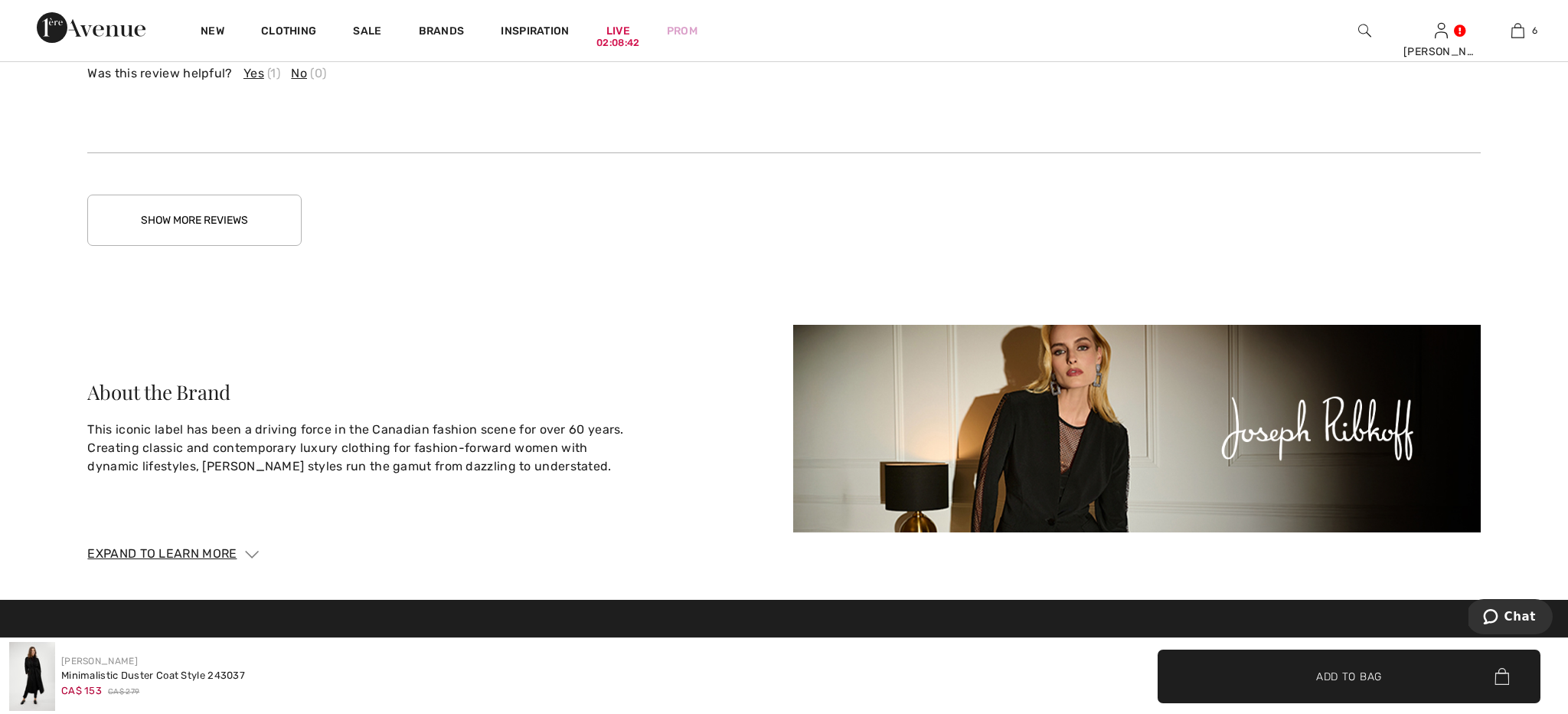
scroll to position [3330, 0]
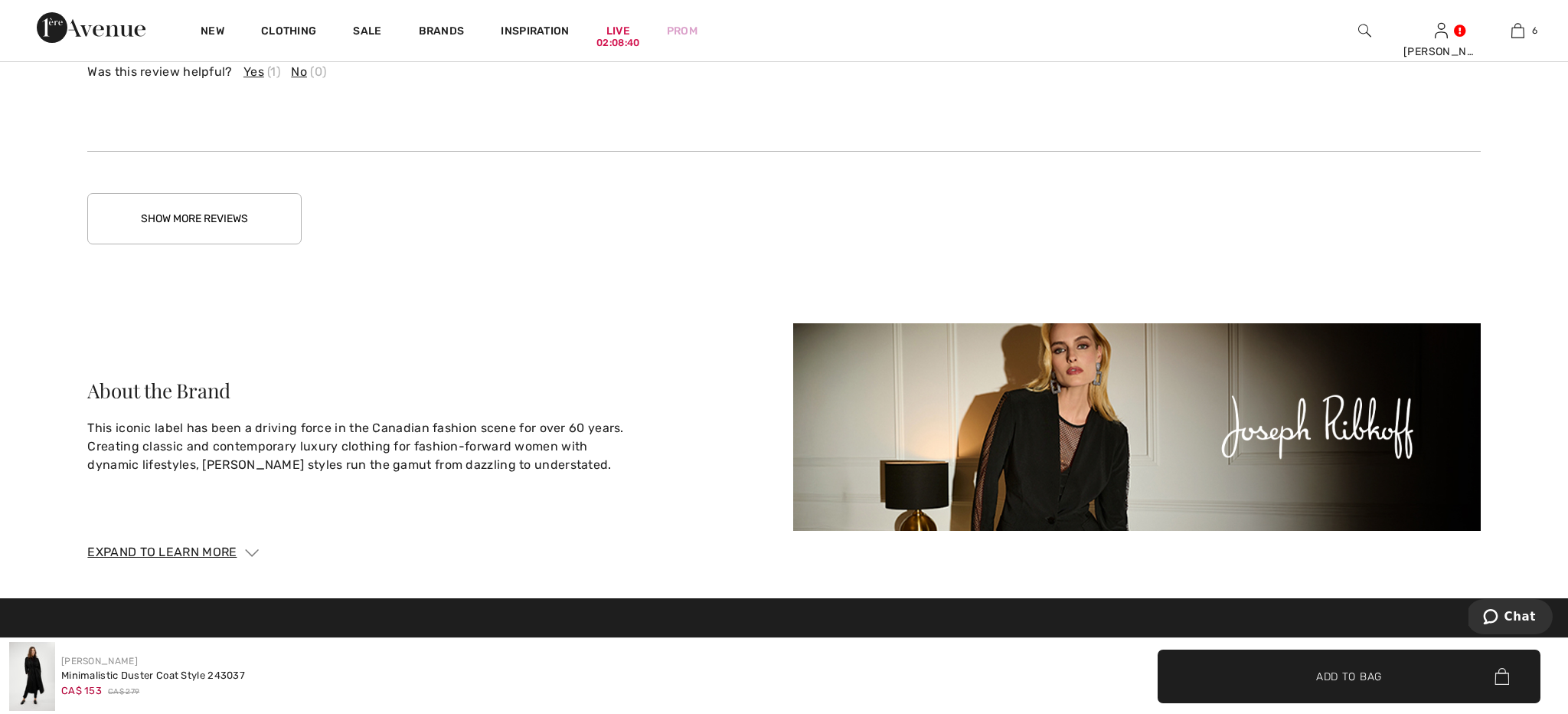
drag, startPoint x: 237, startPoint y: 207, endPoint x: 284, endPoint y: 208, distance: 47.0
click at [237, 207] on button "Show More Reviews" at bounding box center [195, 218] width 215 height 51
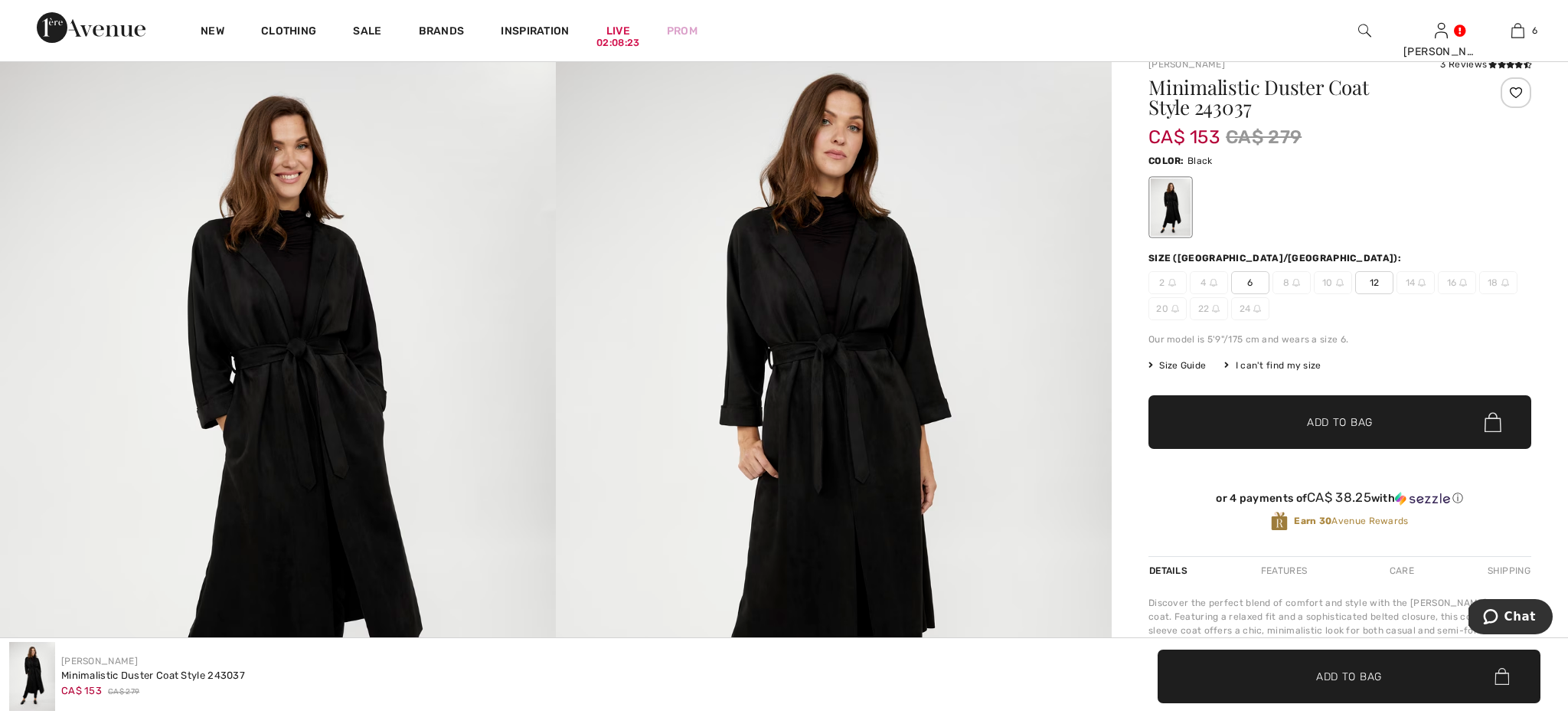
scroll to position [55, 0]
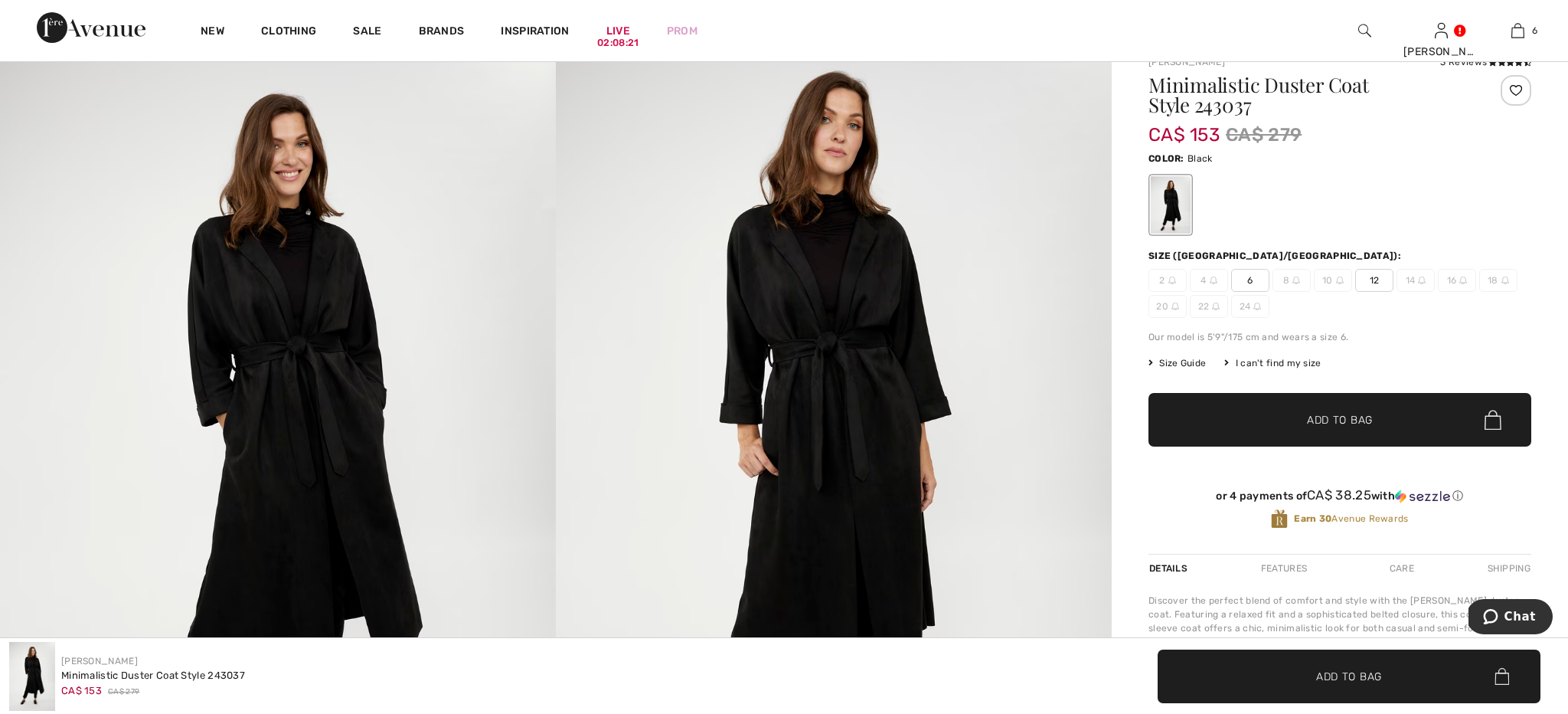
click at [395, 233] on img at bounding box center [277, 453] width 555 height 834
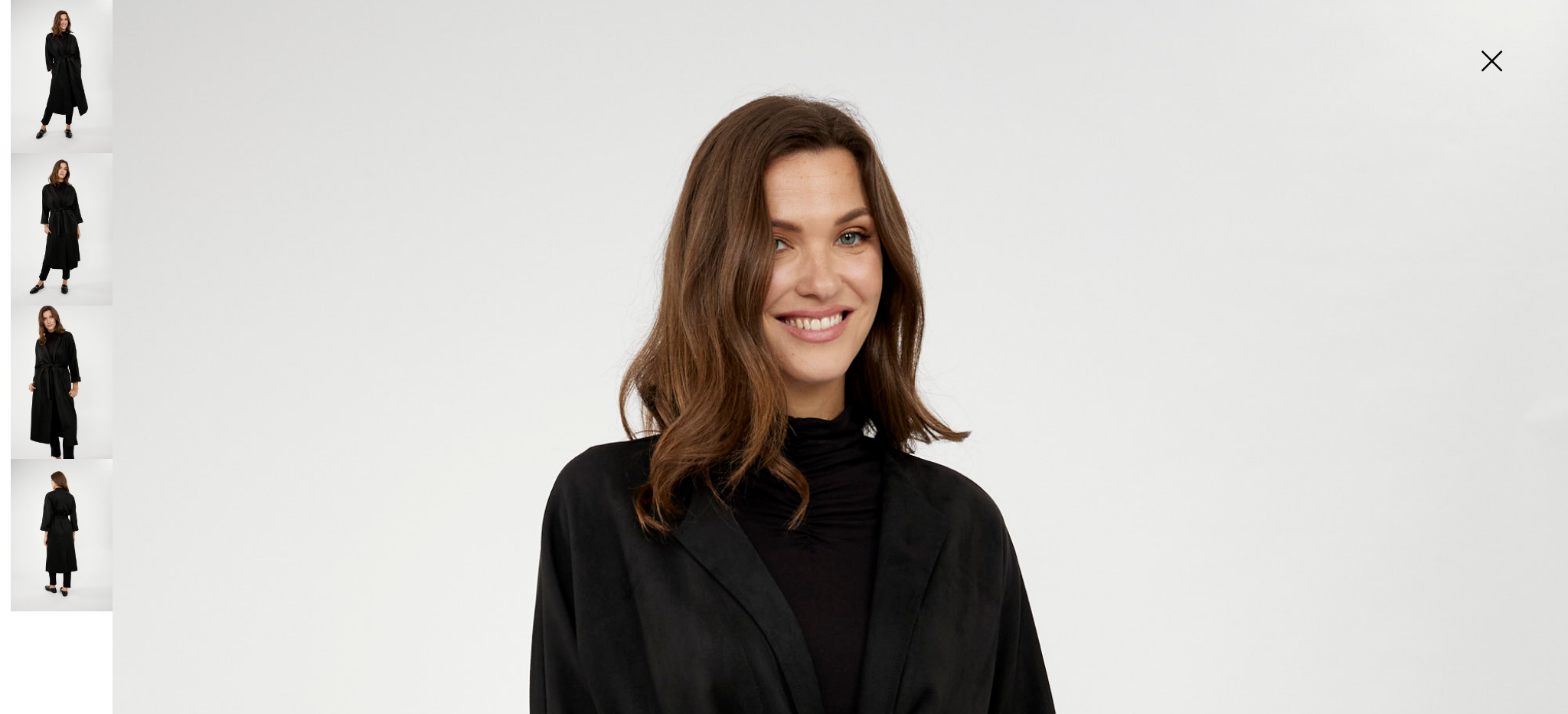
scroll to position [0, 0]
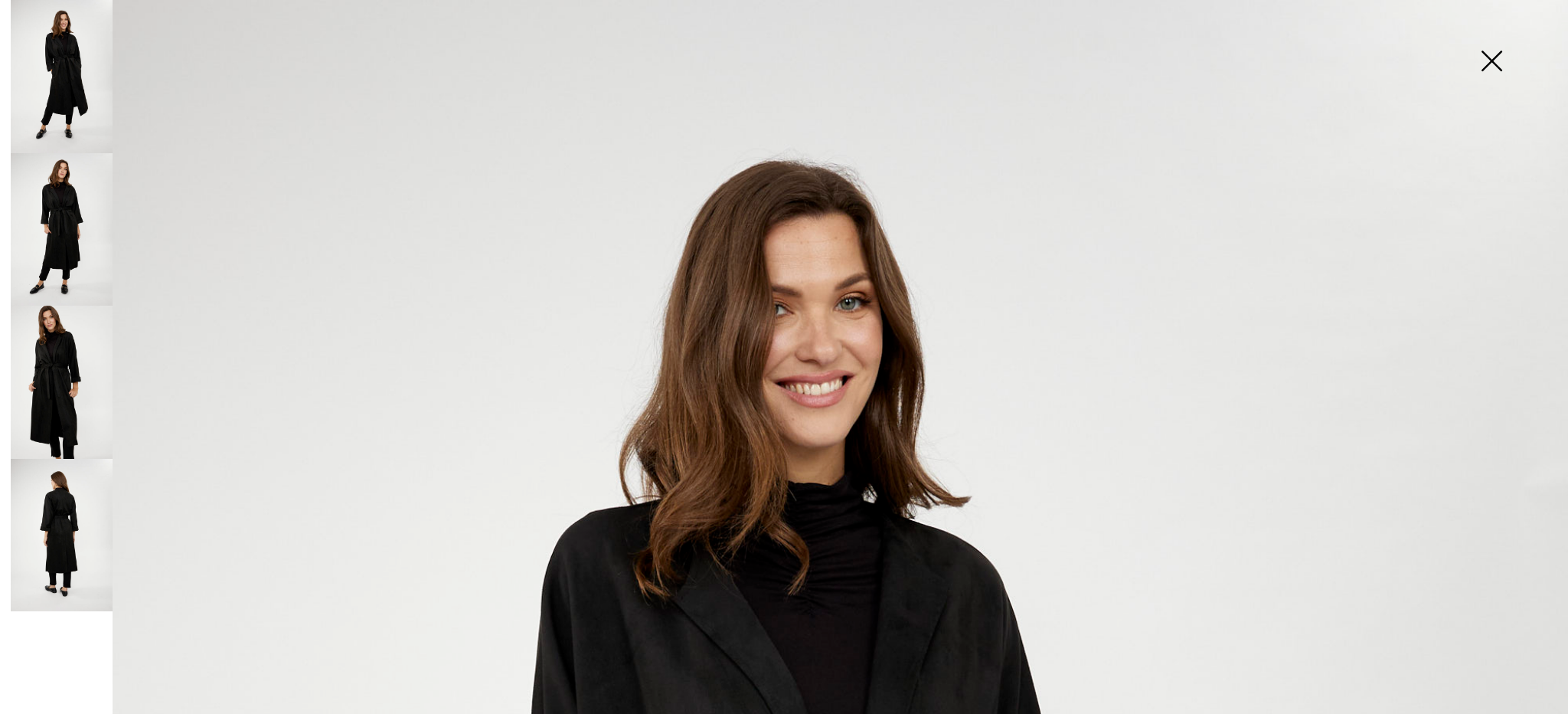
click at [55, 239] on img at bounding box center [62, 229] width 102 height 153
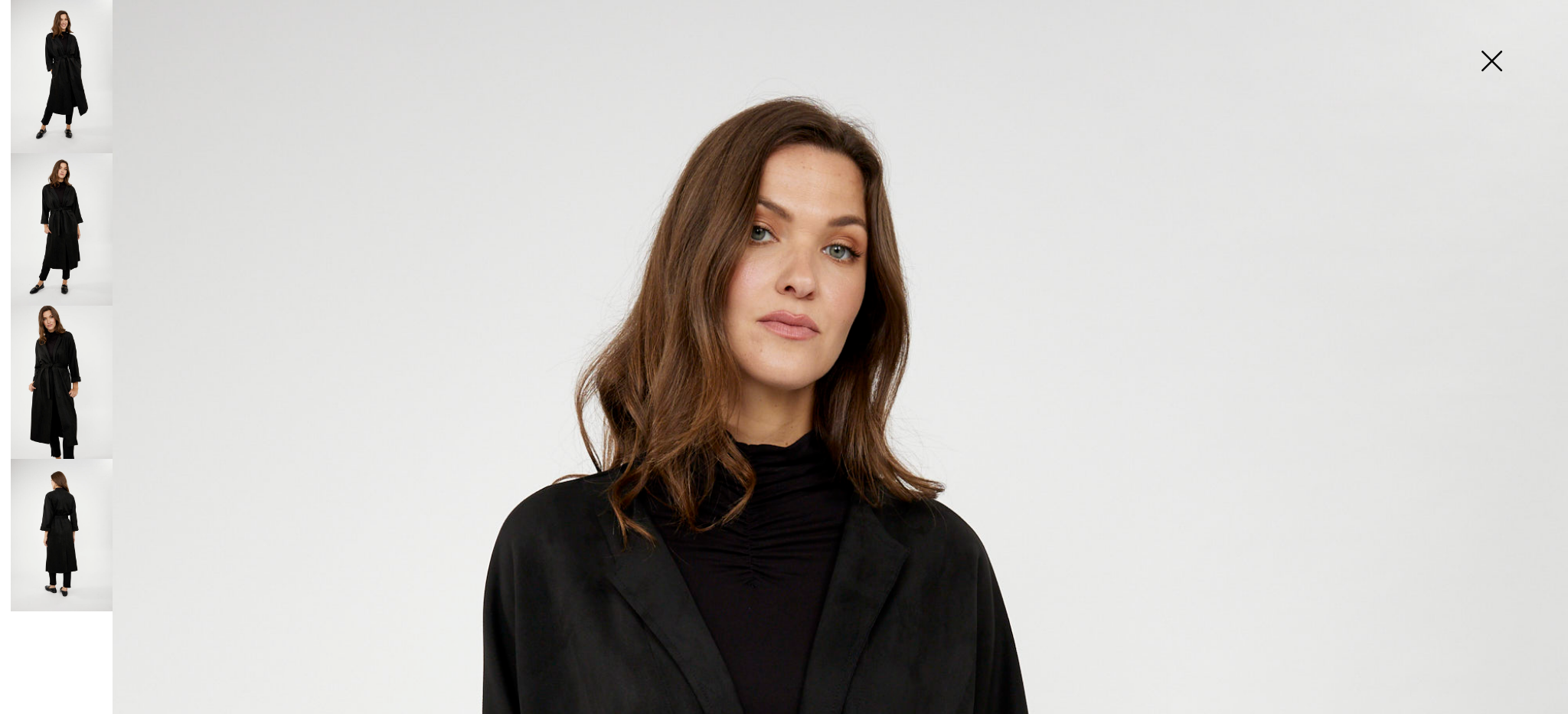
click at [46, 323] on img at bounding box center [62, 382] width 102 height 153
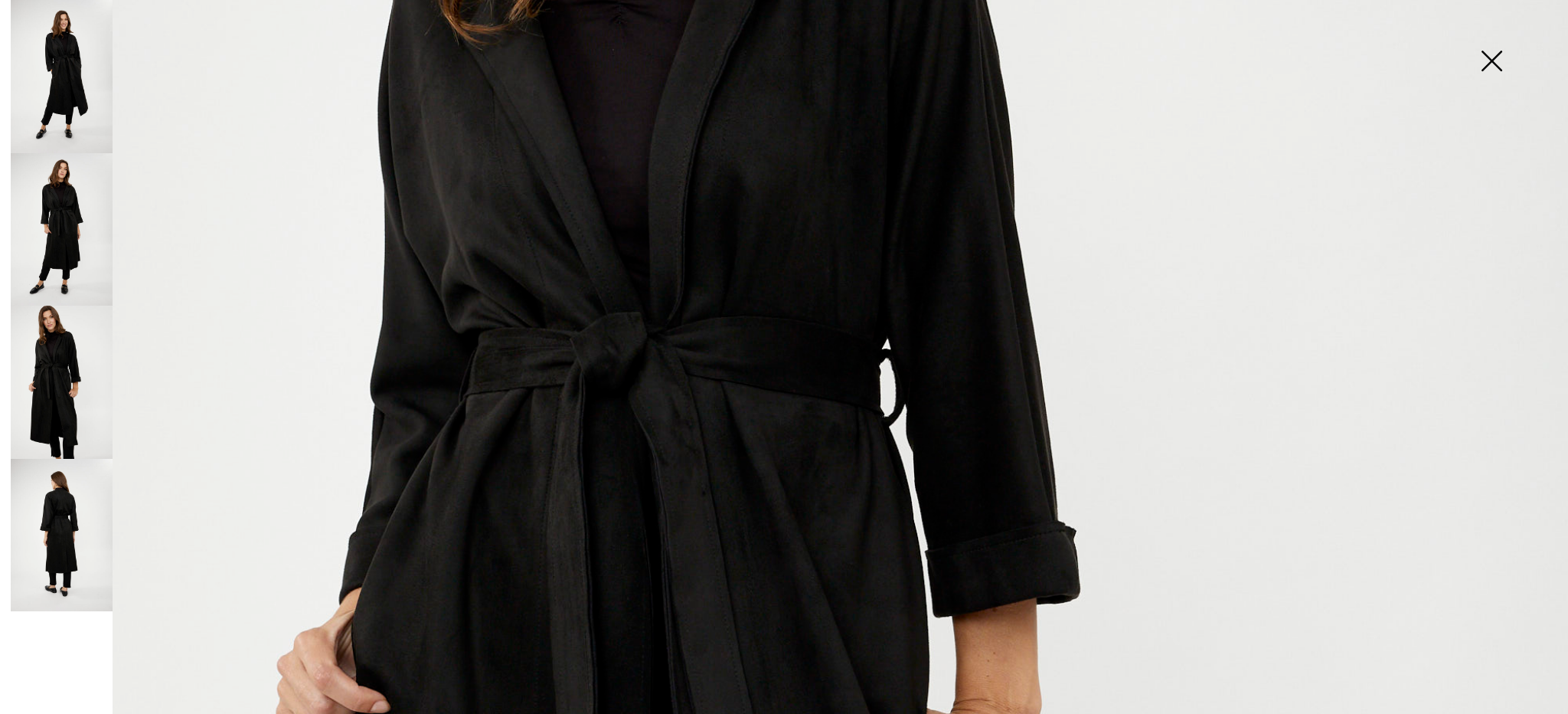
scroll to position [574, 0]
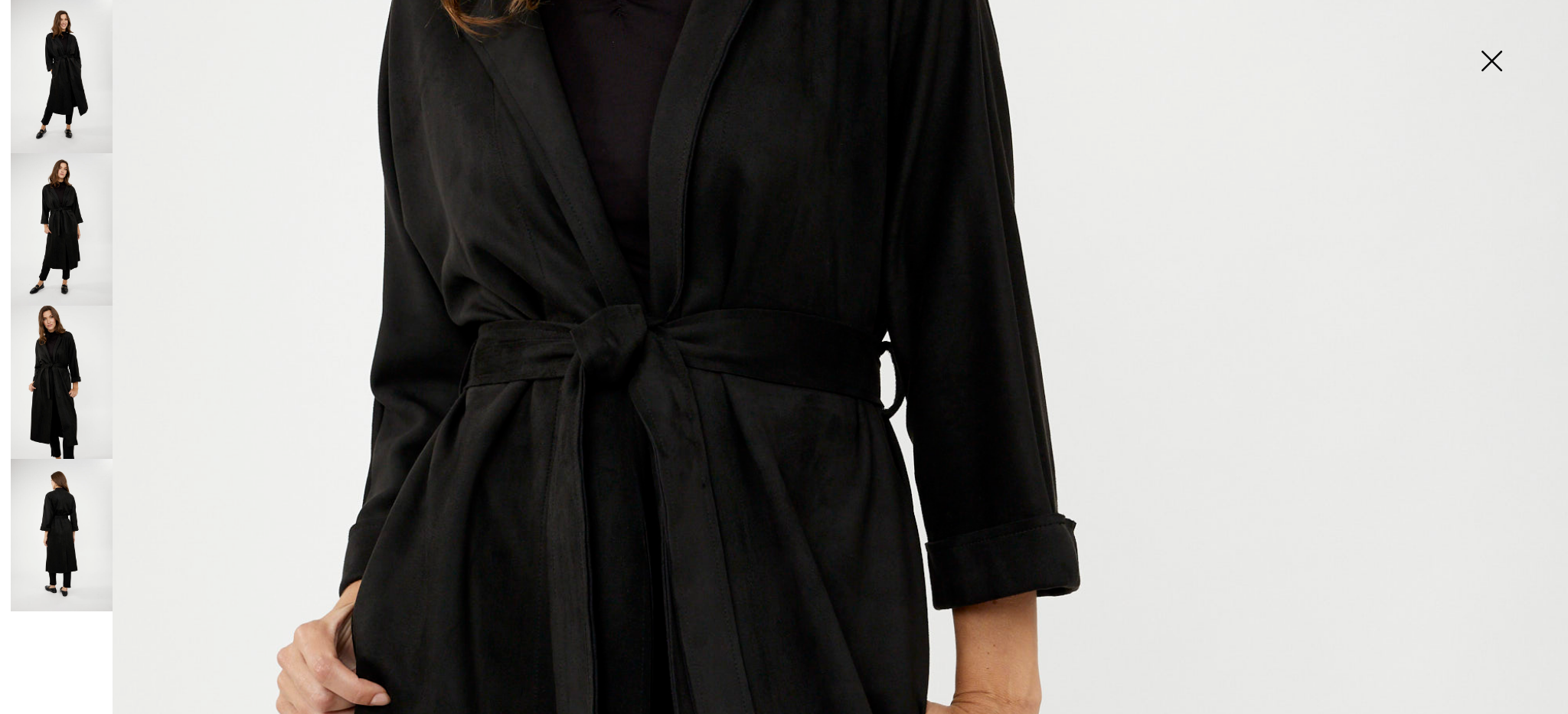
click at [1493, 67] on img at bounding box center [1492, 62] width 76 height 79
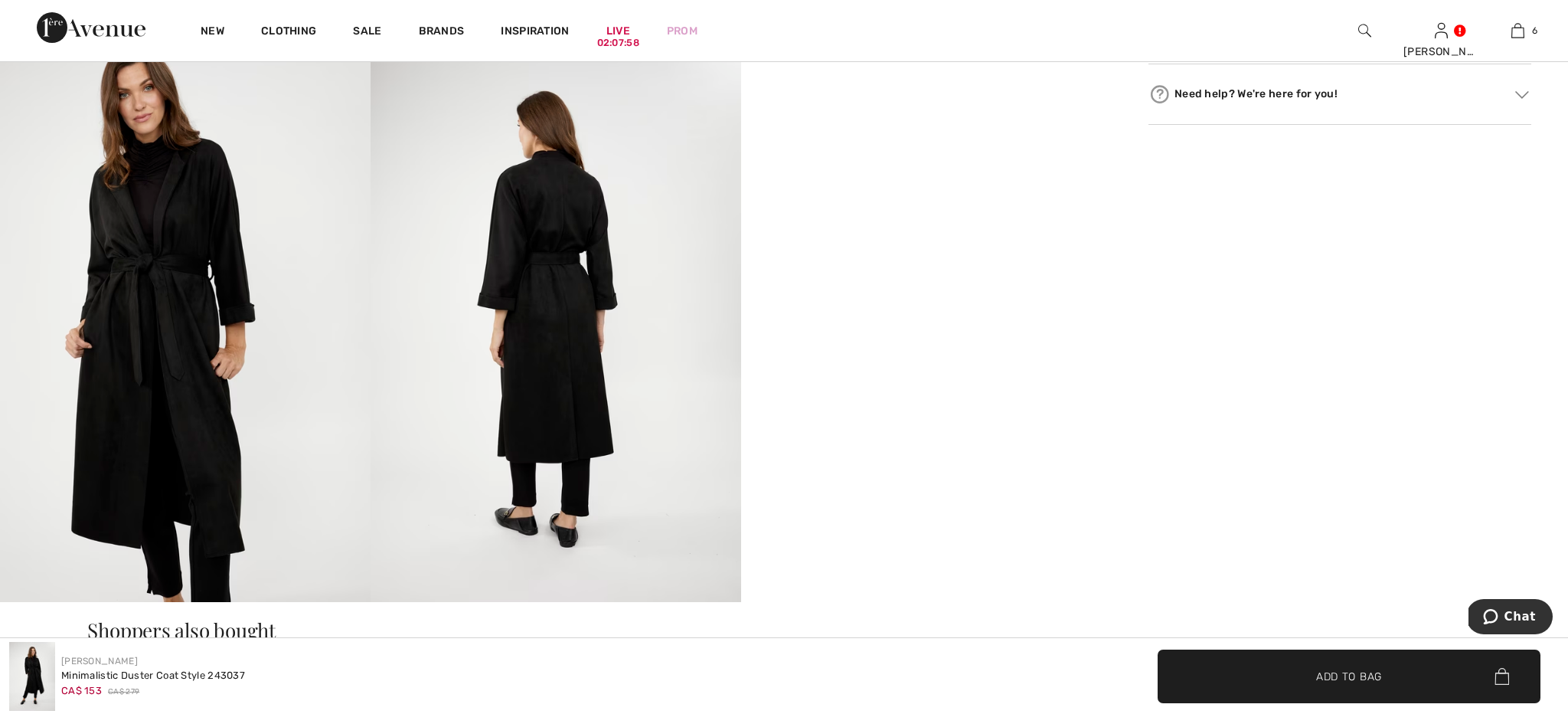
scroll to position [813, 0]
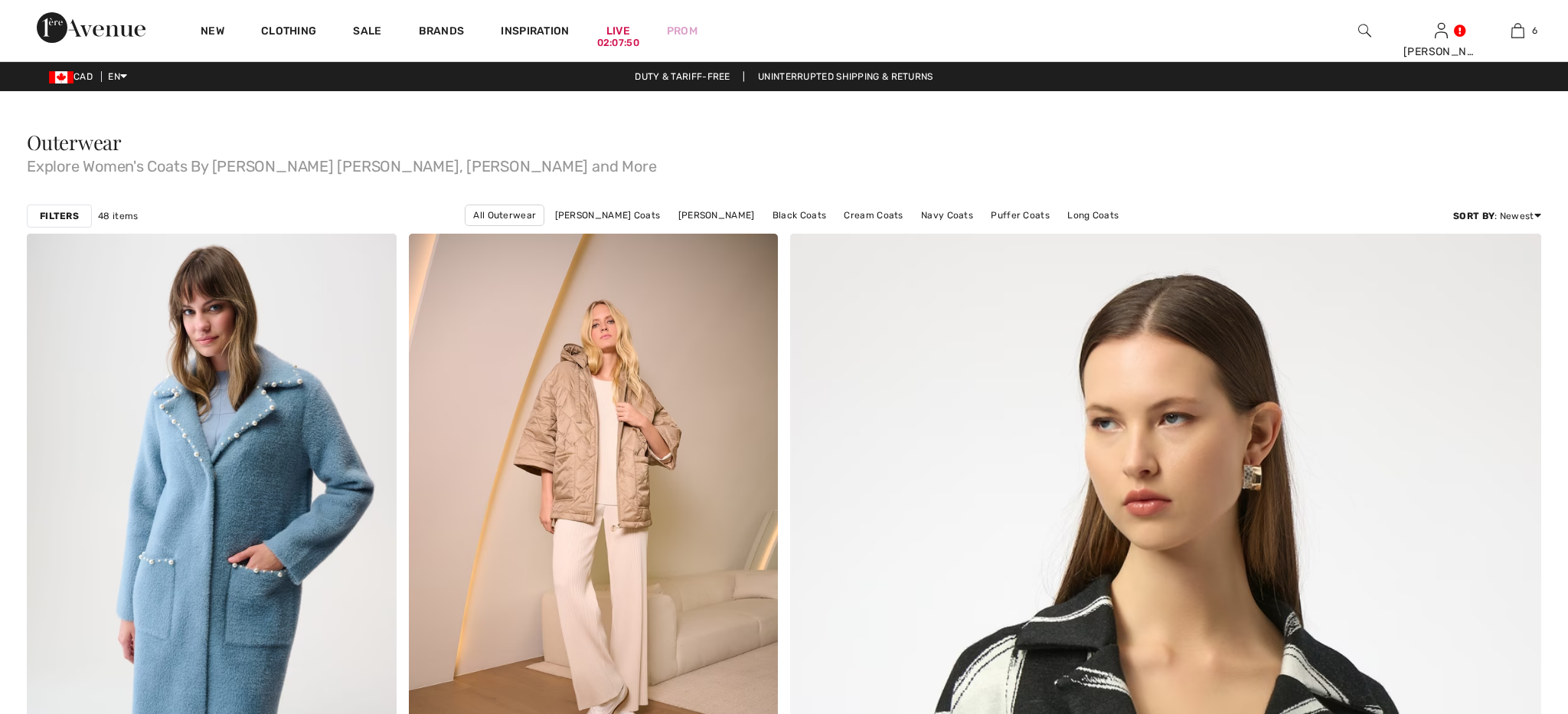
checkbox input "true"
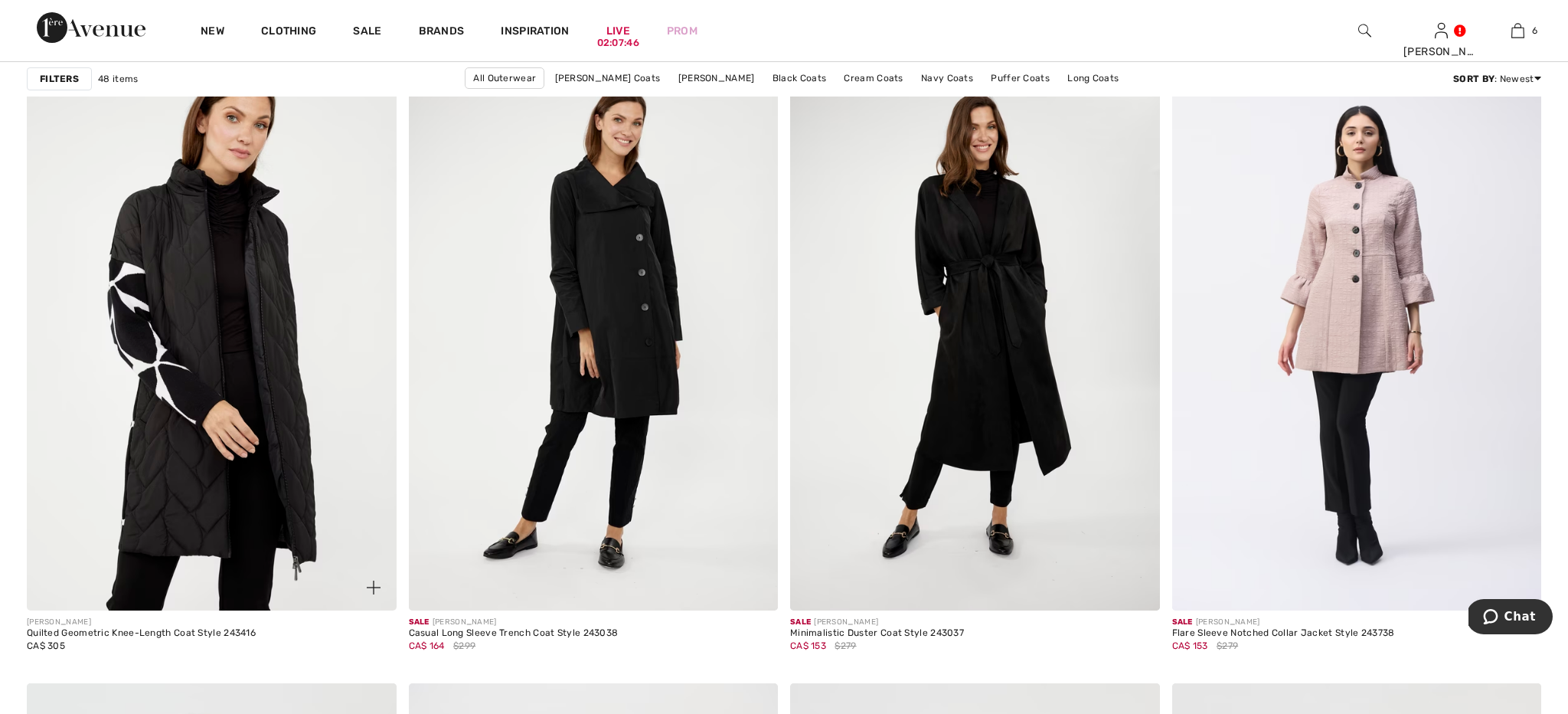
scroll to position [6385, 0]
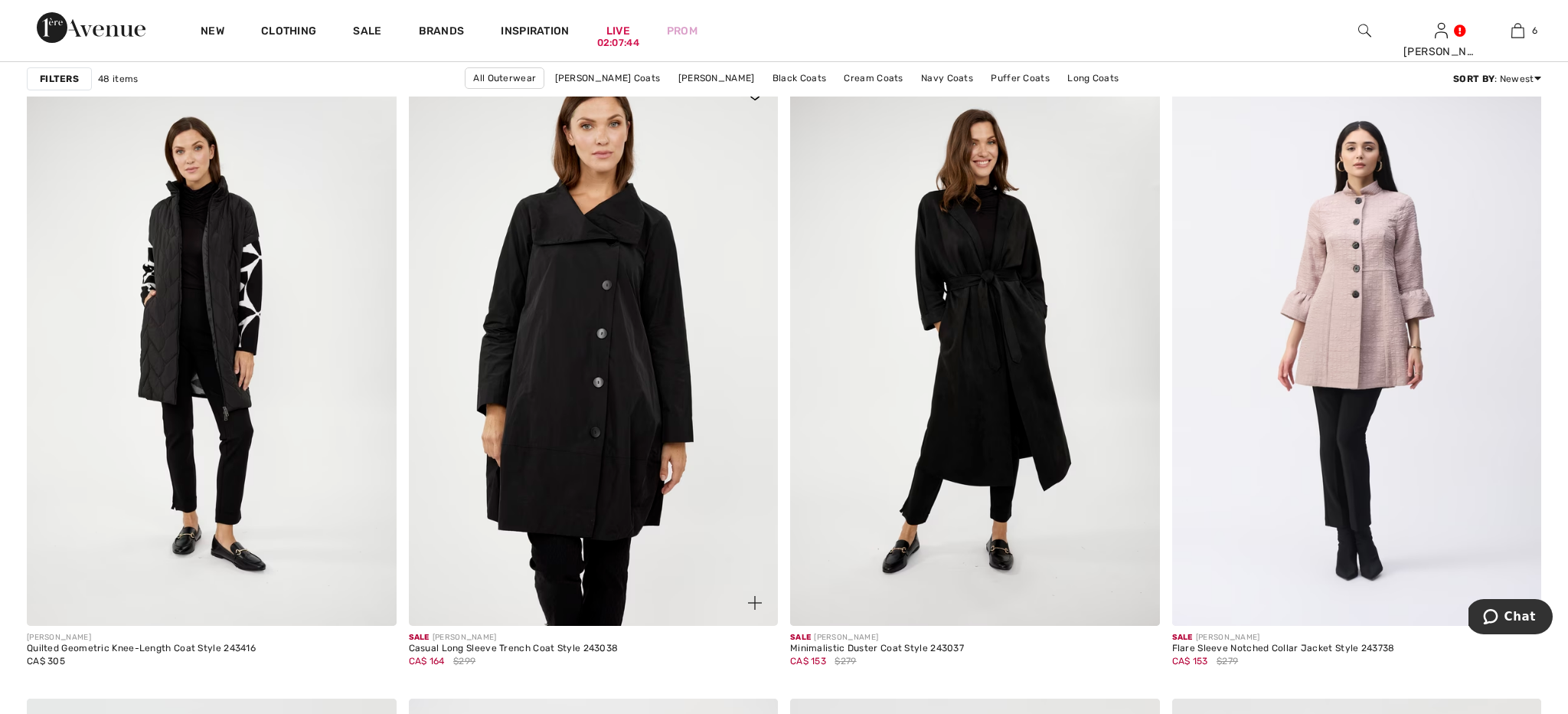
click at [541, 335] on img at bounding box center [594, 348] width 370 height 555
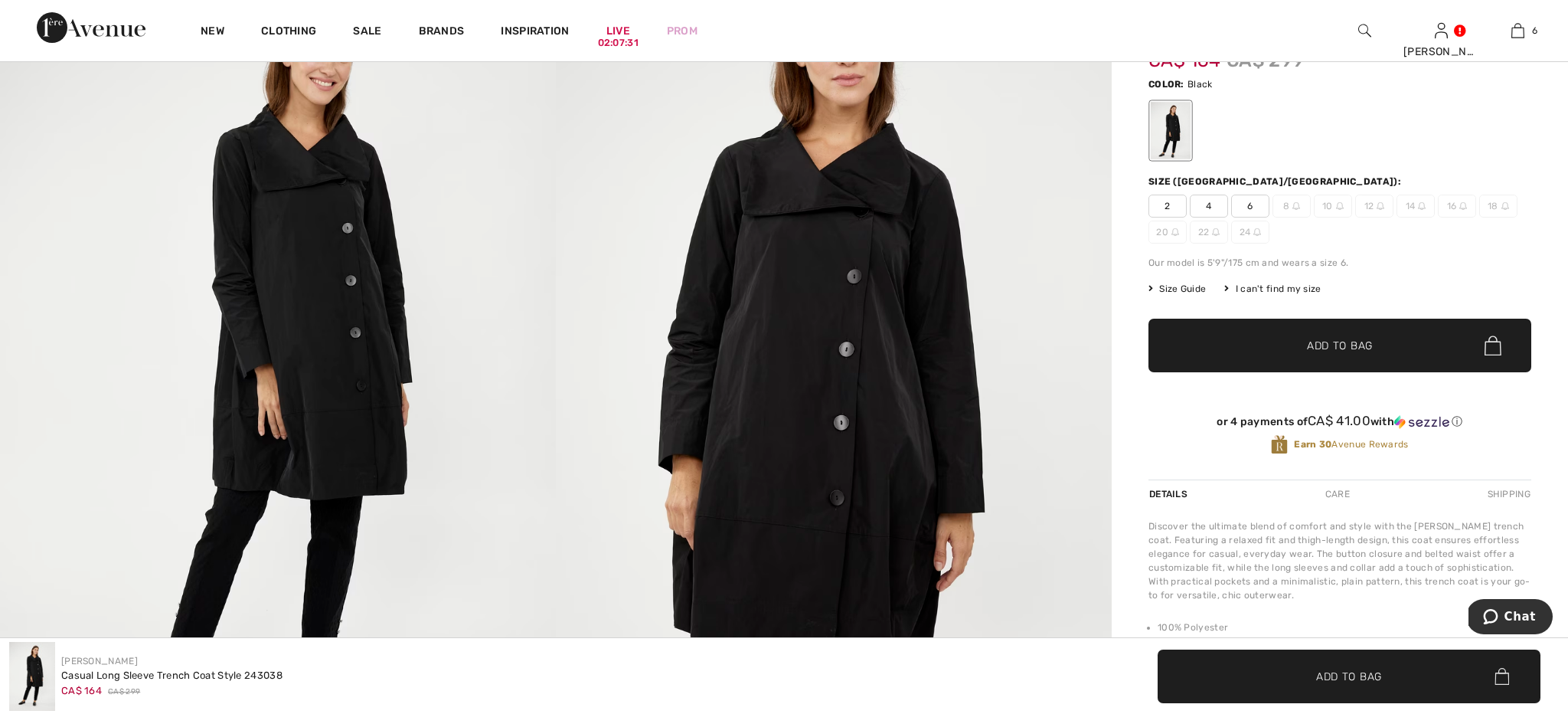
scroll to position [136, 0]
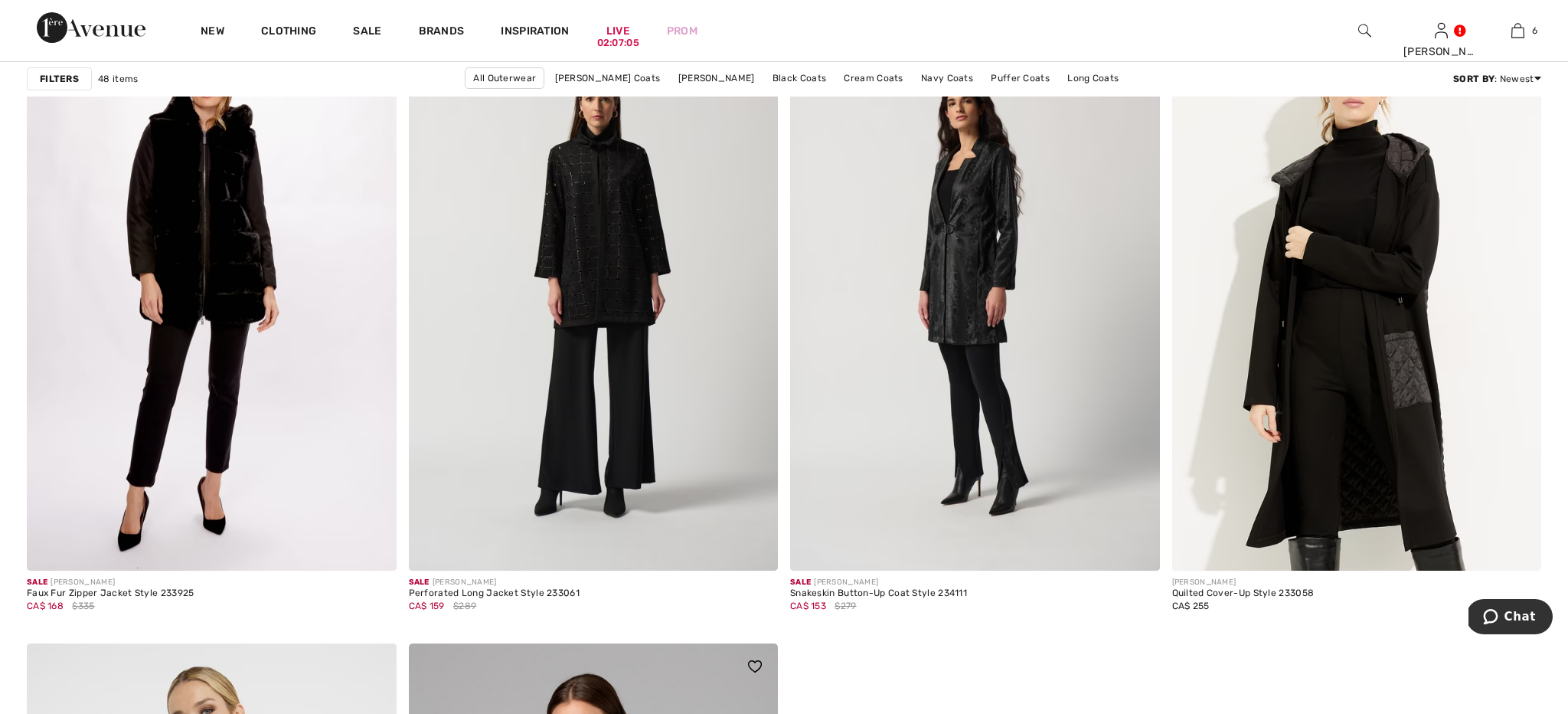
scroll to position [8547, 0]
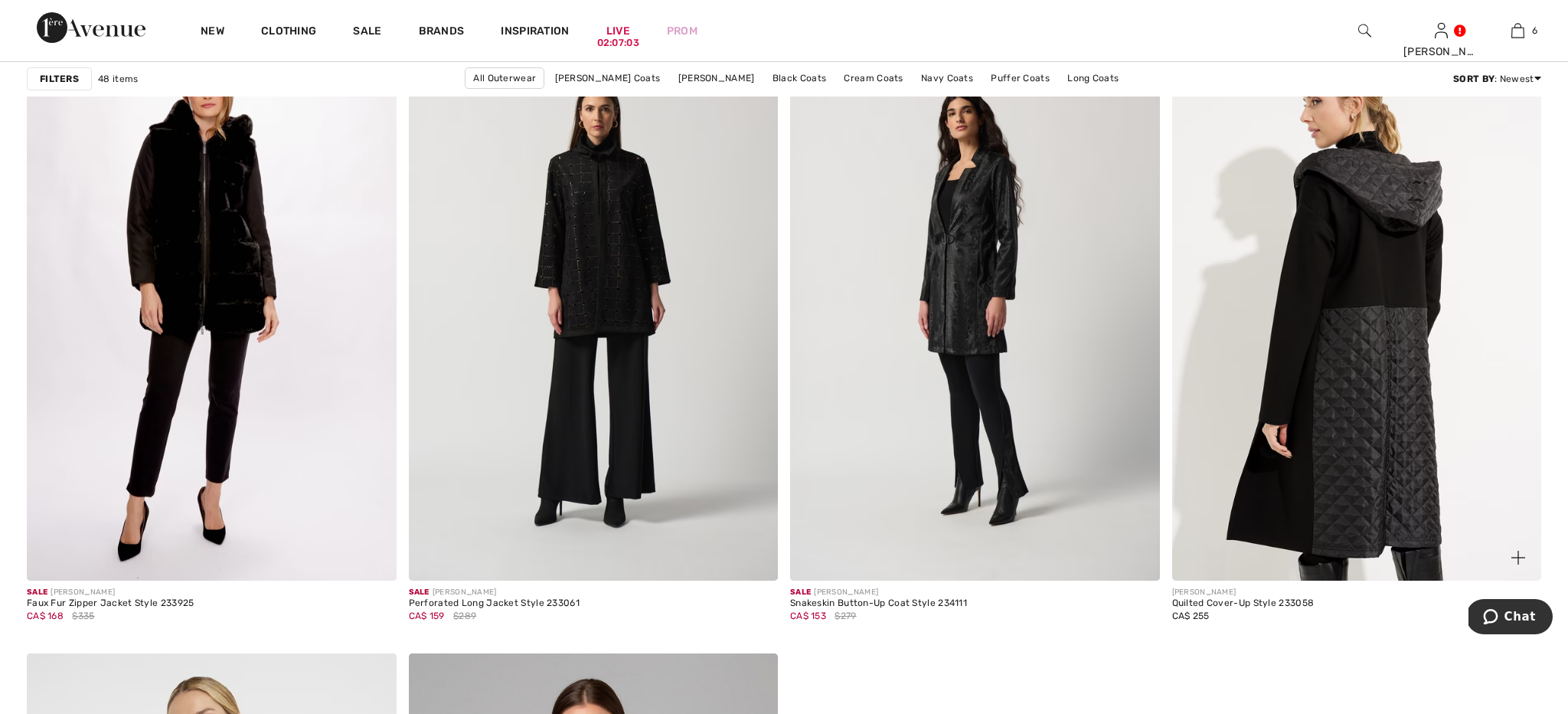
click at [1307, 429] on img at bounding box center [1357, 304] width 370 height 555
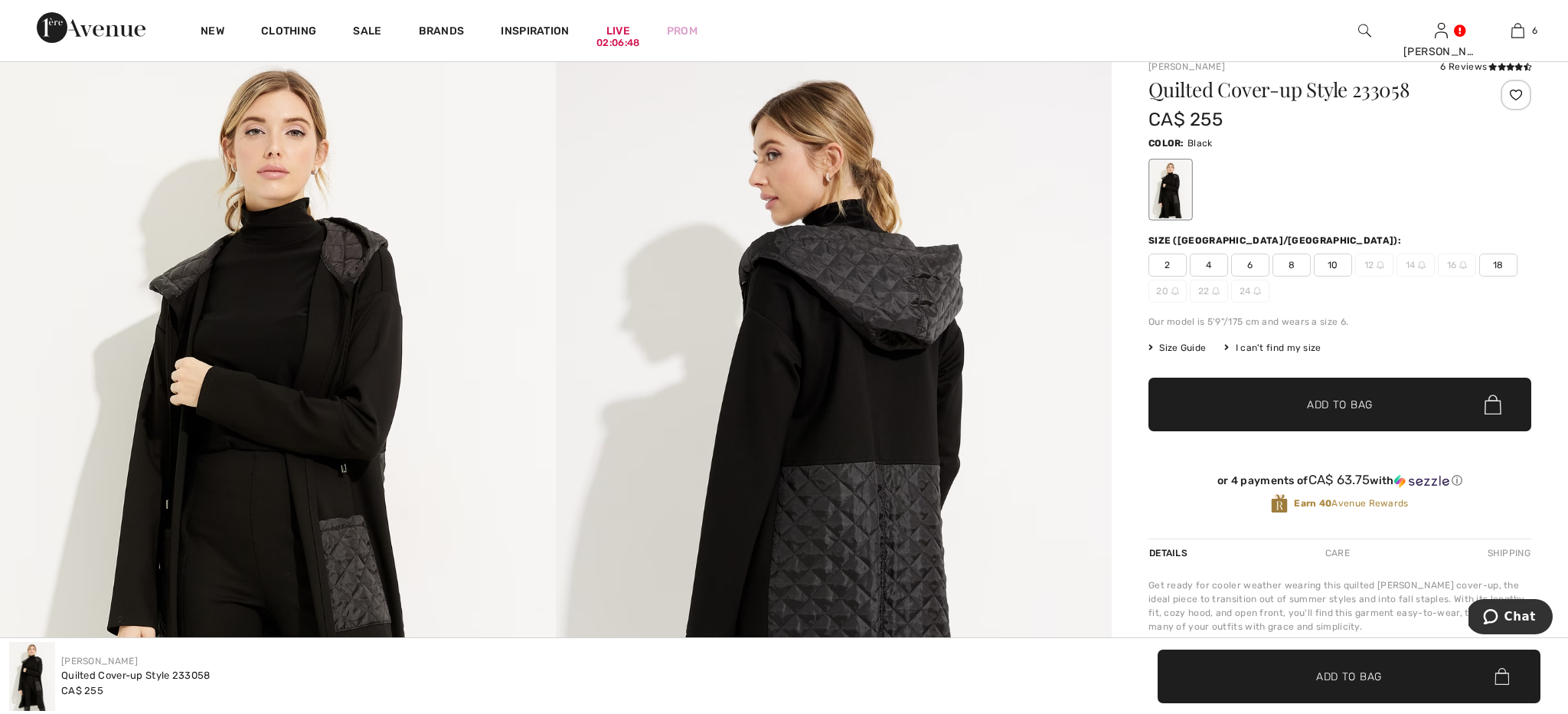
scroll to position [48, 0]
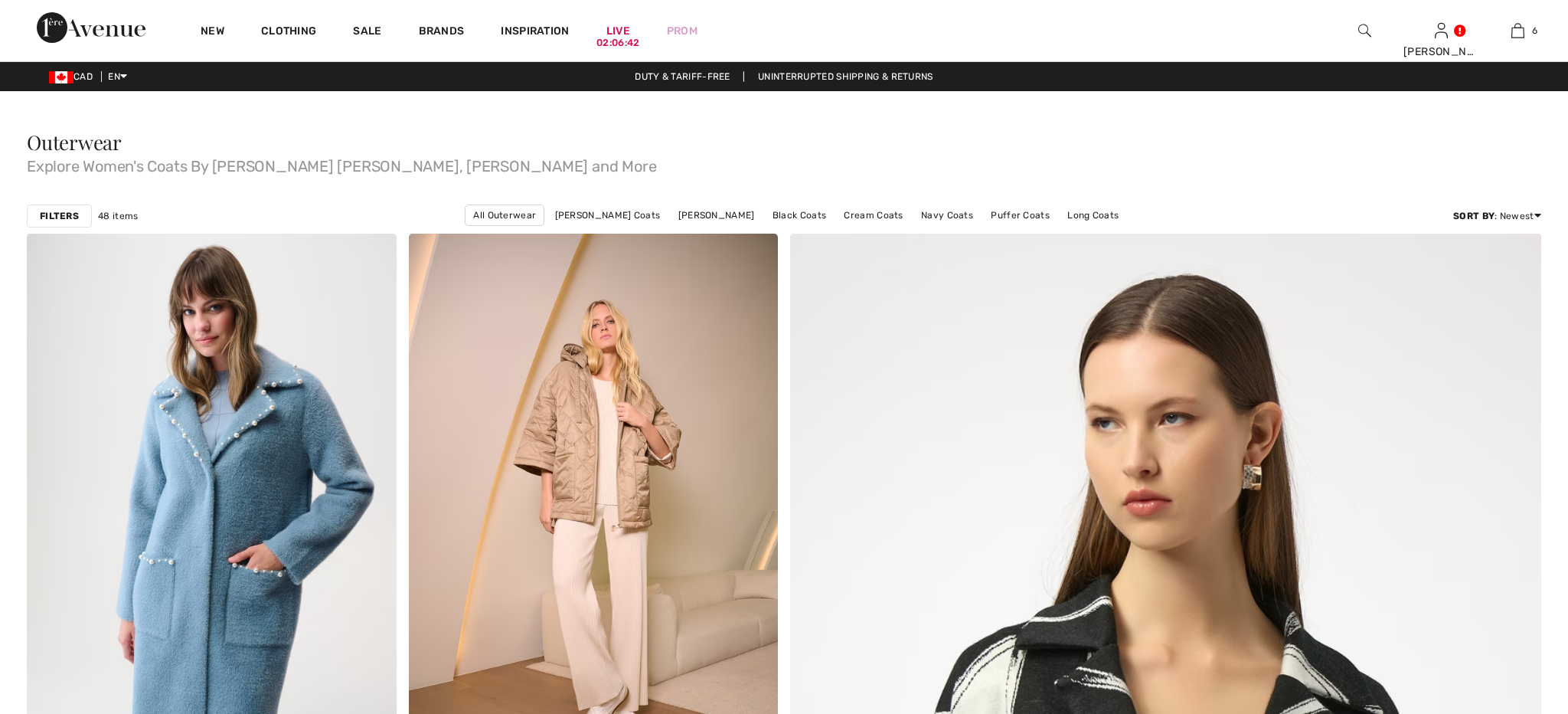
scroll to position [8547, 0]
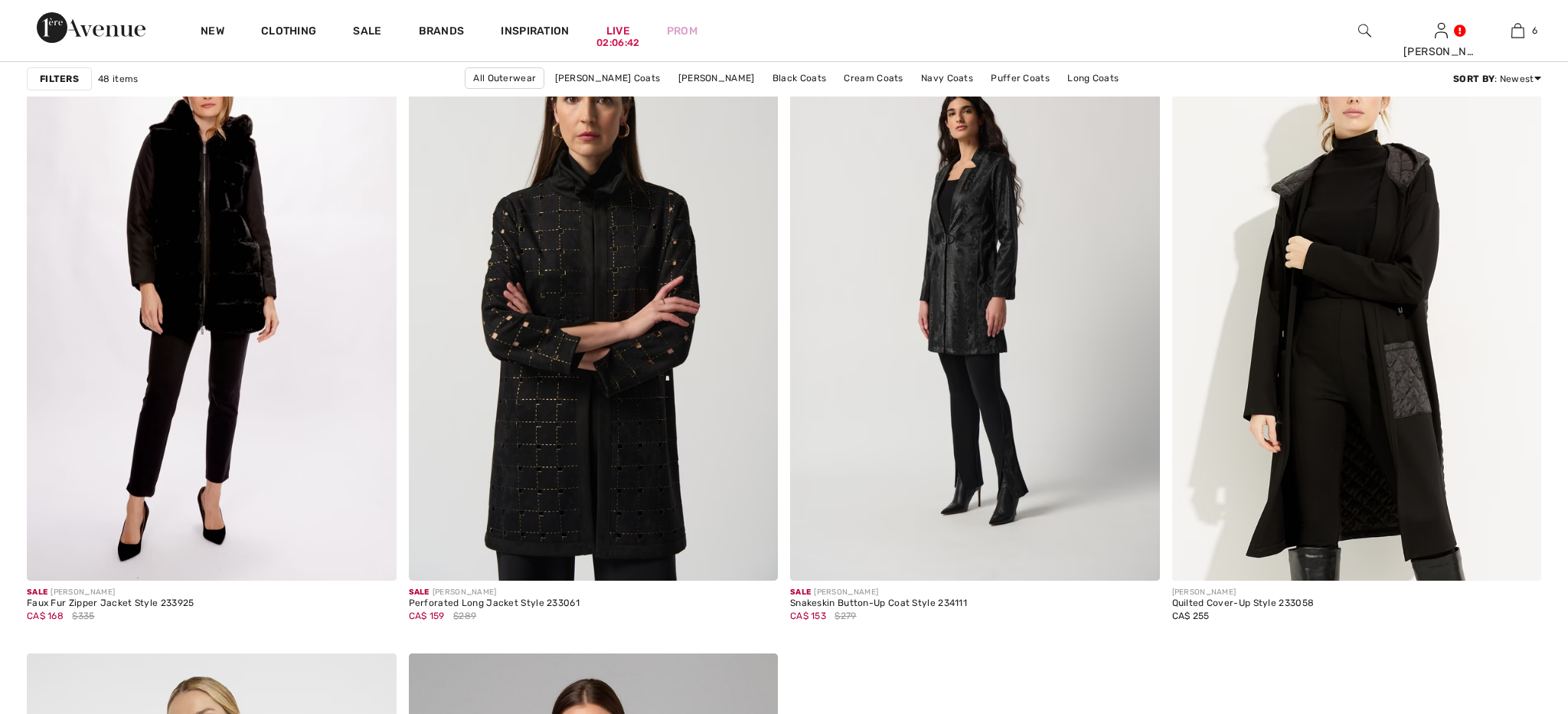
checkbox input "true"
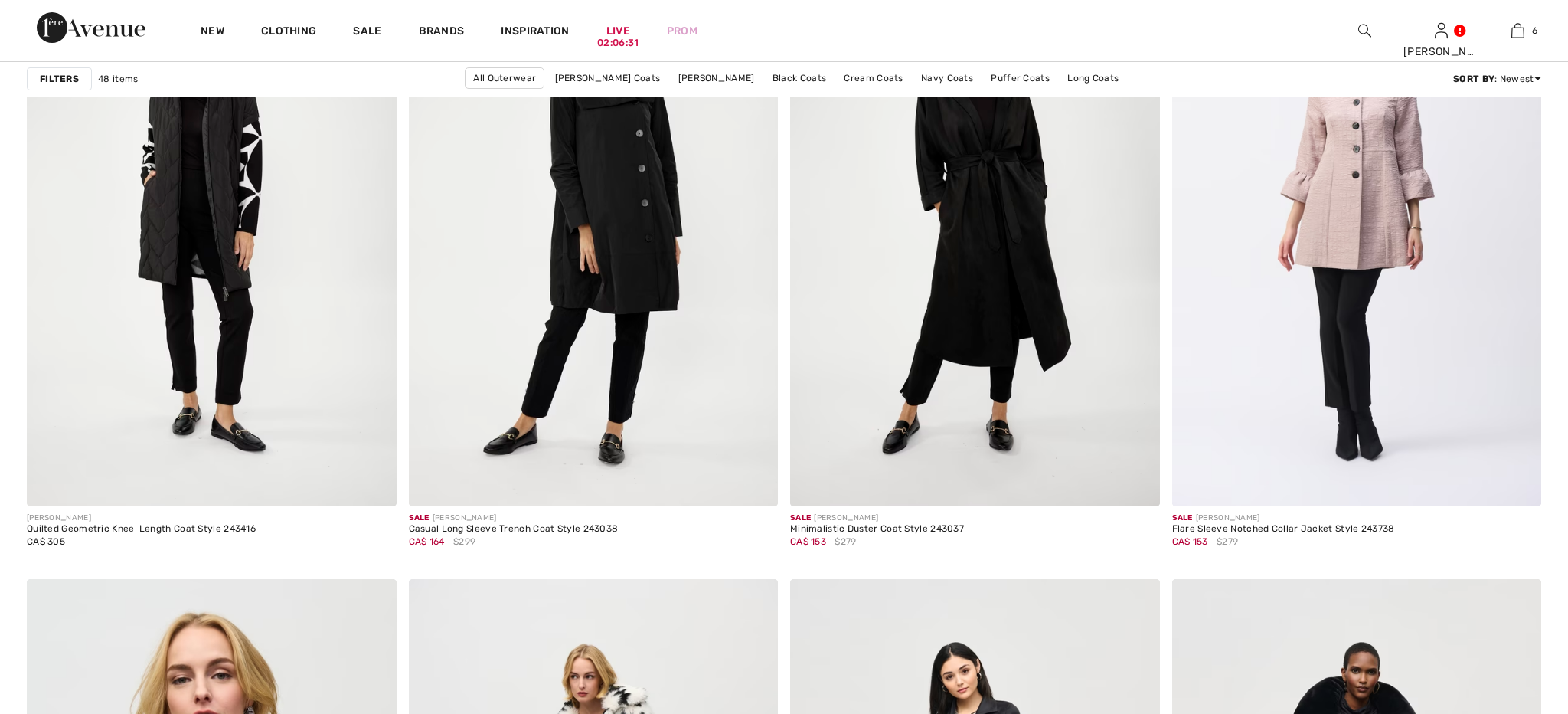
scroll to position [6504, 0]
click at [794, 77] on link "Black Coats" at bounding box center [799, 78] width 69 height 20
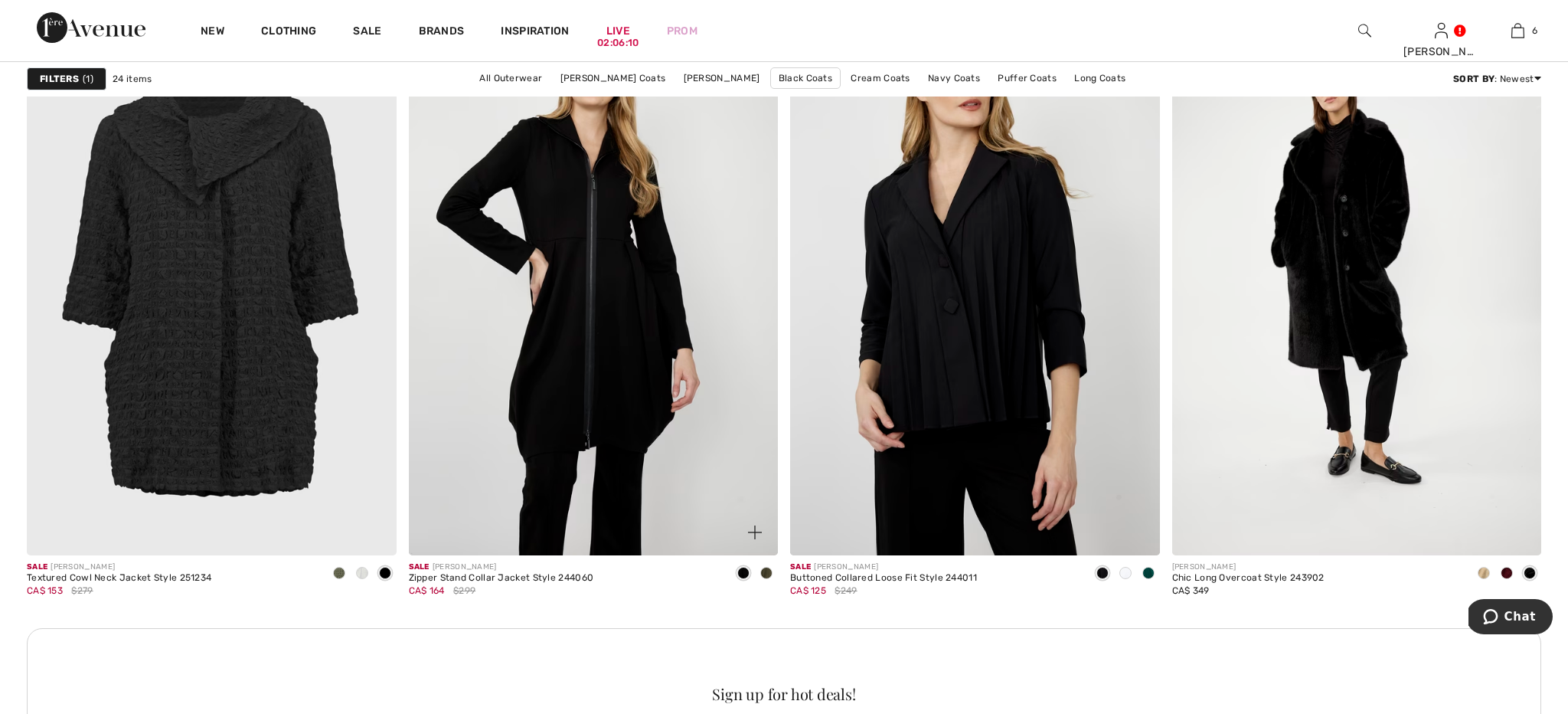
scroll to position [2106, 0]
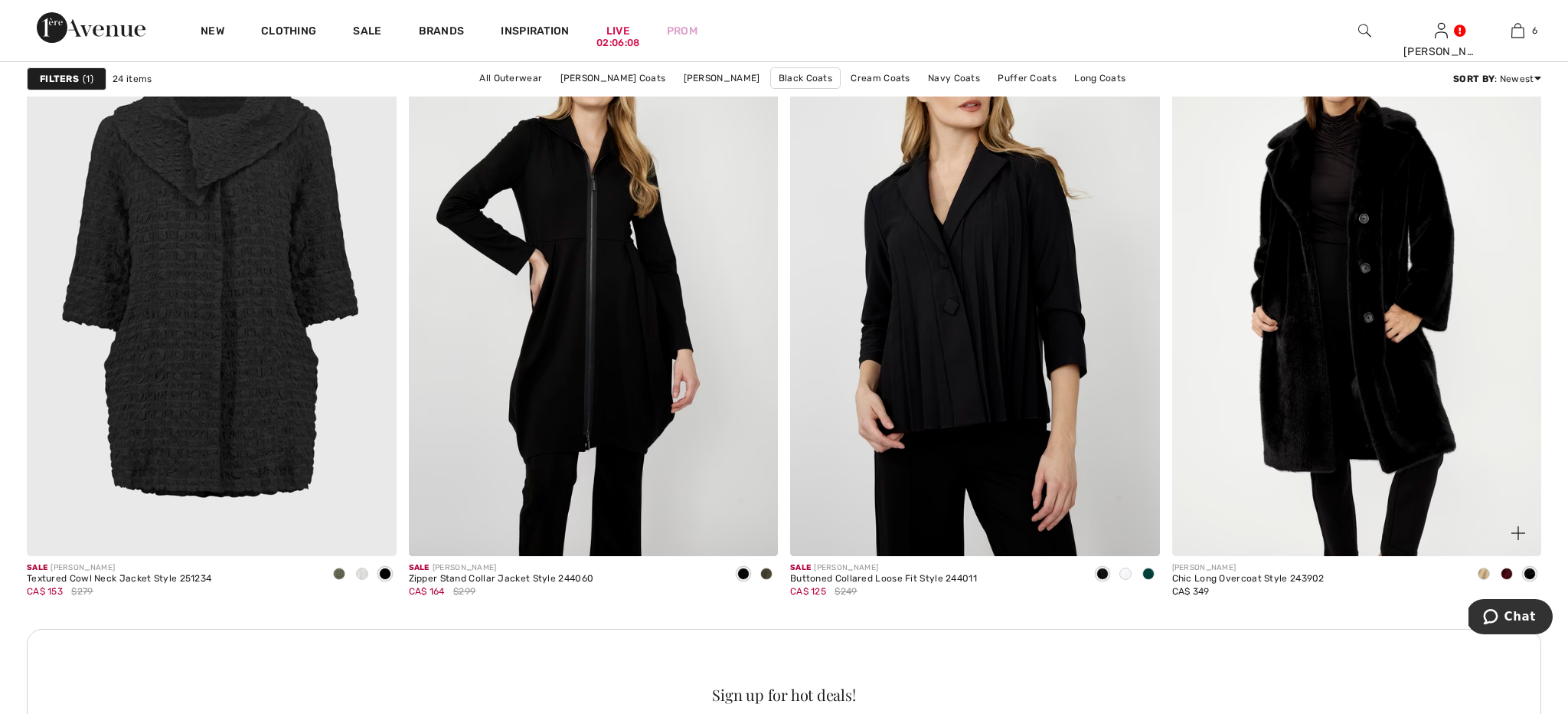
click at [1292, 315] on img at bounding box center [1357, 279] width 370 height 555
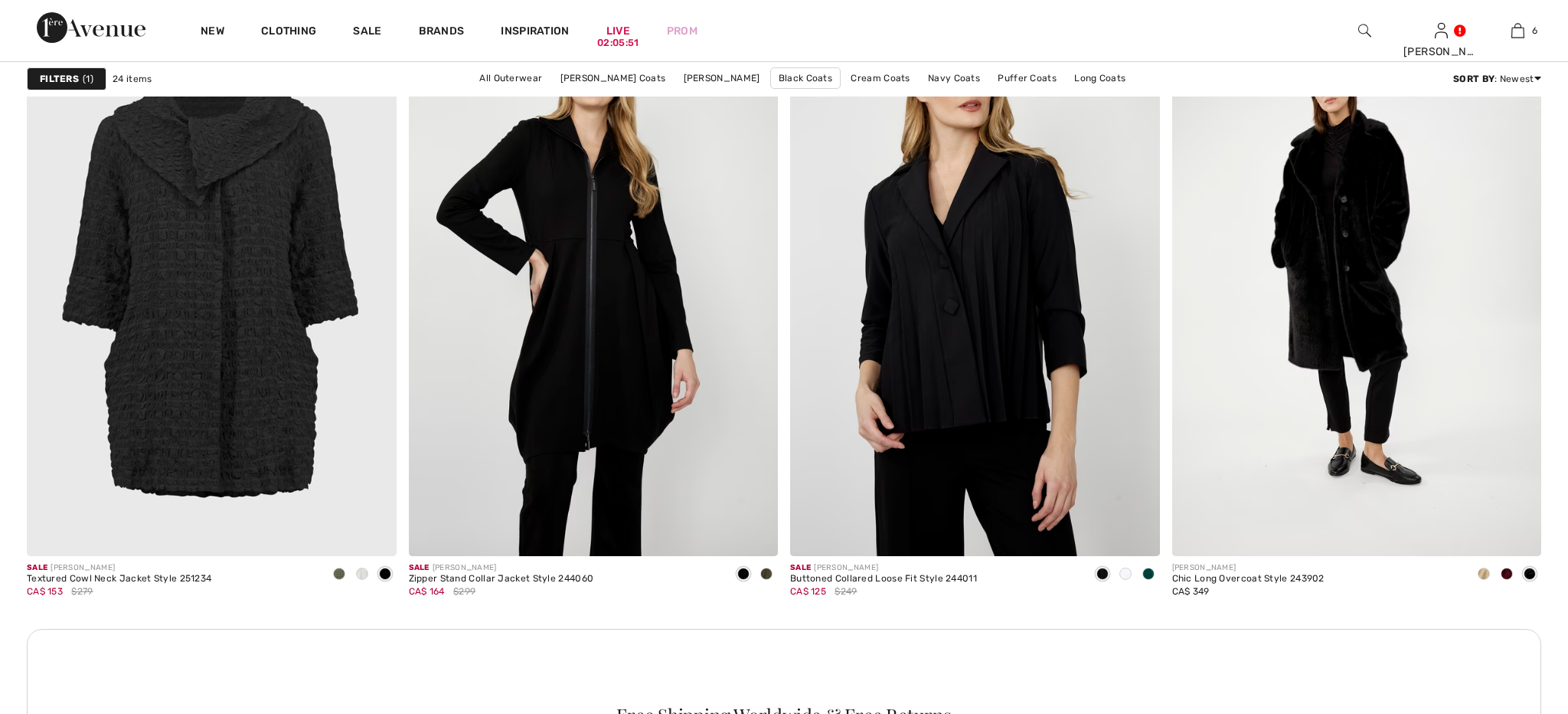
drag, startPoint x: 1094, startPoint y: 80, endPoint x: 1075, endPoint y: 96, distance: 24.8
click at [1094, 80] on link "Long Coats" at bounding box center [1099, 78] width 66 height 20
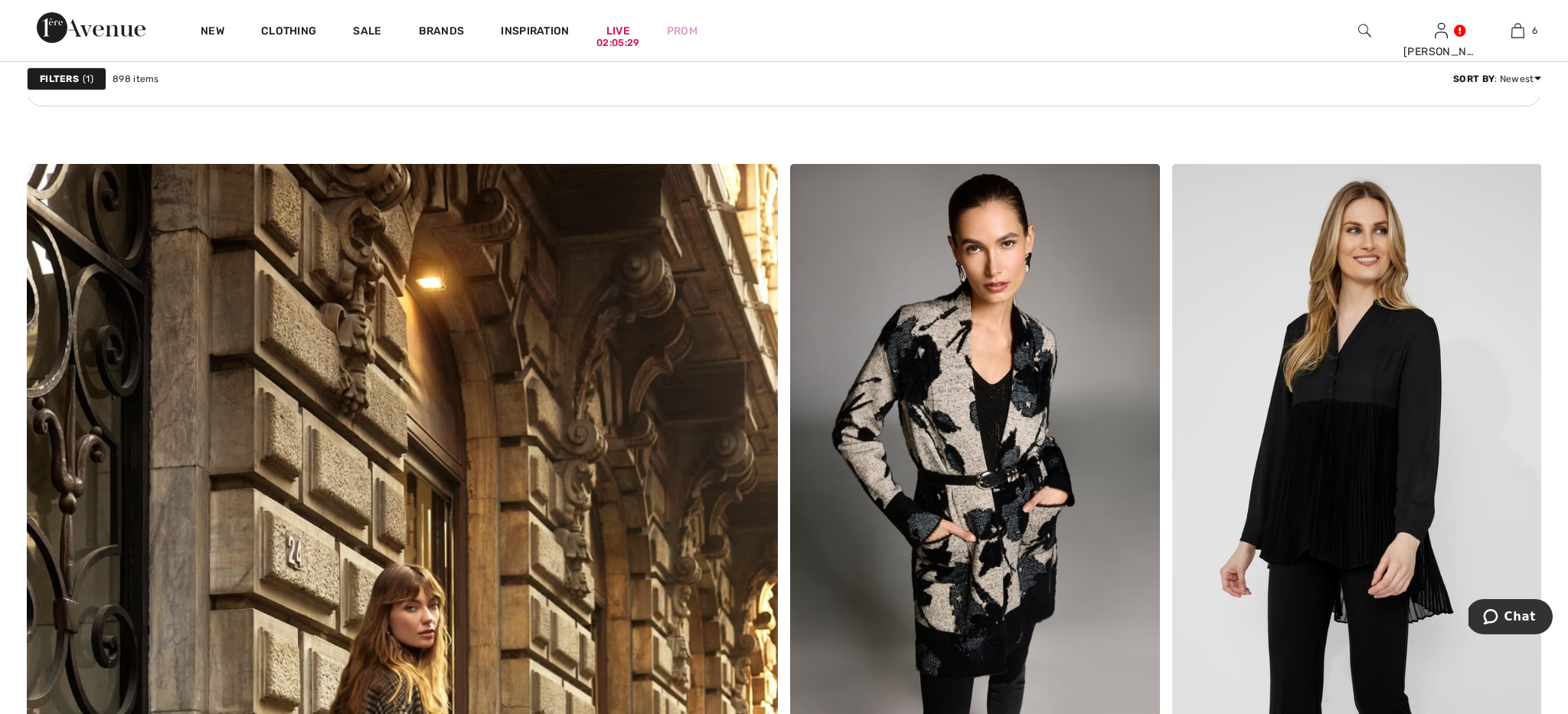
scroll to position [5004, 0]
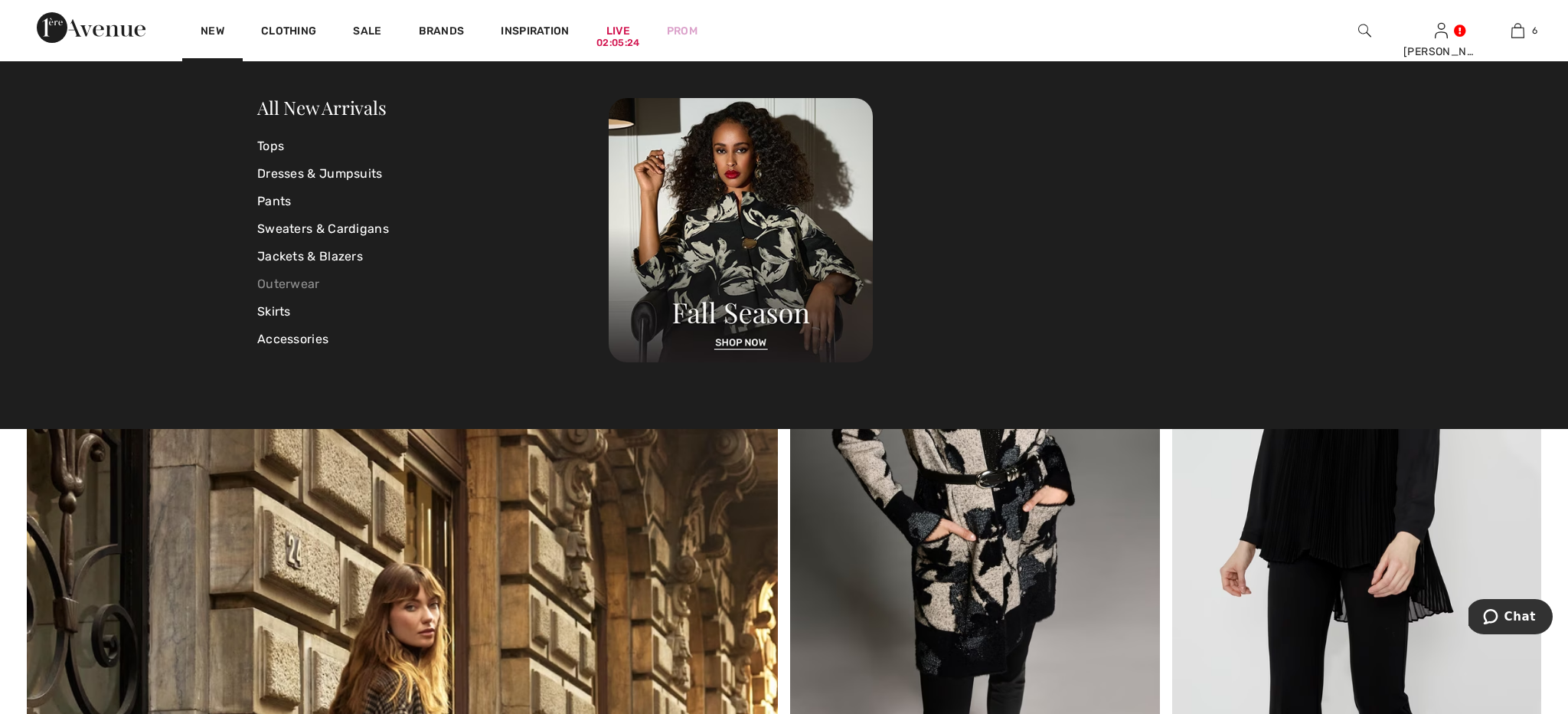
click at [276, 284] on link "Outerwear" at bounding box center [433, 284] width 352 height 27
